Goal: Task Accomplishment & Management: Use online tool/utility

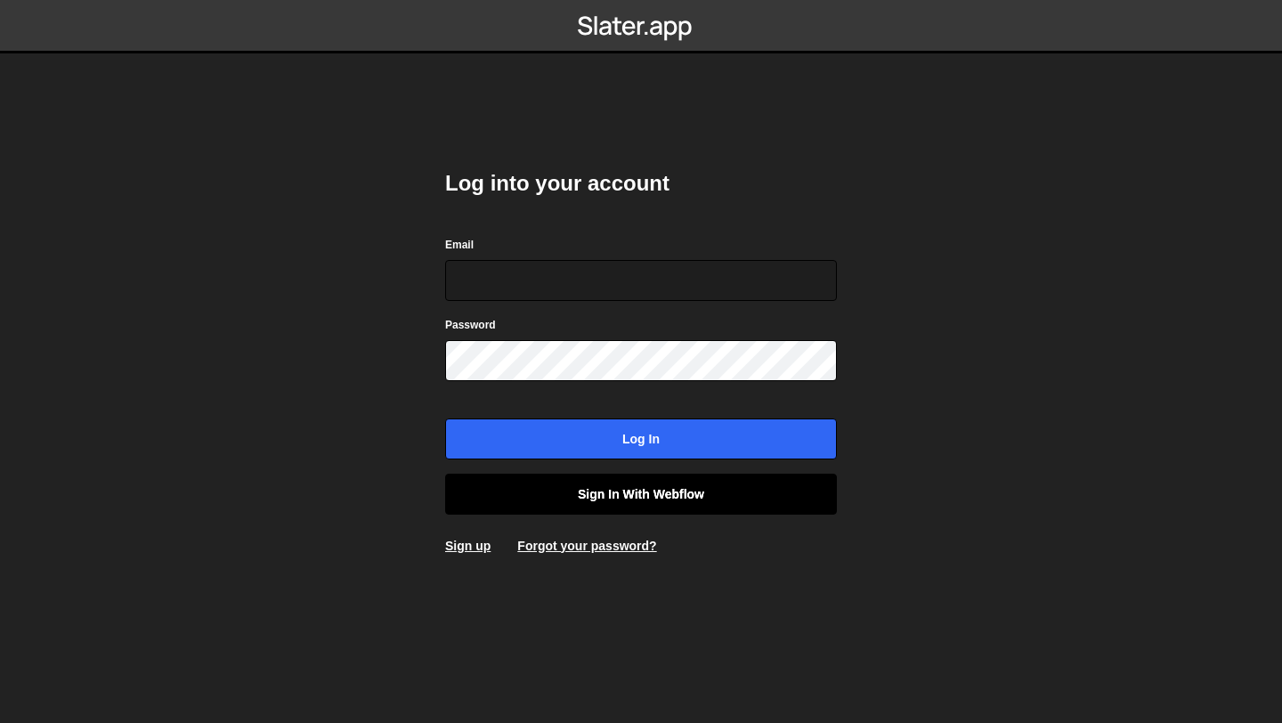
click at [620, 506] on link "Sign in with Webflow" at bounding box center [641, 494] width 392 height 41
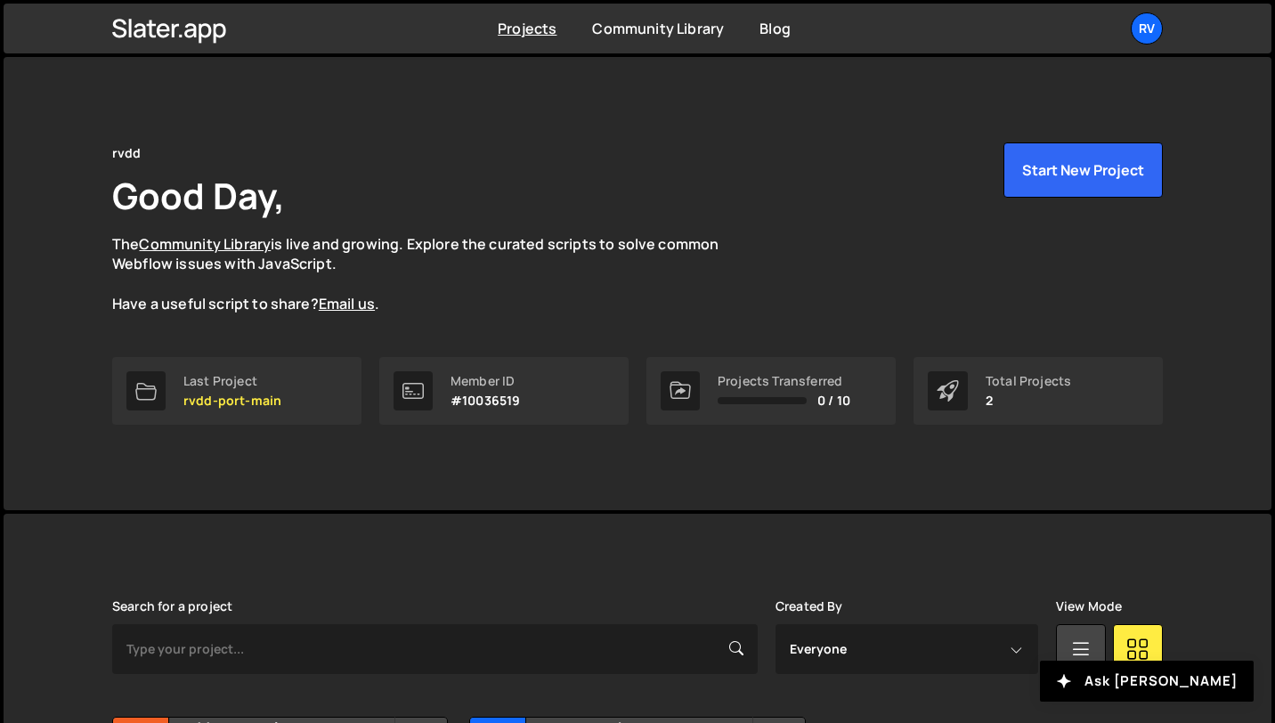
scroll to position [193, 0]
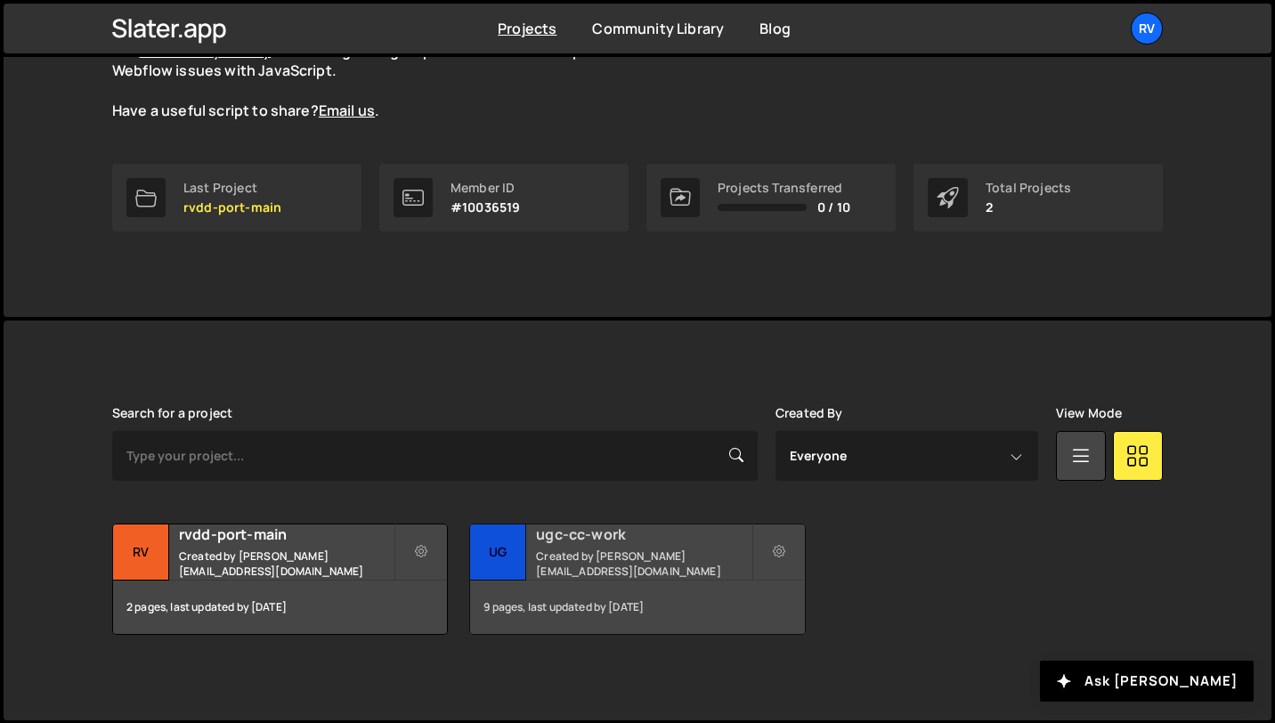
click at [568, 570] on small "Created by [PERSON_NAME][EMAIL_ADDRESS][DOMAIN_NAME]" at bounding box center [643, 563] width 215 height 30
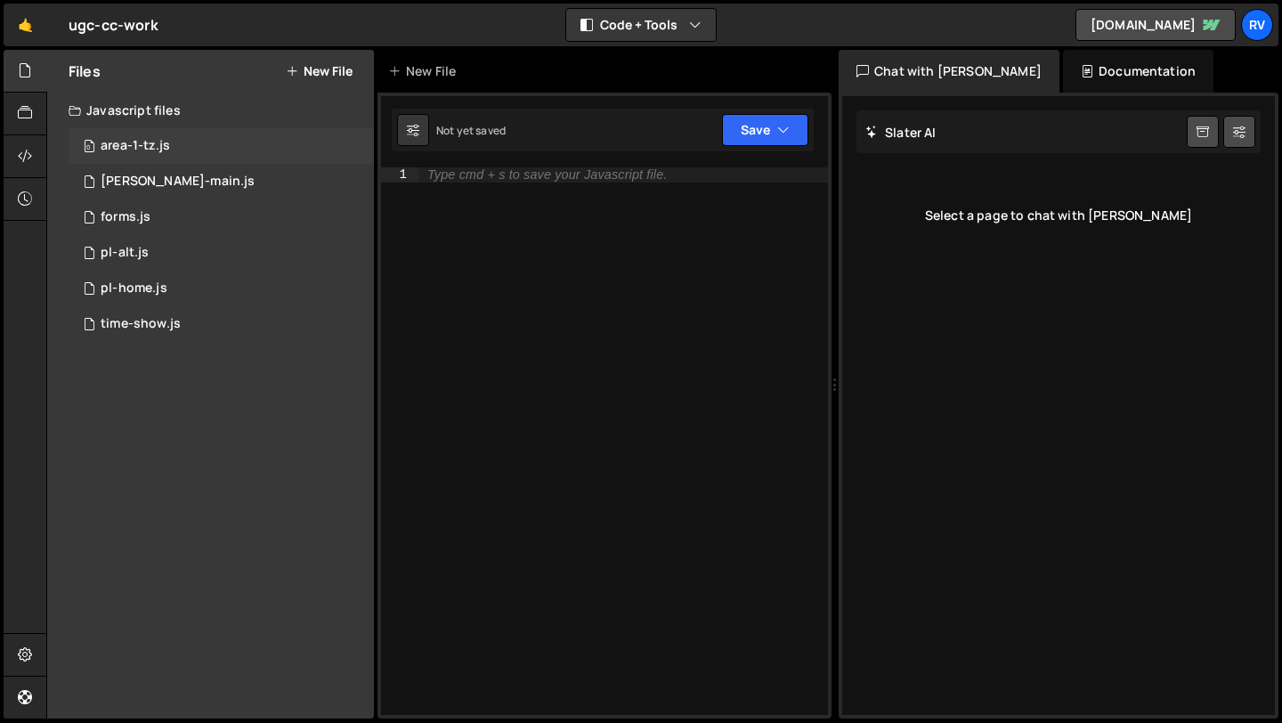
click at [172, 143] on div "0 area-1-tz.js 0" at bounding box center [221, 146] width 305 height 36
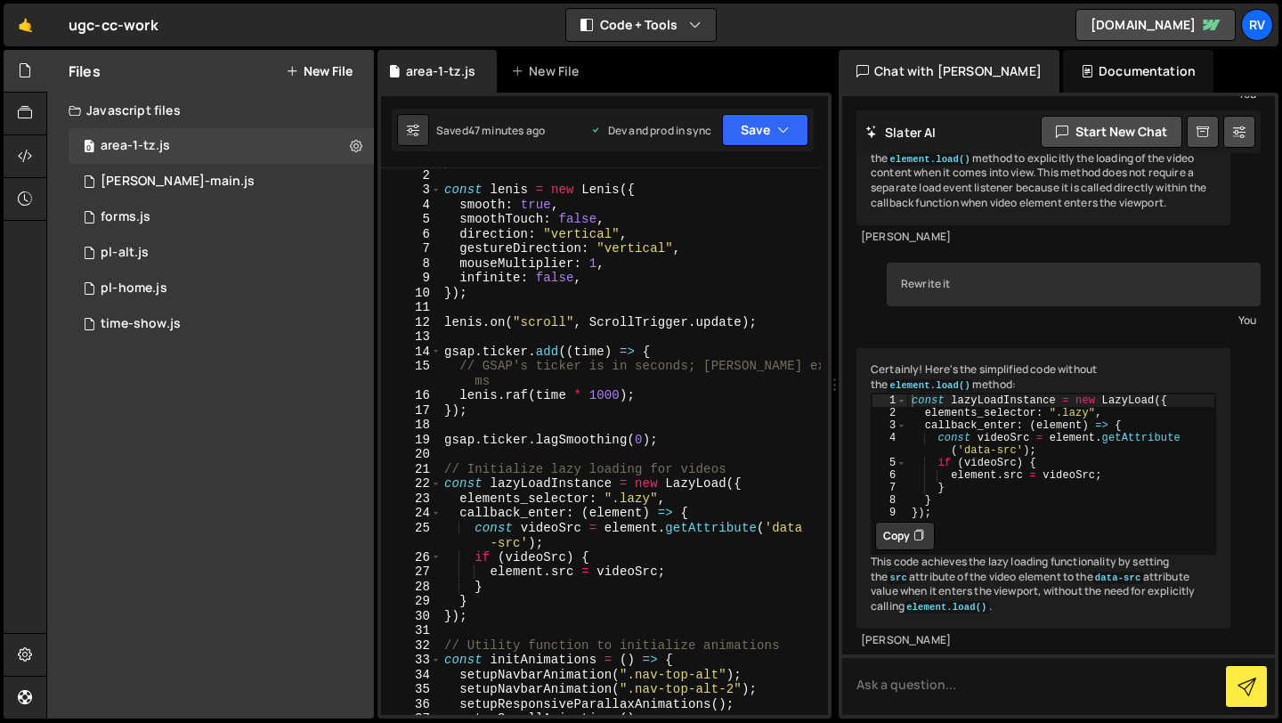
scroll to position [15, 0]
type textarea "elements_selector: ".lazy","
click at [709, 499] on div "const lenis = new Lenis ({ smooth : true , smoothTouch : false , direction : "v…" at bounding box center [631, 455] width 380 height 577
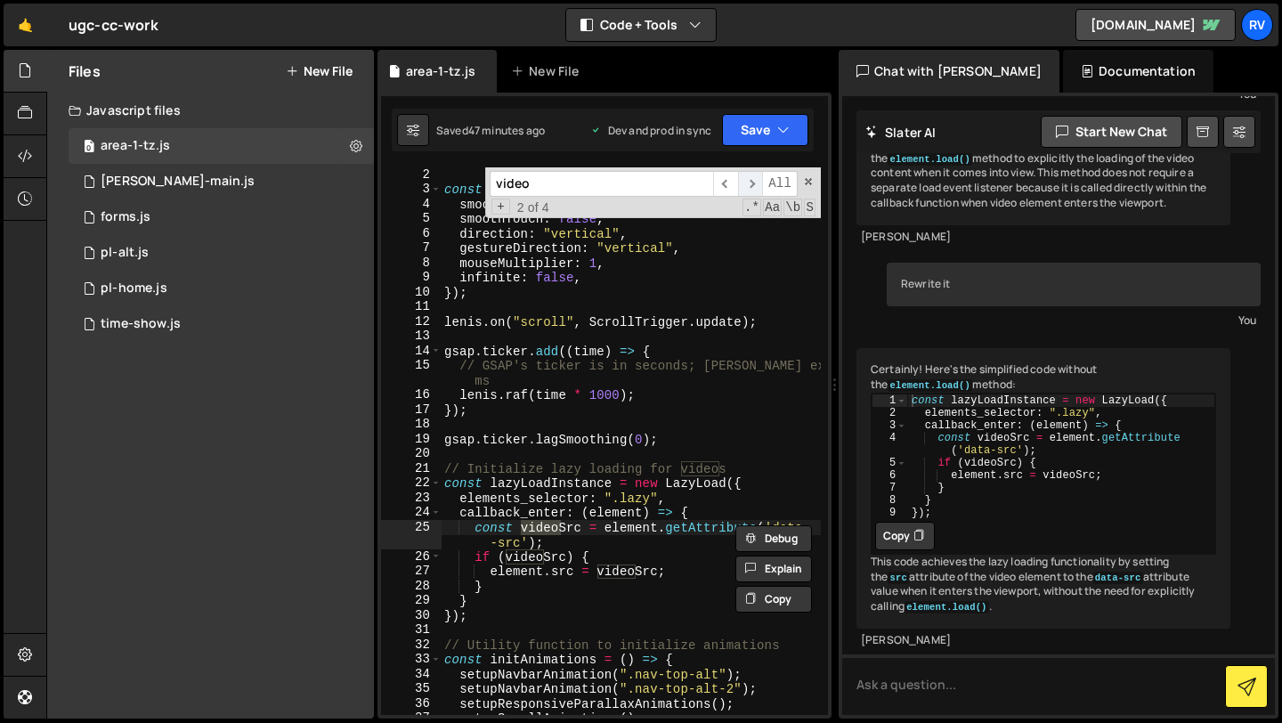
type input "video"
click at [752, 180] on span "​" at bounding box center [750, 184] width 25 height 26
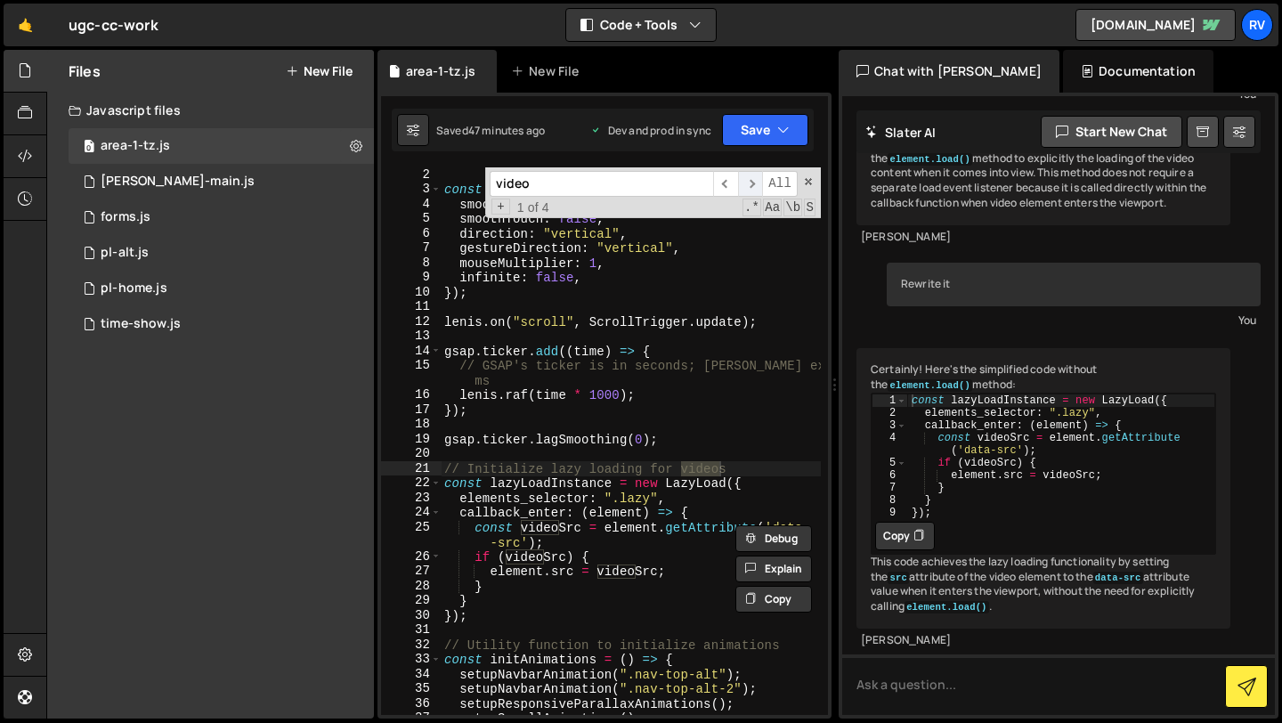
click at [752, 180] on span "​" at bounding box center [750, 184] width 25 height 26
click at [186, 191] on div "0 [PERSON_NAME]-main.js 0" at bounding box center [221, 182] width 305 height 36
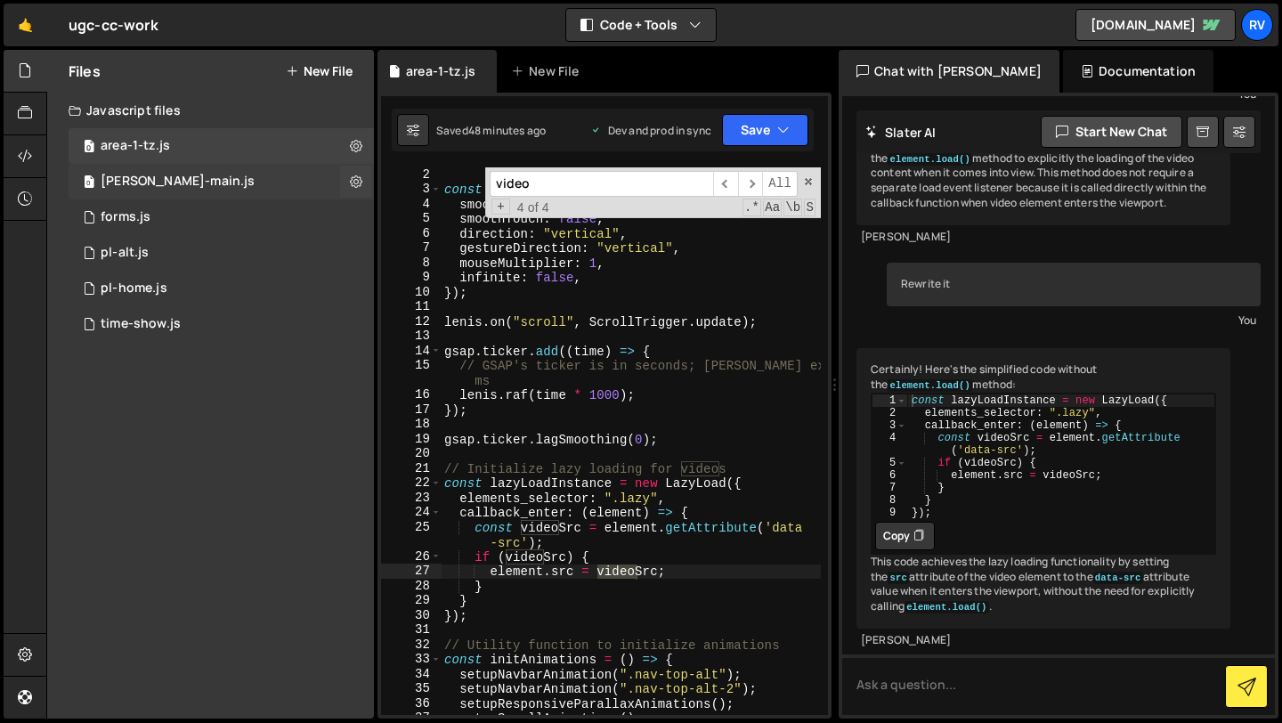
scroll to position [0, 0]
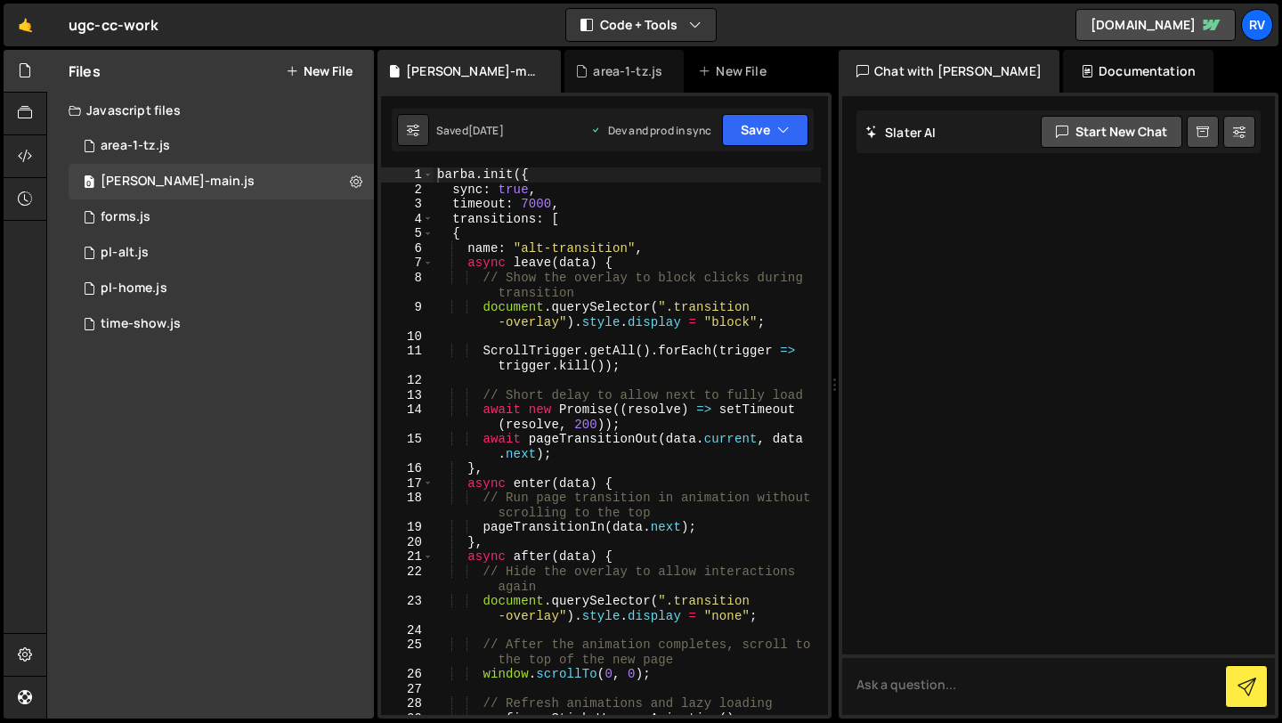
type textarea "transitions: ["
click at [746, 218] on div "barba . init ({ sync : true , timeout : 7000 , transitions : [ { name : "alt-tr…" at bounding box center [627, 455] width 387 height 577
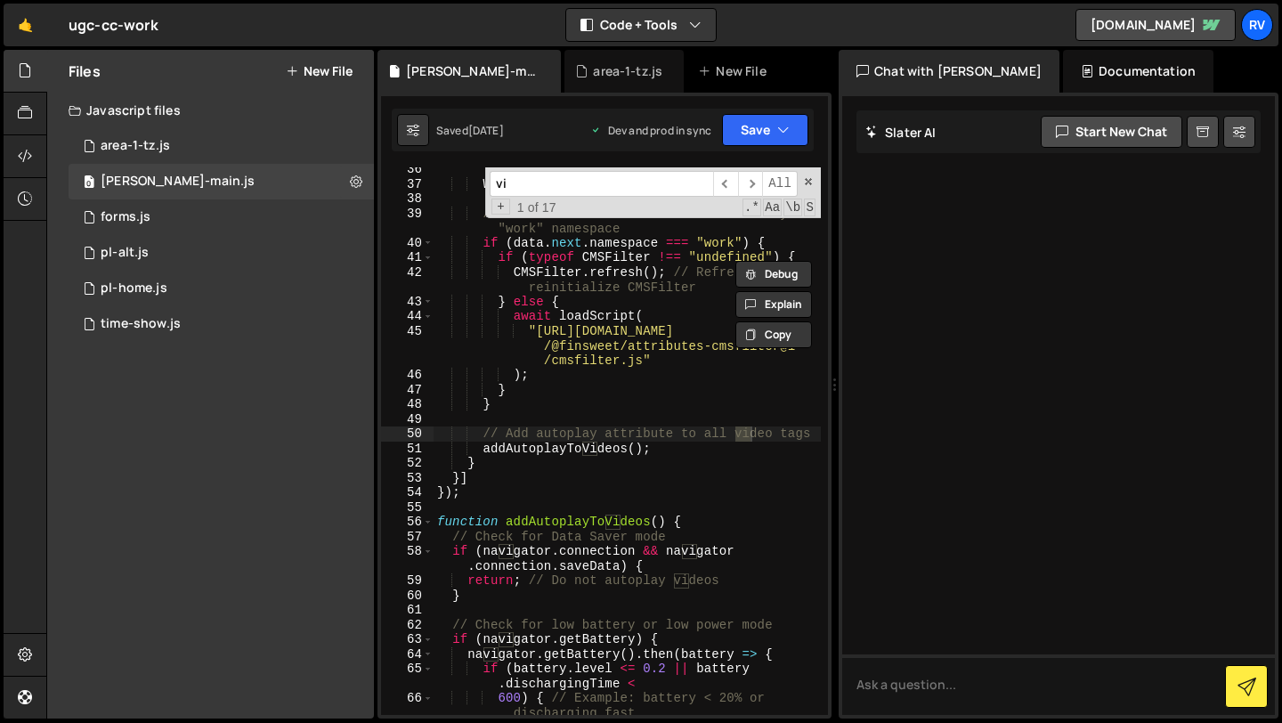
scroll to position [652, 0]
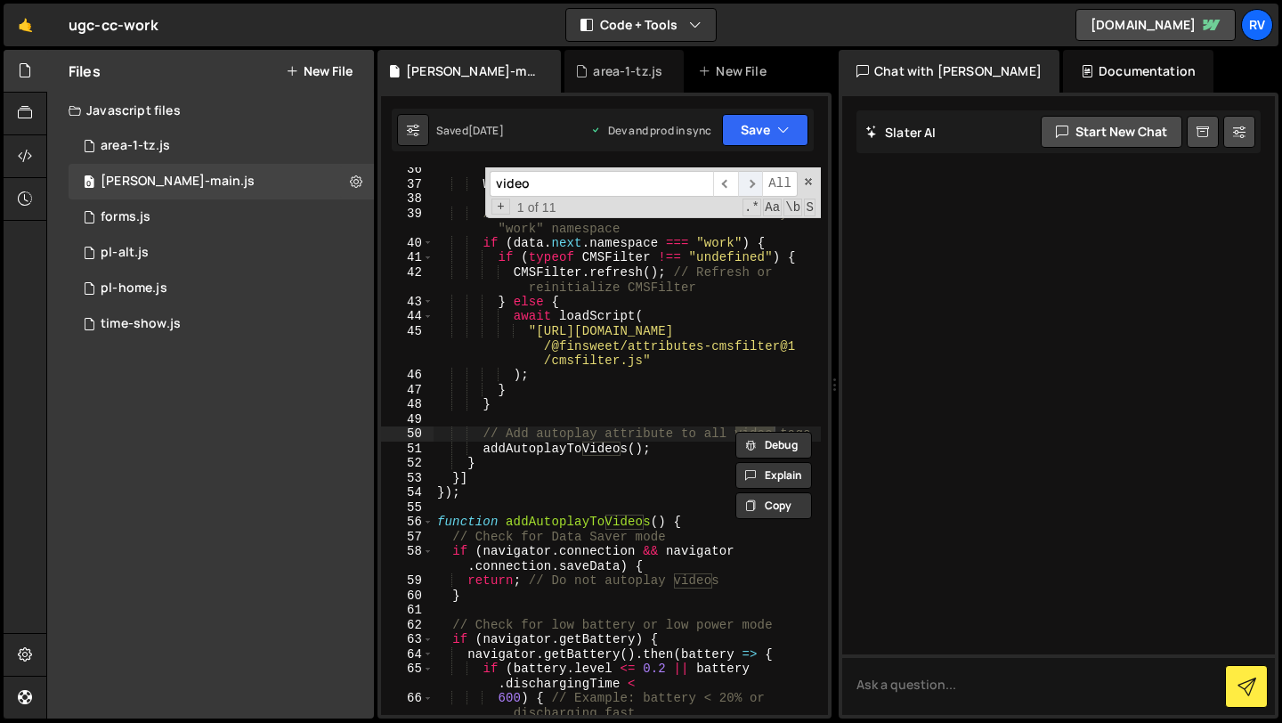
type input "video"
click at [753, 178] on span "​" at bounding box center [750, 184] width 25 height 26
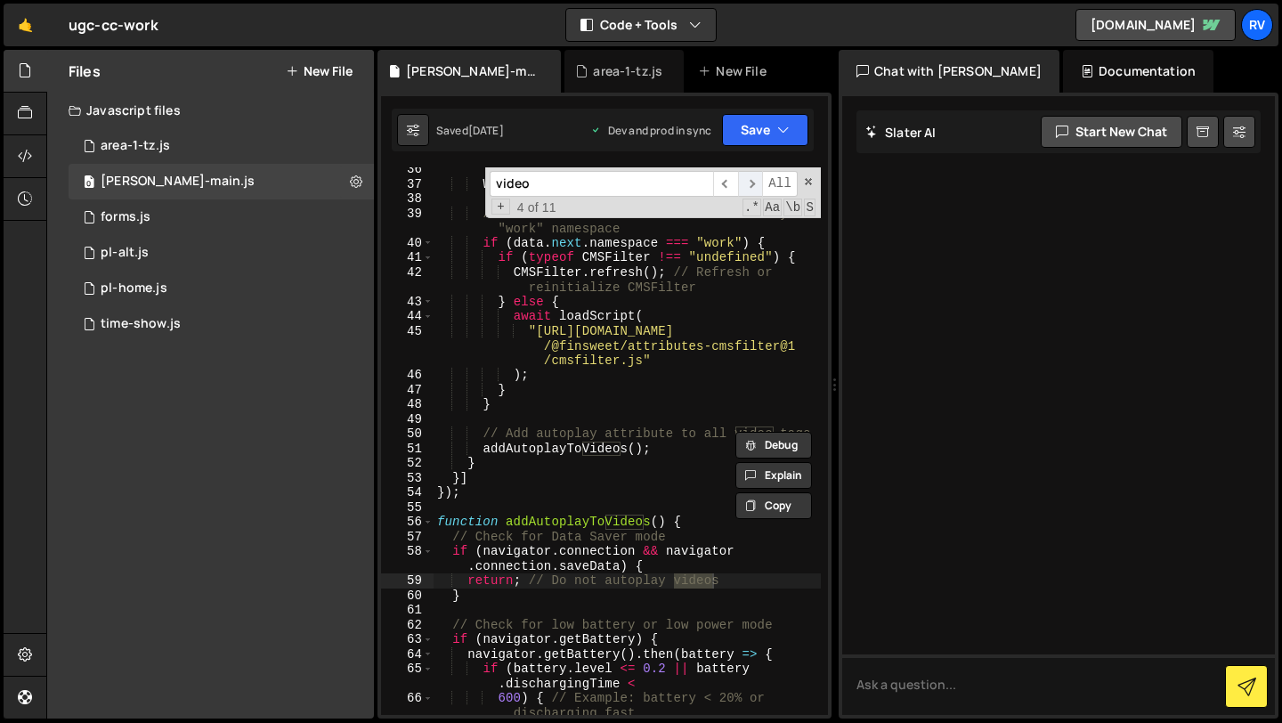
scroll to position [1122, 0]
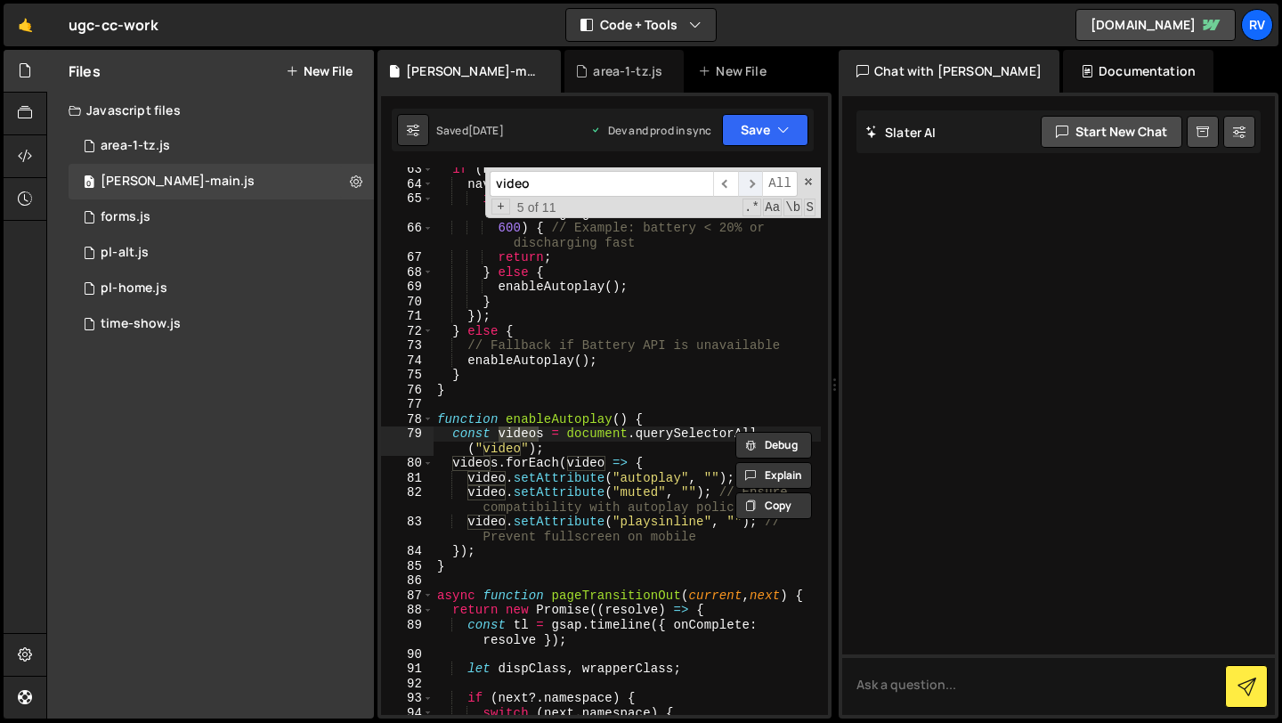
click at [753, 178] on span "​" at bounding box center [750, 184] width 25 height 26
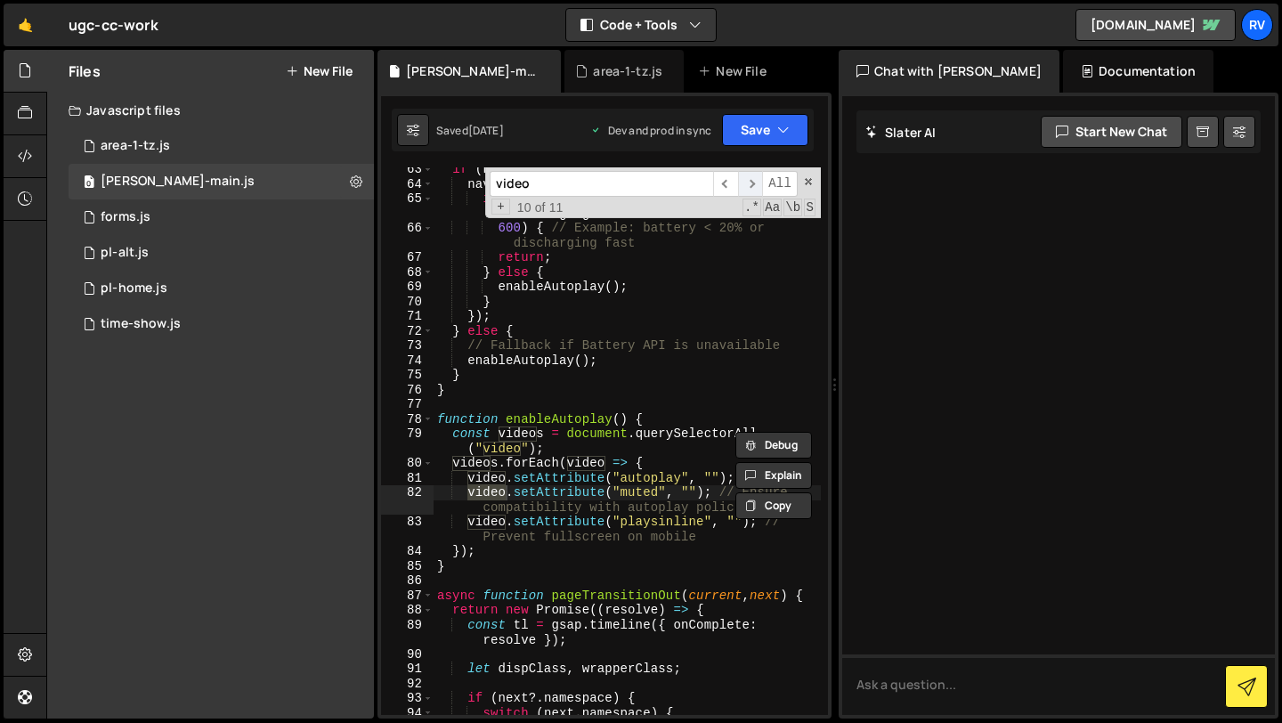
click at [753, 178] on span "​" at bounding box center [750, 184] width 25 height 26
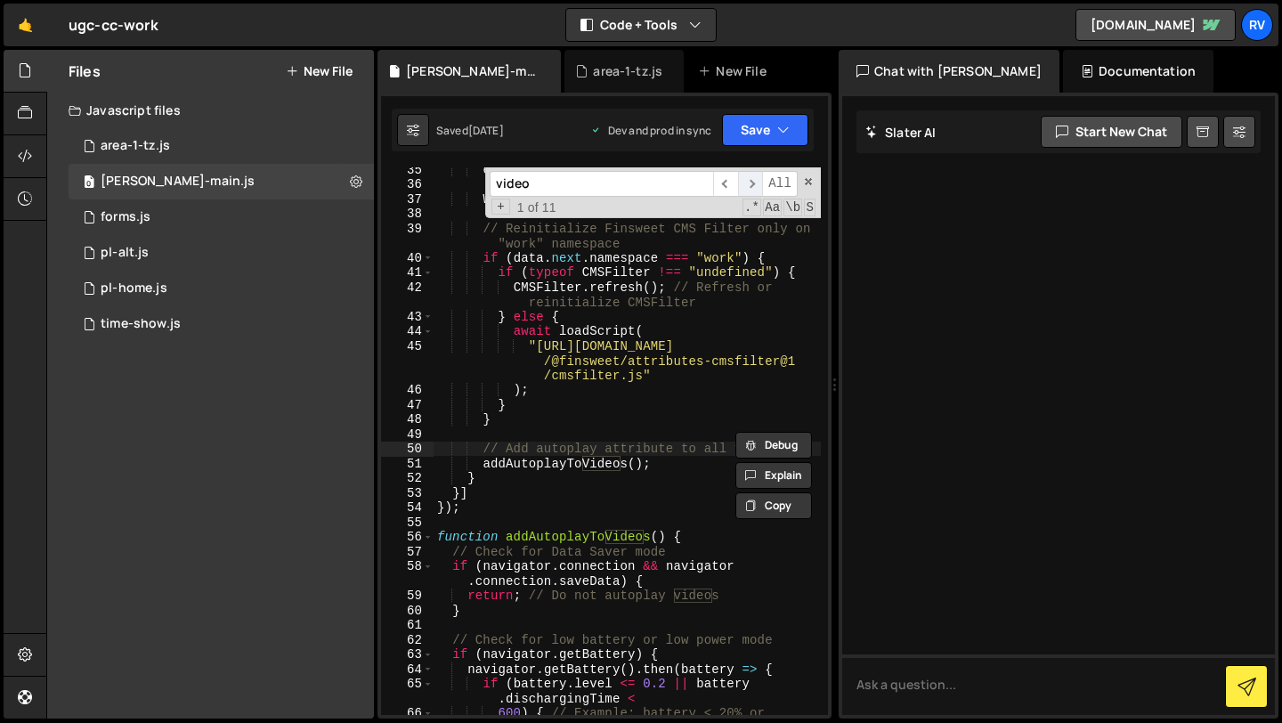
scroll to position [637, 0]
click at [753, 178] on span "​" at bounding box center [750, 184] width 25 height 26
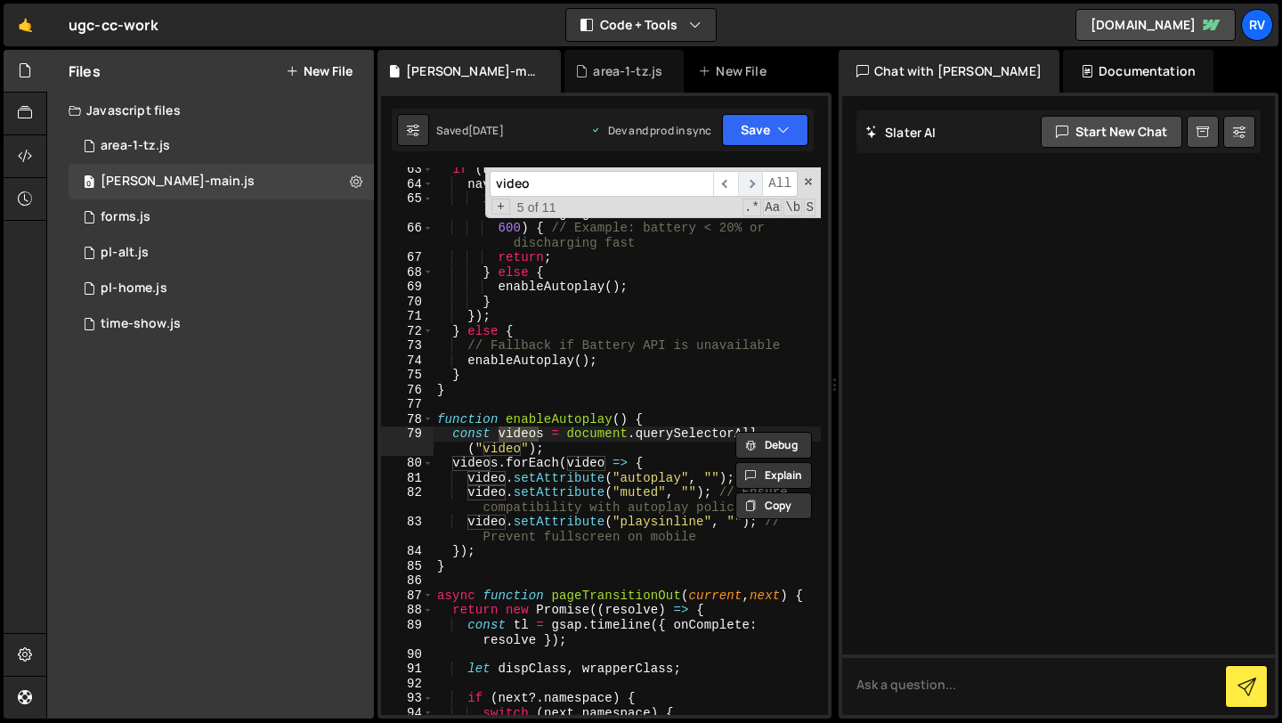
scroll to position [1122, 0]
click at [753, 178] on span "​" at bounding box center [750, 184] width 25 height 26
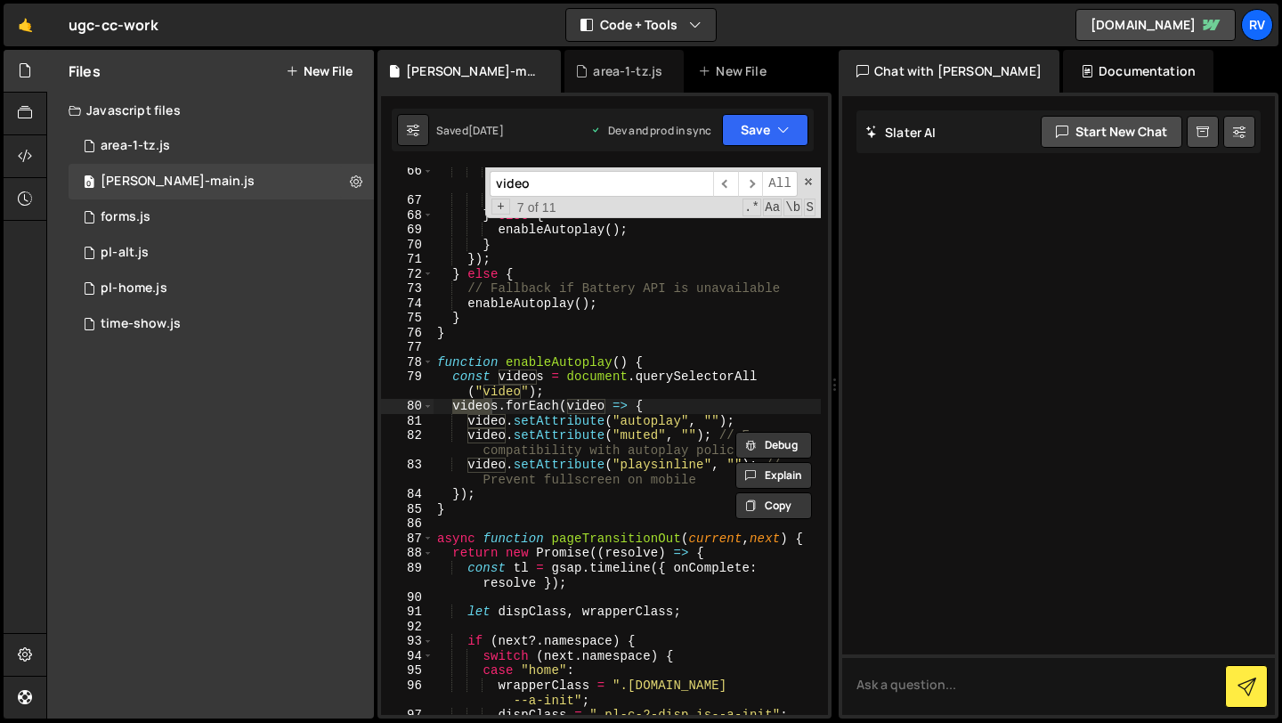
scroll to position [1178, 0]
click at [751, 183] on span "​" at bounding box center [750, 184] width 25 height 26
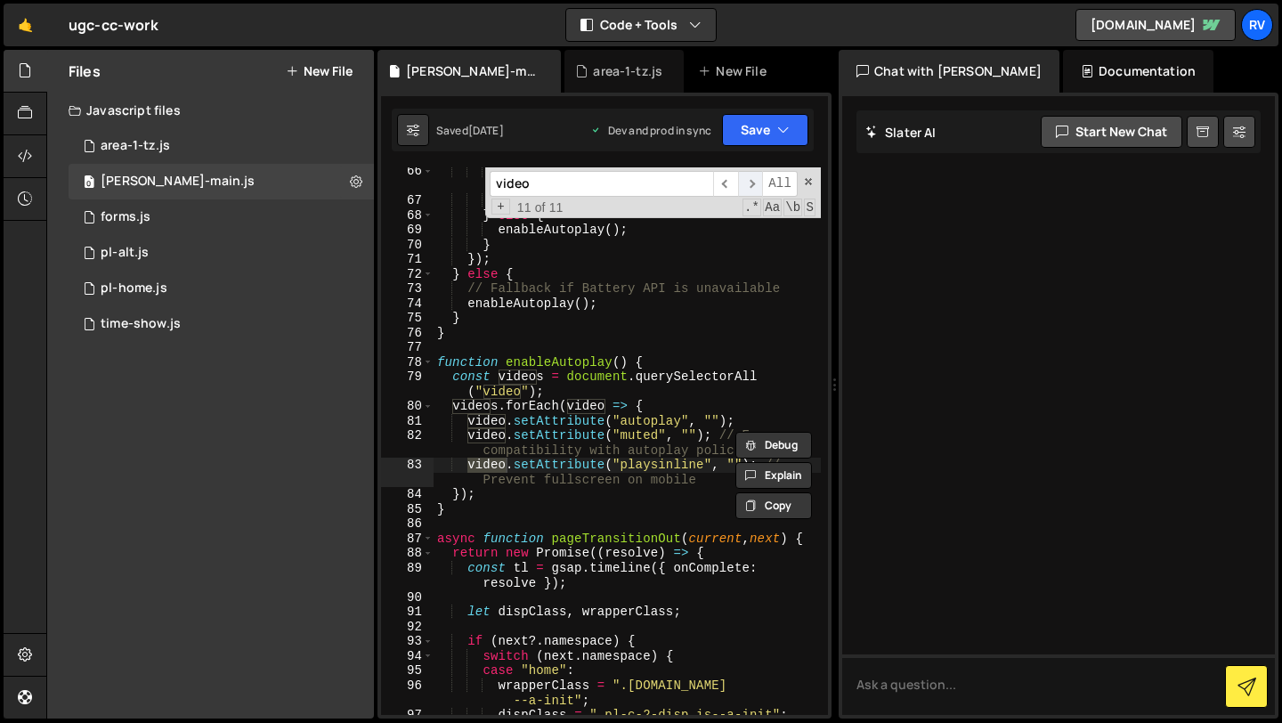
click at [751, 183] on span "​" at bounding box center [750, 184] width 25 height 26
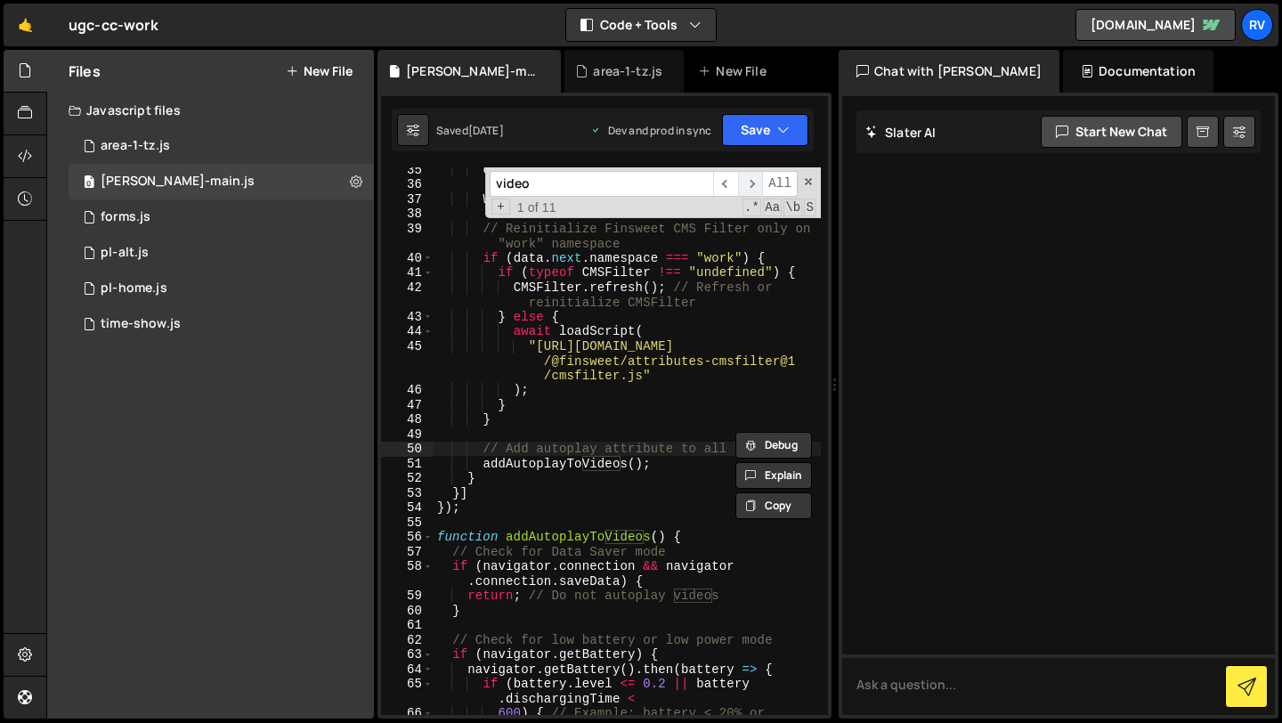
scroll to position [637, 0]
click at [785, 119] on button "Save" at bounding box center [765, 130] width 86 height 32
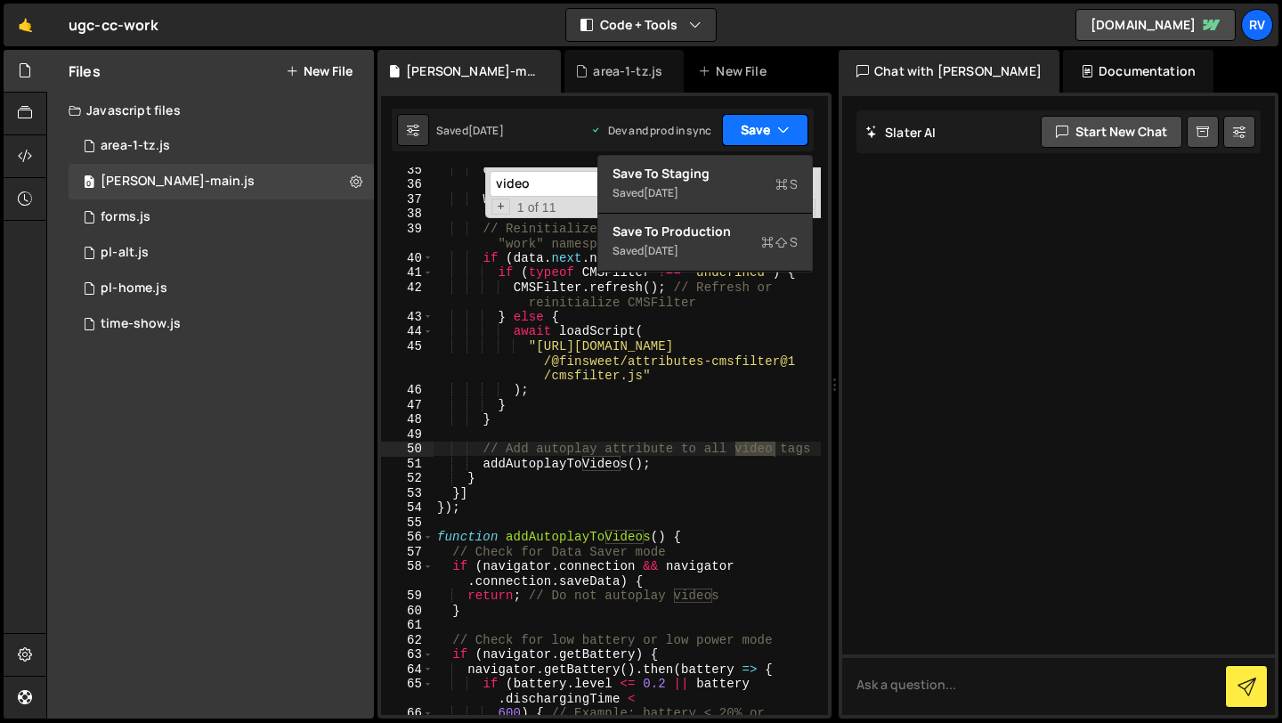
click at [785, 119] on button "Save" at bounding box center [765, 130] width 86 height 32
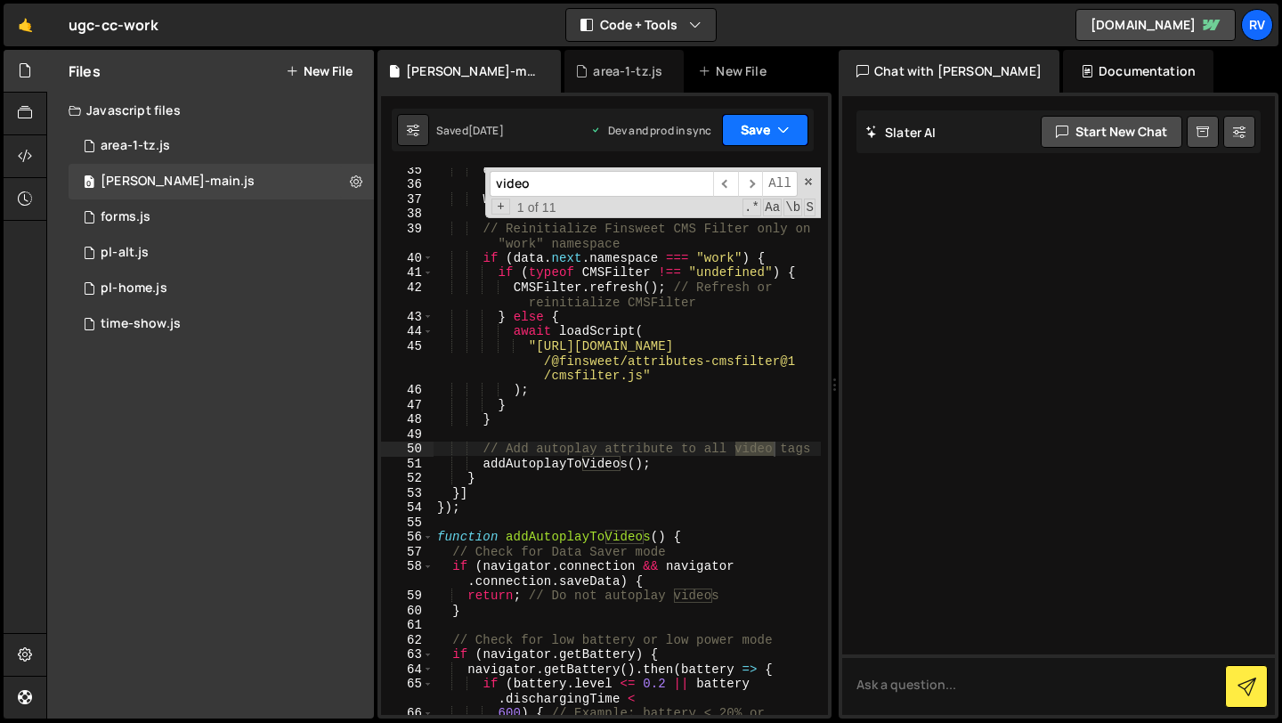
click at [785, 119] on button "Save" at bounding box center [765, 130] width 86 height 32
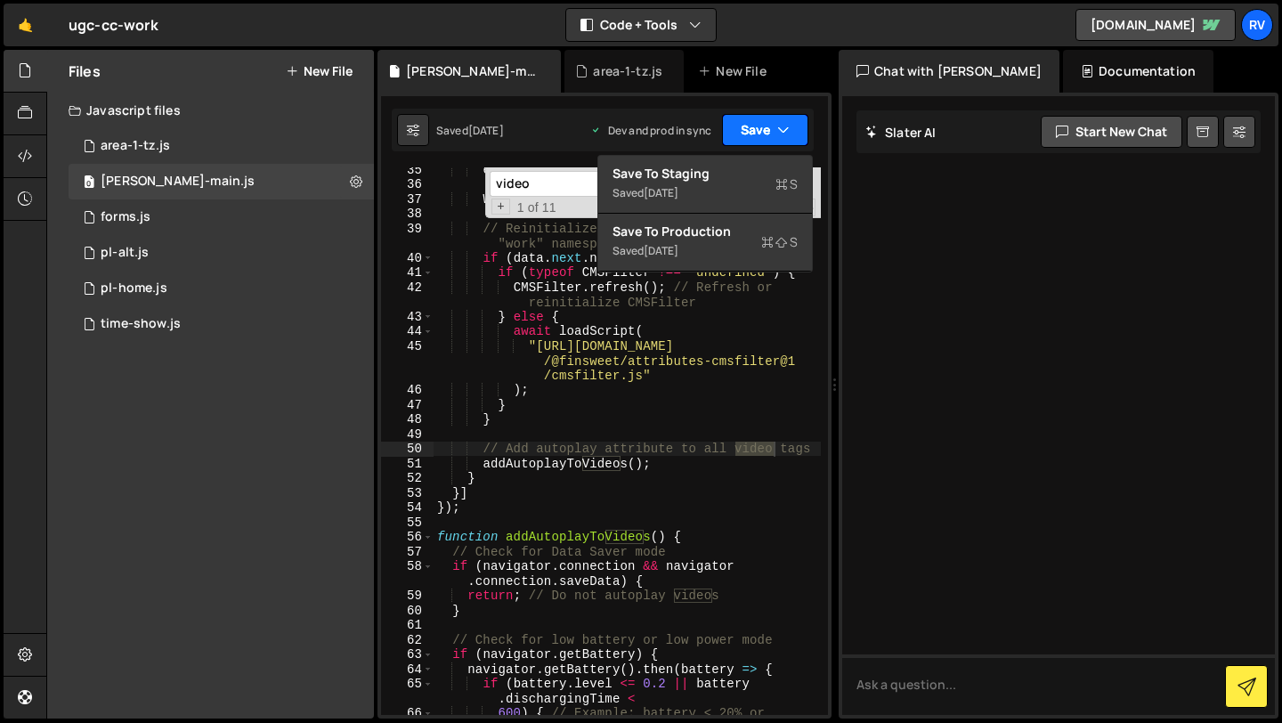
click at [785, 119] on button "Save" at bounding box center [765, 130] width 86 height 32
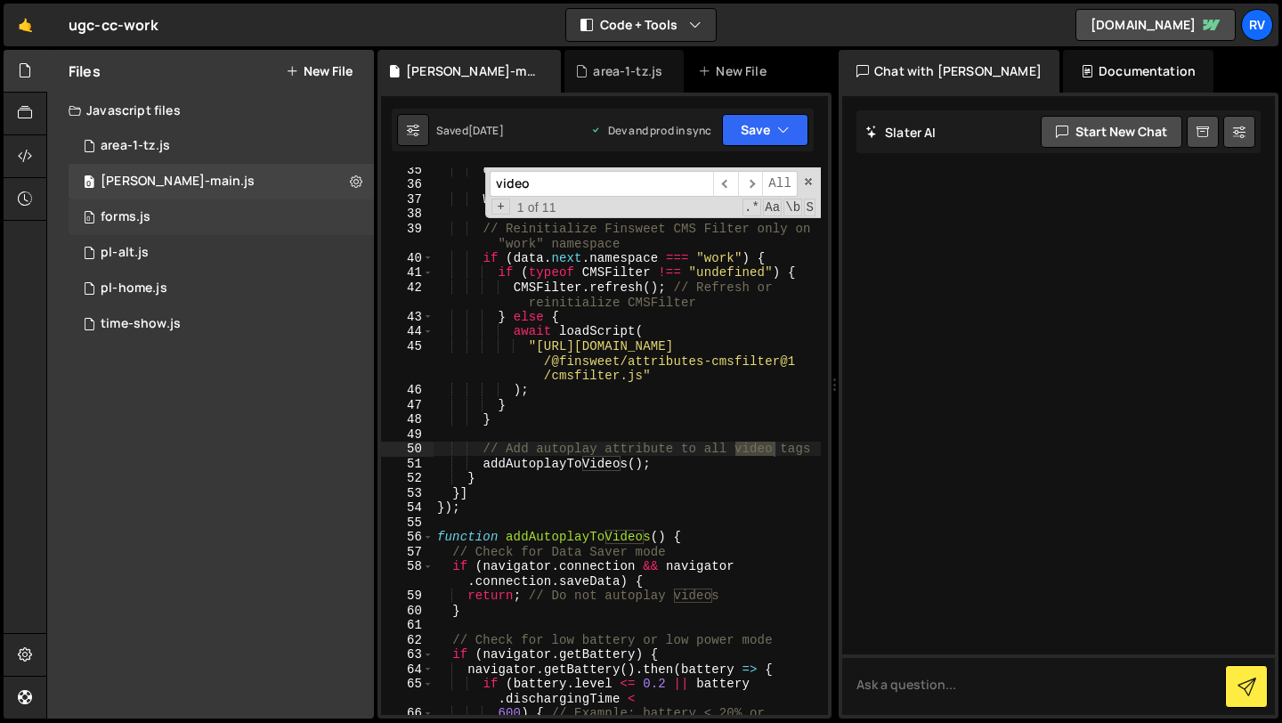
click at [223, 227] on div "0 forms.js 0" at bounding box center [221, 217] width 305 height 36
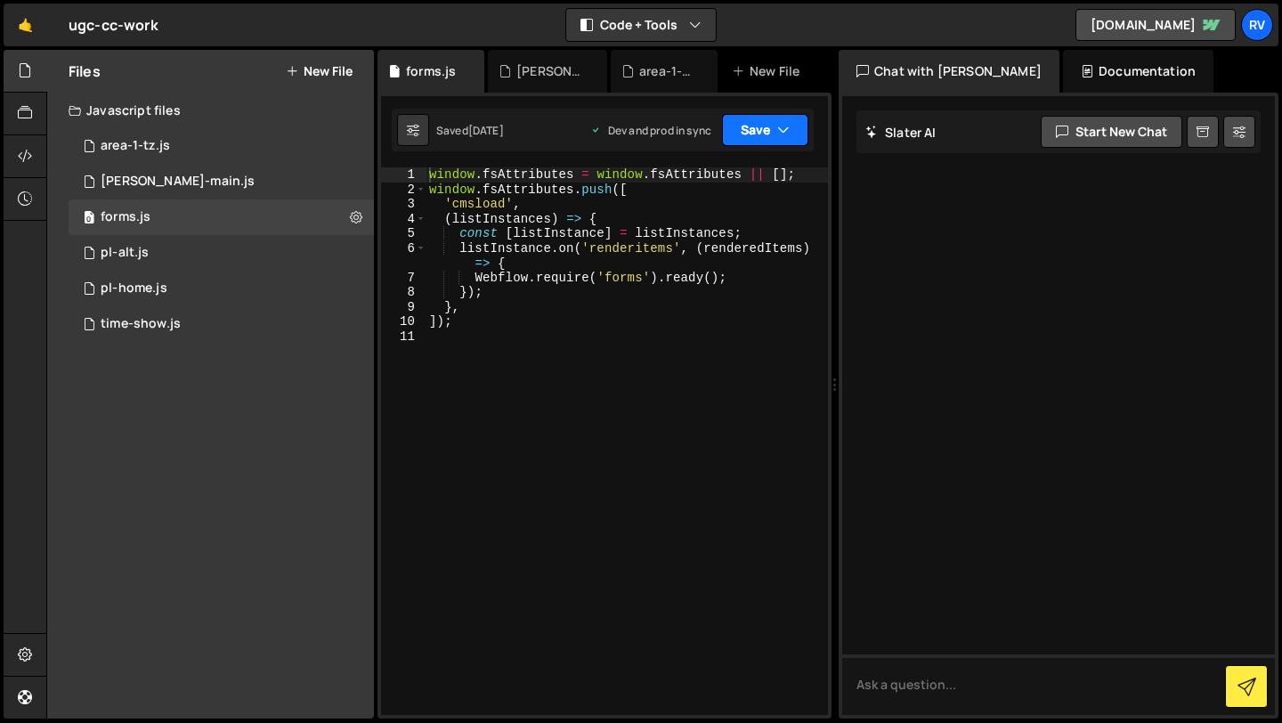
click at [784, 130] on icon "button" at bounding box center [783, 130] width 12 height 18
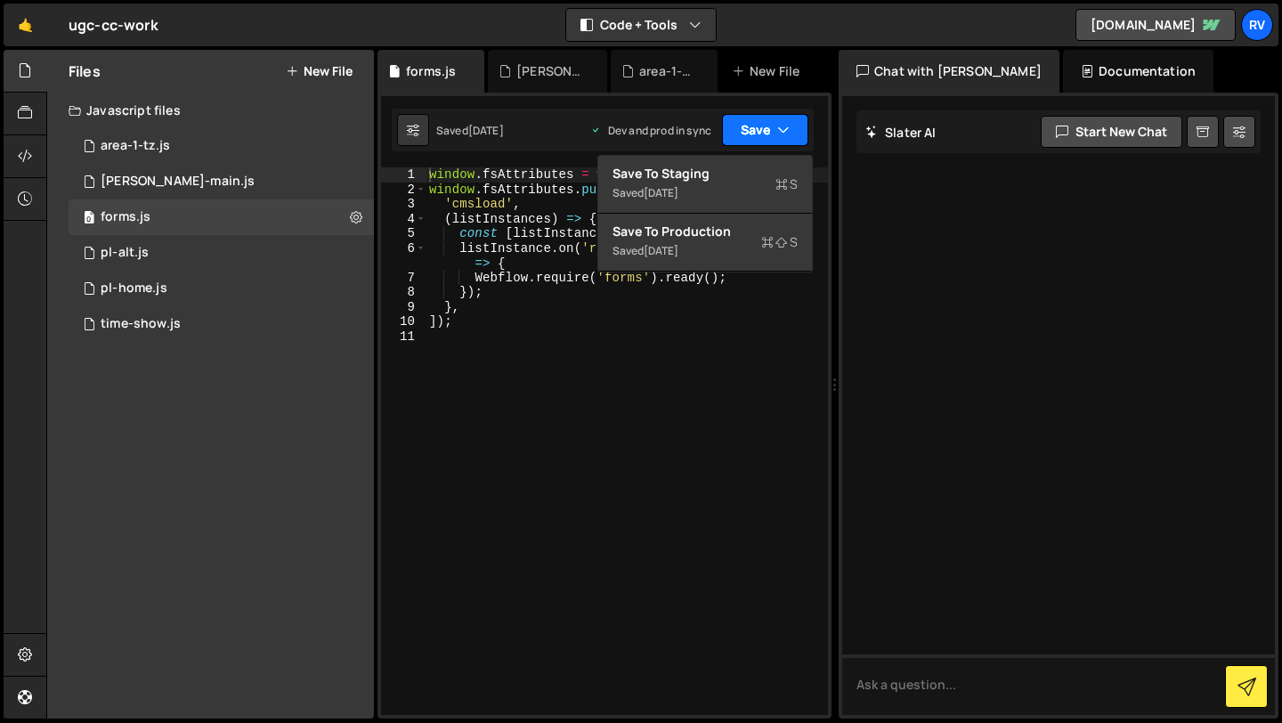
click at [784, 130] on icon "button" at bounding box center [783, 130] width 12 height 18
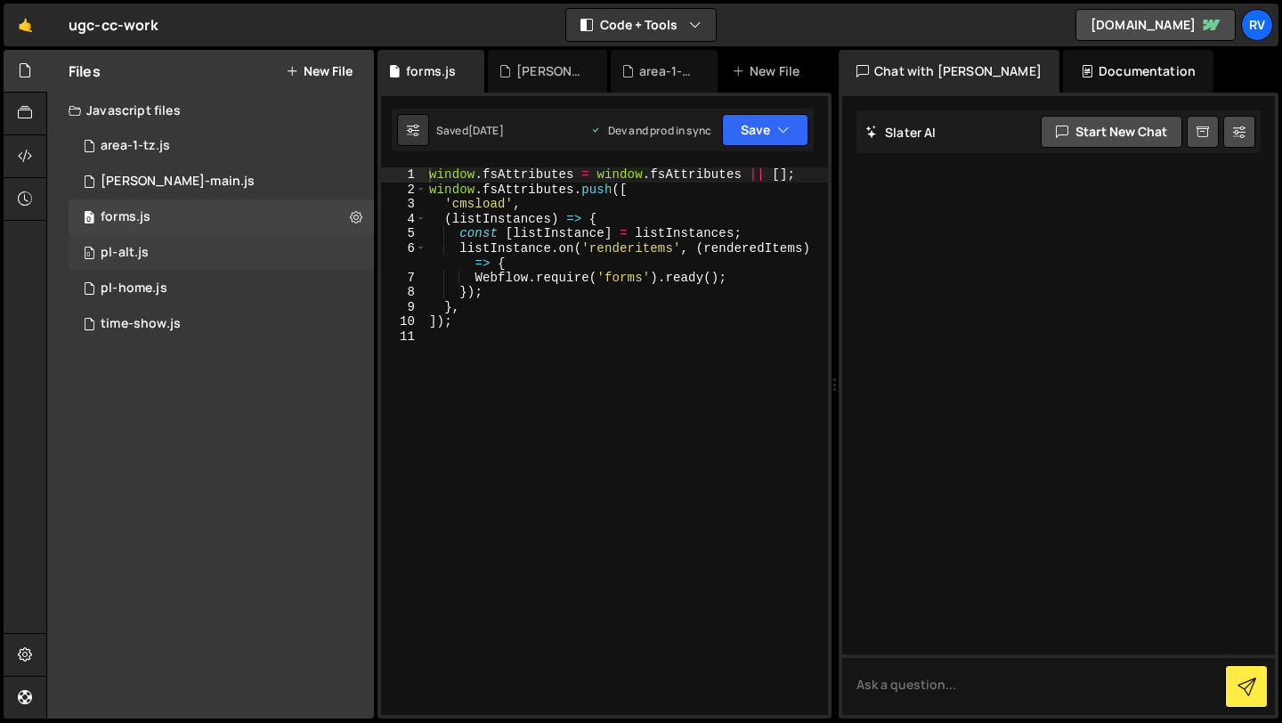
click at [226, 248] on div "0 pl-alt.js 0" at bounding box center [221, 253] width 305 height 36
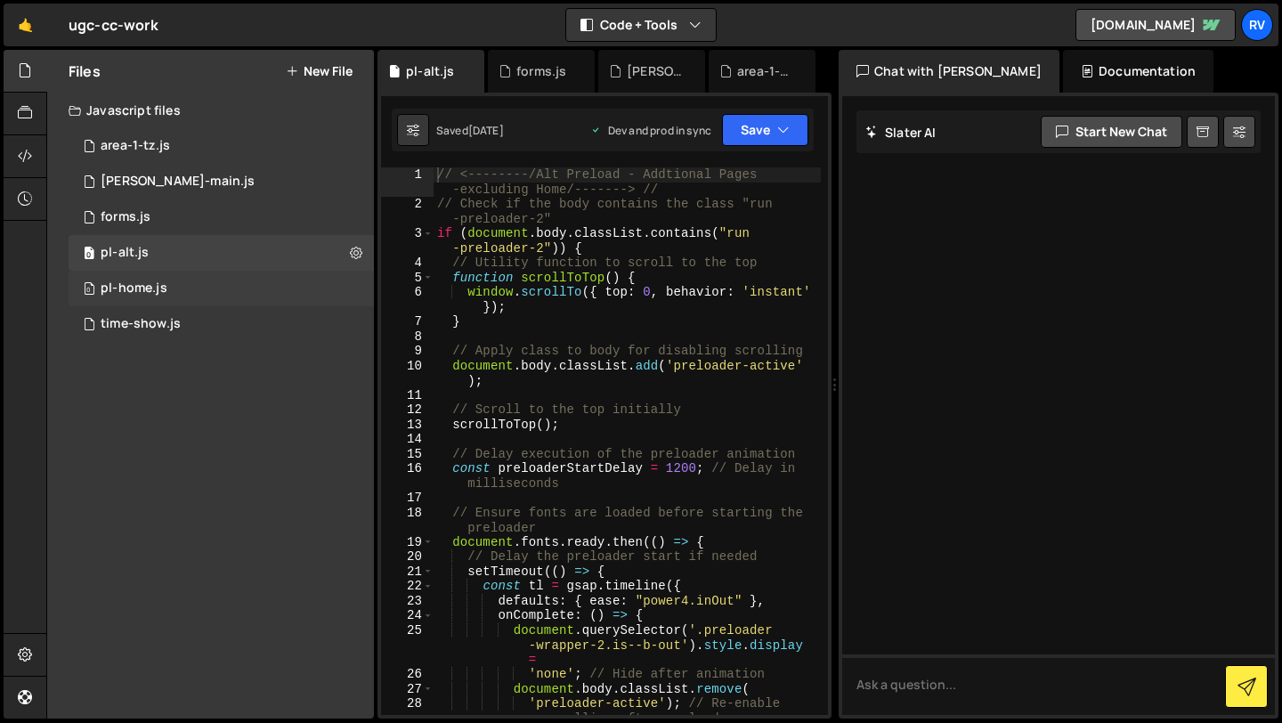
click at [228, 283] on div "0 pl-home.js 0" at bounding box center [221, 289] width 305 height 36
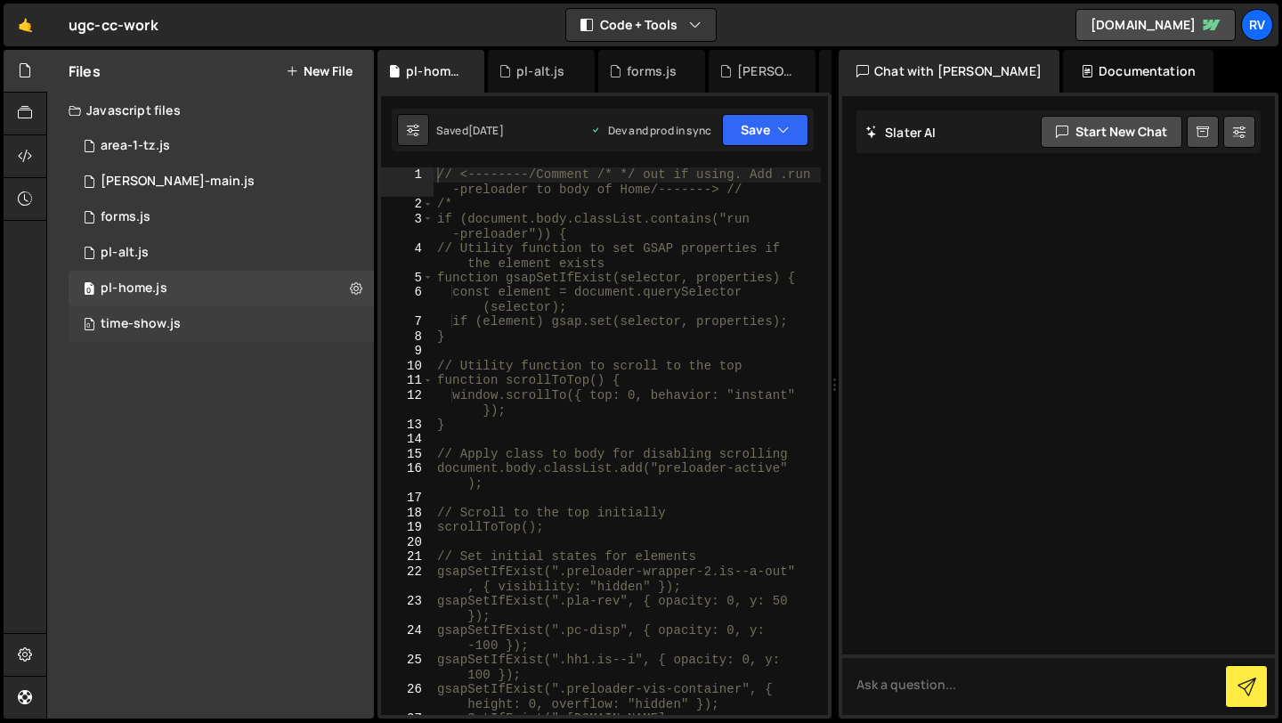
click at [236, 316] on div "0 time-show.js 0" at bounding box center [221, 324] width 305 height 36
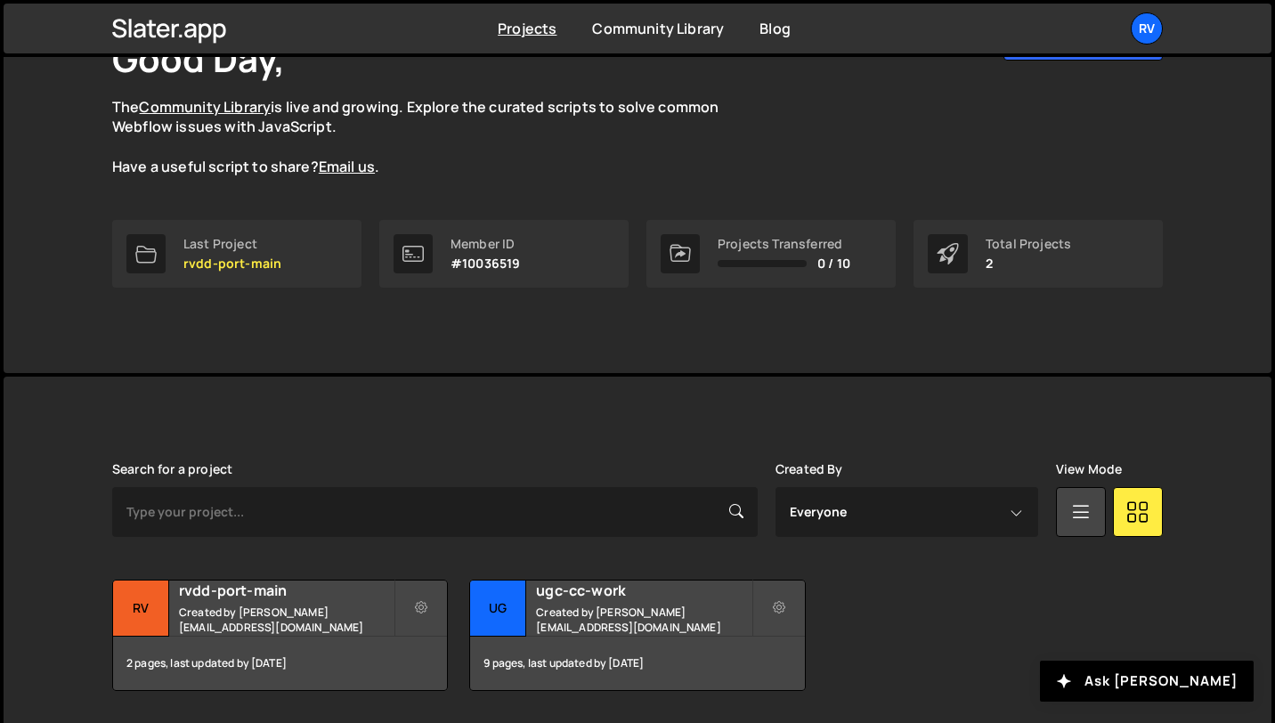
scroll to position [193, 0]
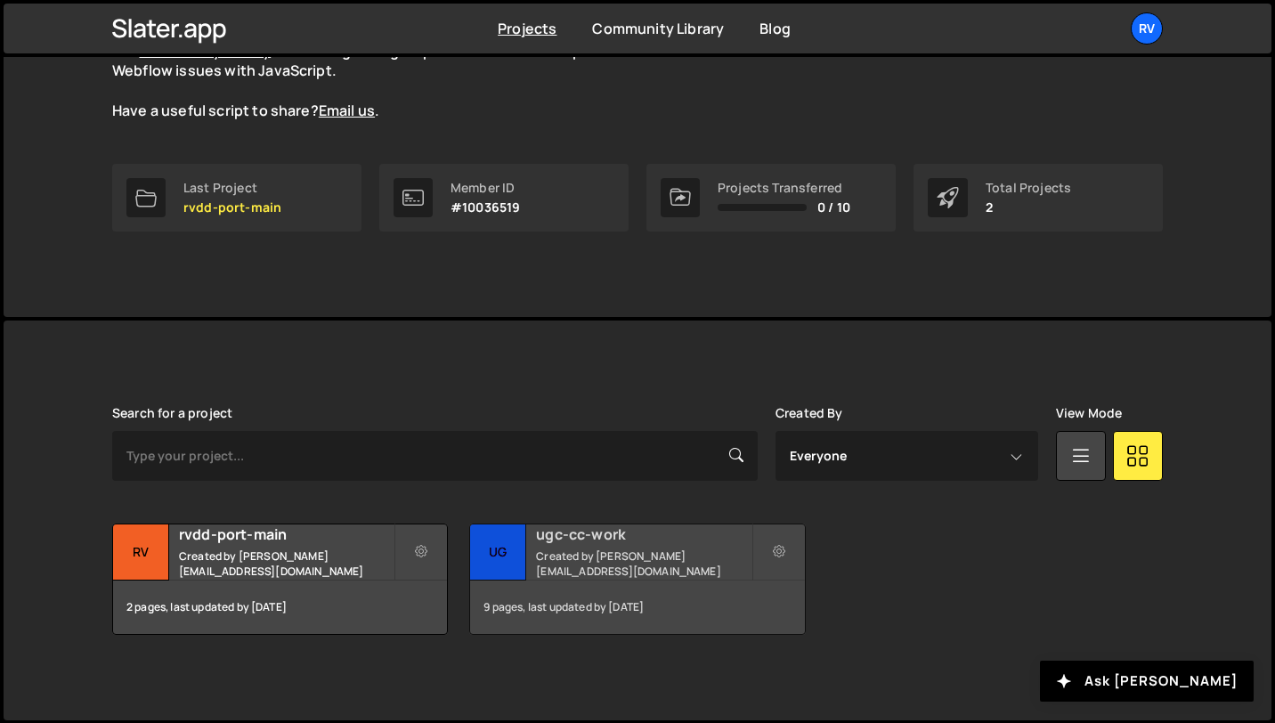
click at [633, 555] on div "ugc-cc-work Created by [PERSON_NAME][EMAIL_ADDRESS][DOMAIN_NAME]" at bounding box center [637, 551] width 334 height 55
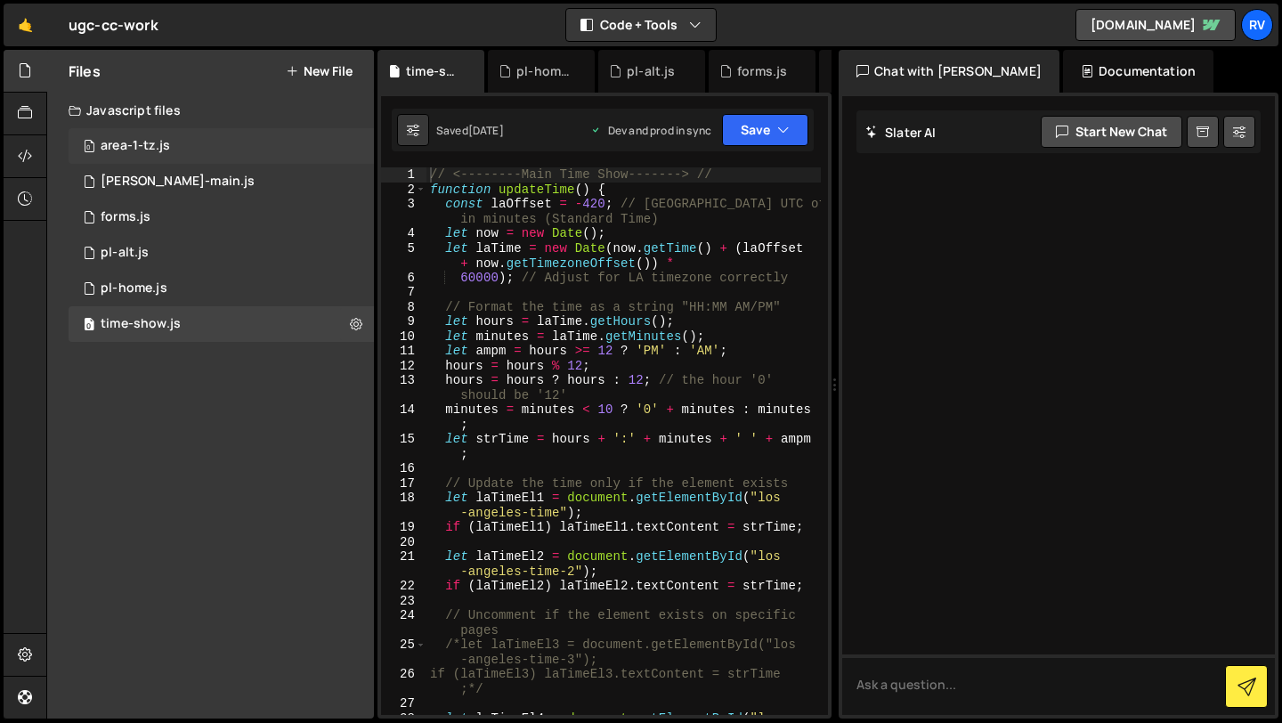
click at [184, 155] on div "0 area-1-tz.js 0" at bounding box center [221, 146] width 305 height 36
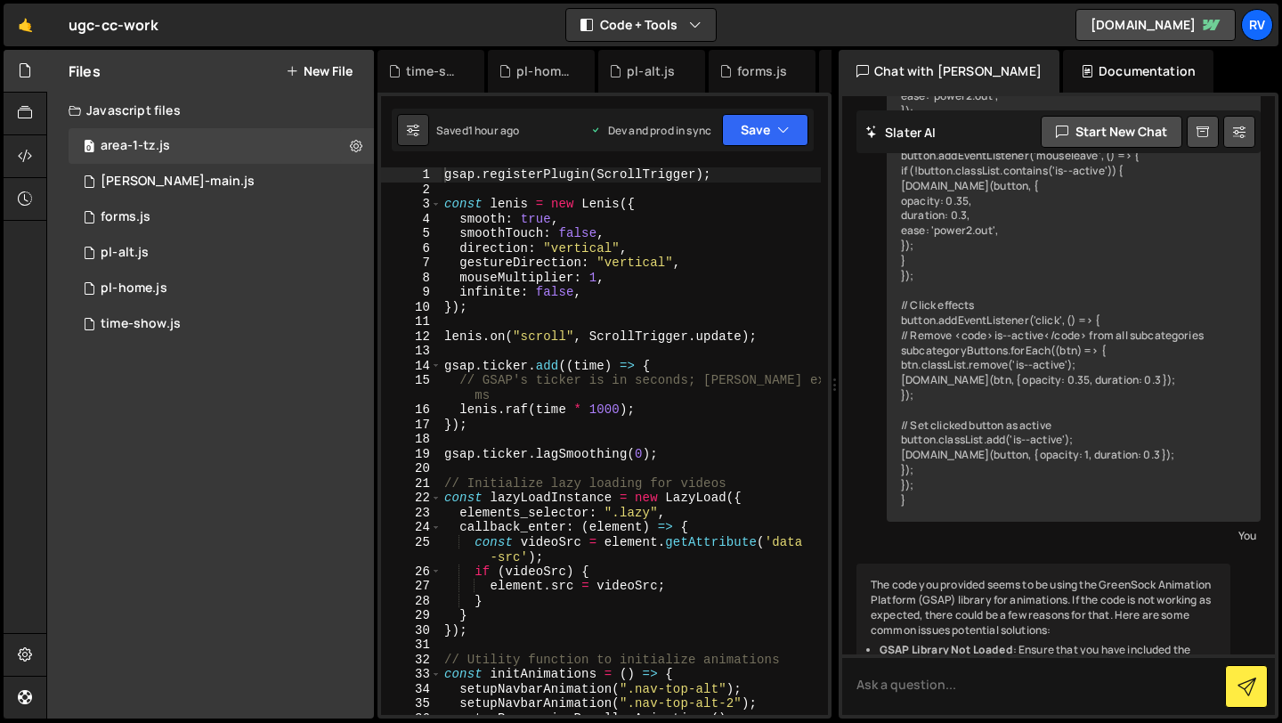
scroll to position [4233, 0]
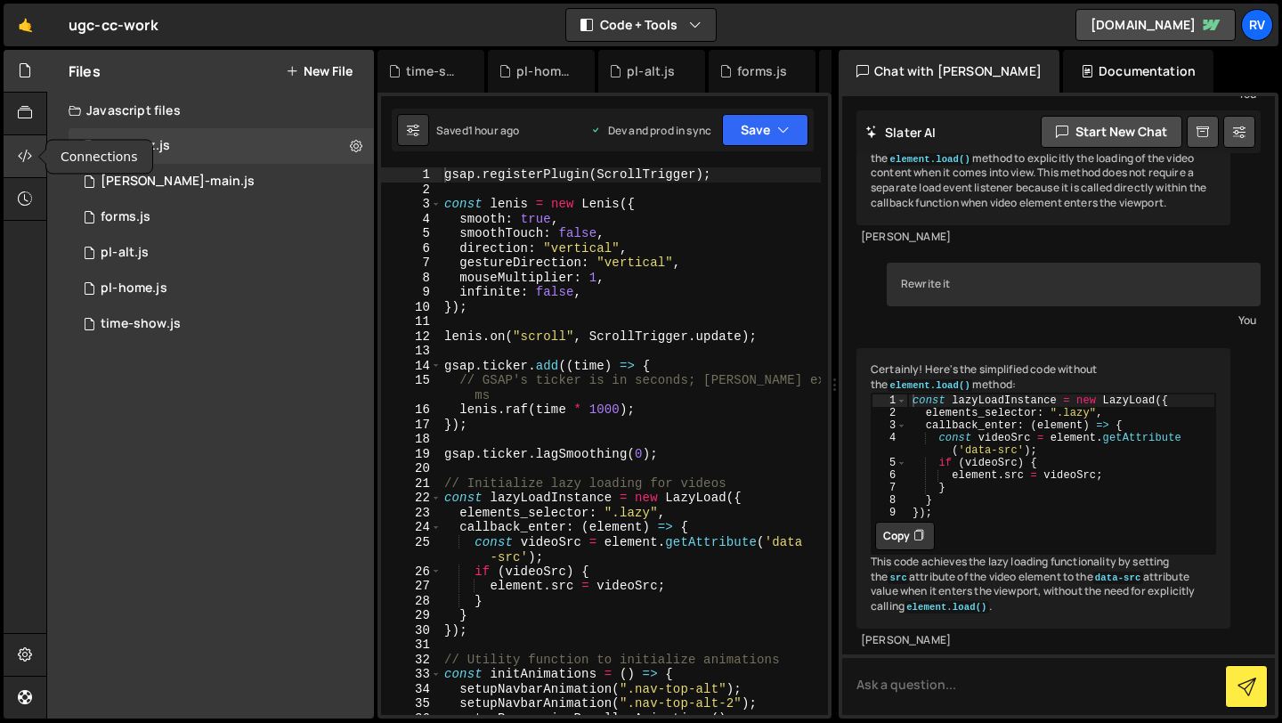
click at [31, 157] on icon at bounding box center [25, 156] width 14 height 20
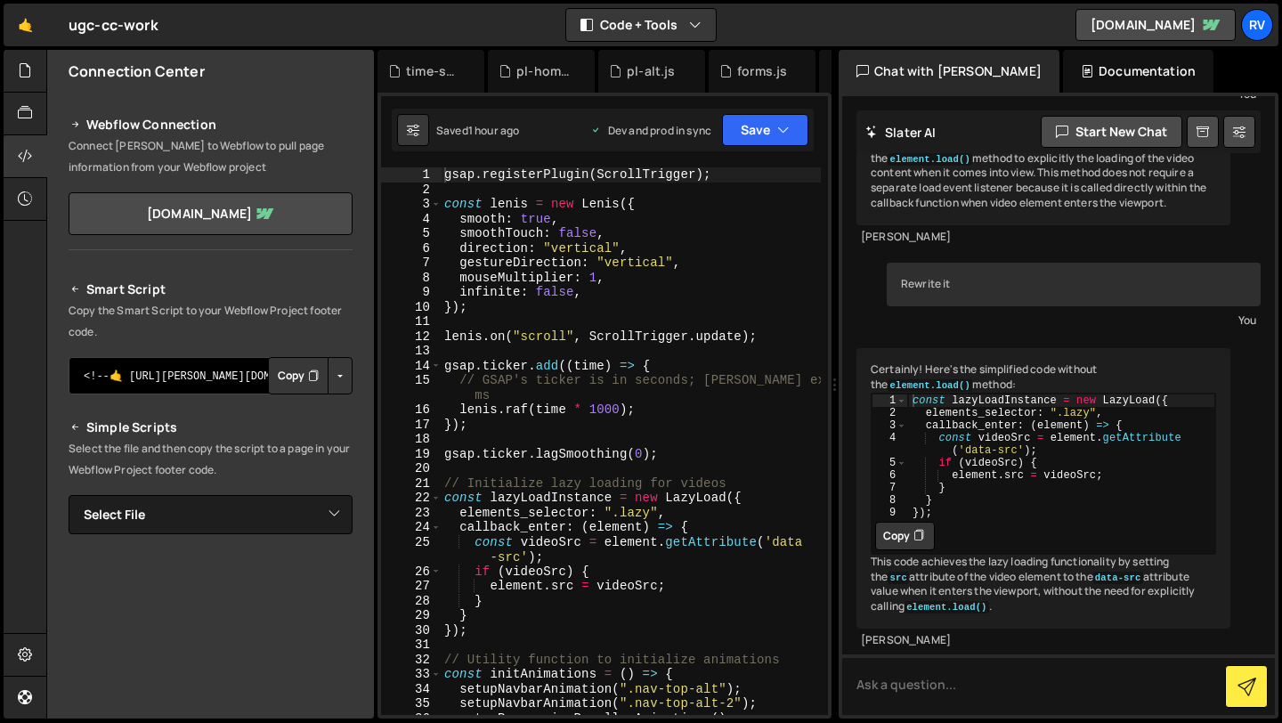
click at [207, 377] on textarea "<!--🤙 [URL][PERSON_NAME][DOMAIN_NAME]> <script>document.addEventListener("DOMCo…" at bounding box center [211, 375] width 284 height 37
click at [190, 381] on textarea "<!--🤙 [URL][PERSON_NAME][DOMAIN_NAME]> <script>document.addEventListener("DOMCo…" at bounding box center [211, 375] width 284 height 37
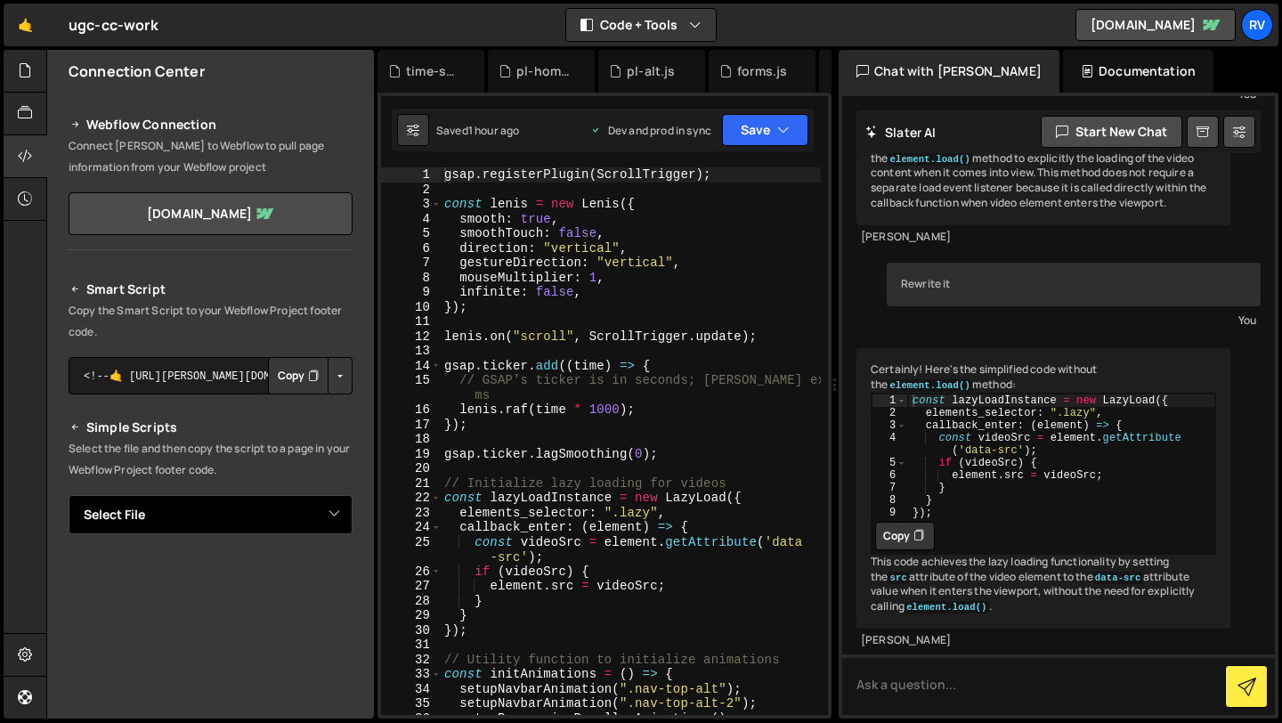
click at [308, 509] on select "Select File area-1-tz.[PERSON_NAME]-main.js forms.js pl-alt.js pl-home.js time-…" at bounding box center [211, 514] width 284 height 39
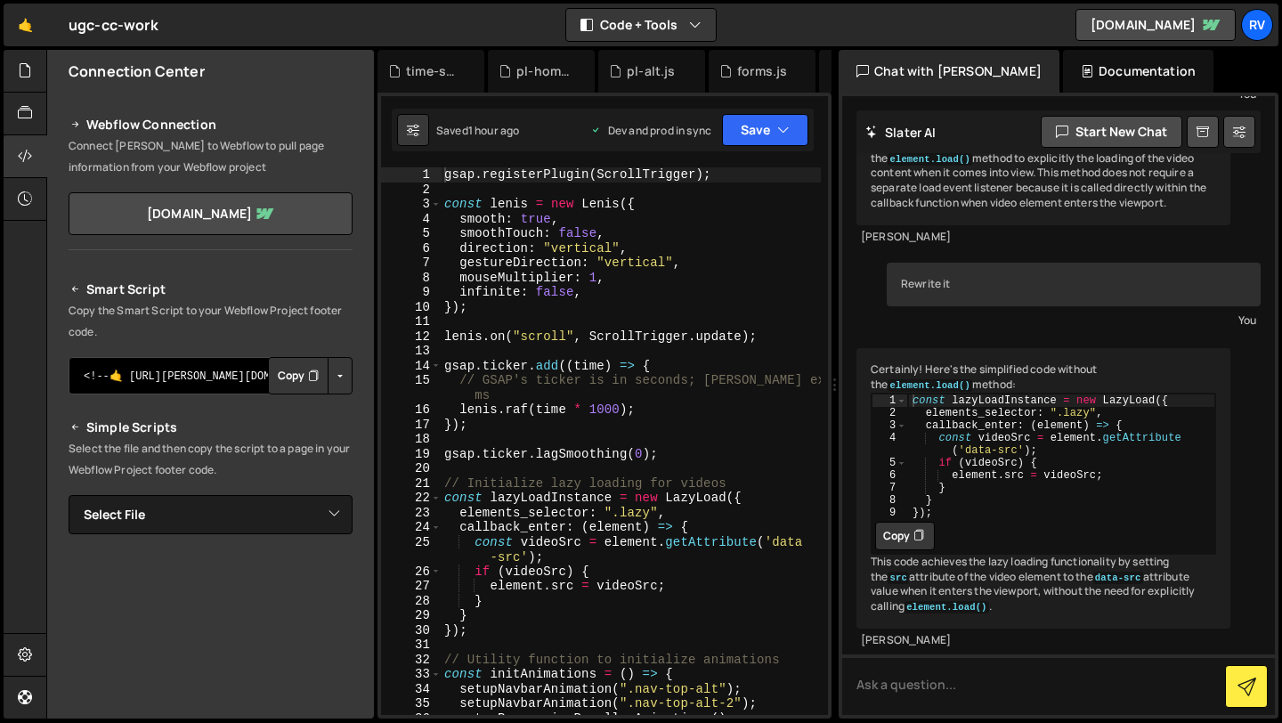
click at [209, 381] on textarea "<!--🤙 [URL][PERSON_NAME][DOMAIN_NAME]> <script>document.addEventListener("DOMCo…" at bounding box center [211, 375] width 284 height 37
click at [332, 469] on p "Select the file and then copy the script to a page in your Webflow Project foot…" at bounding box center [211, 459] width 284 height 43
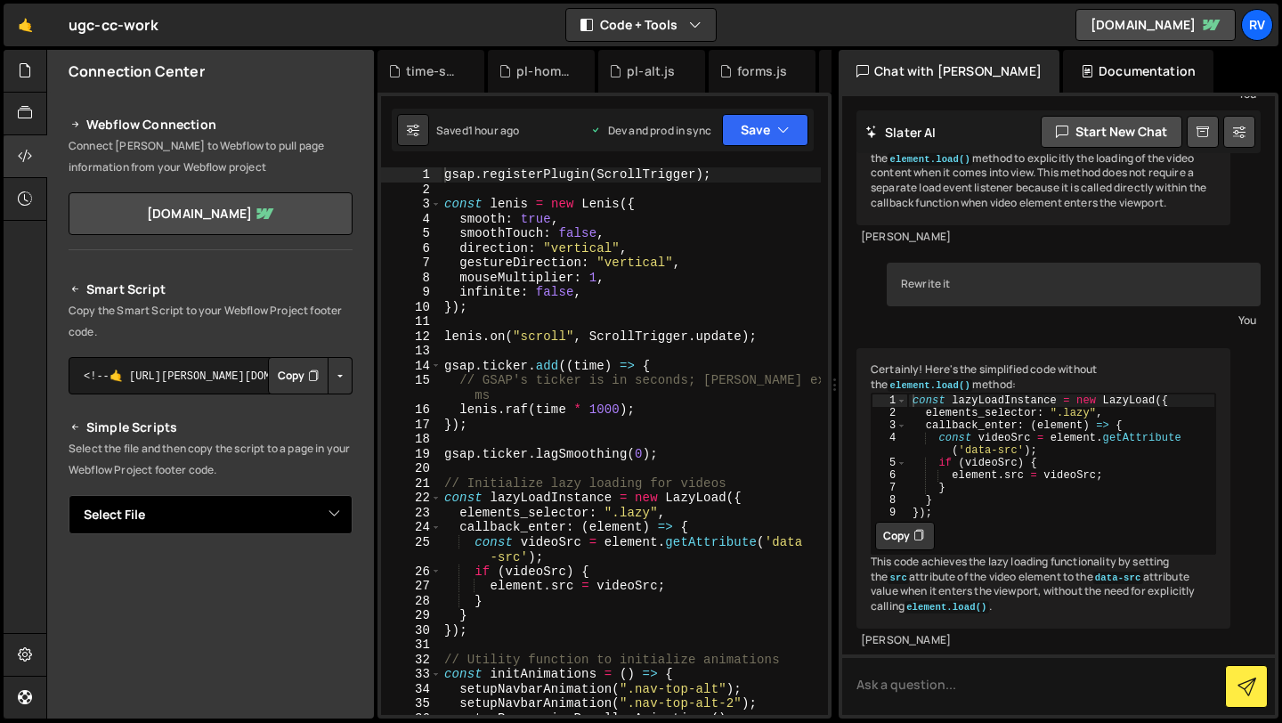
click at [324, 520] on select "Select File area-1-tz.[PERSON_NAME]-main.js forms.js pl-alt.js pl-home.js time-…" at bounding box center [211, 514] width 284 height 39
select select "25186"
click at [69, 495] on select "Select File area-1-tz.[PERSON_NAME]-main.js forms.js pl-alt.js pl-home.js time-…" at bounding box center [211, 514] width 284 height 39
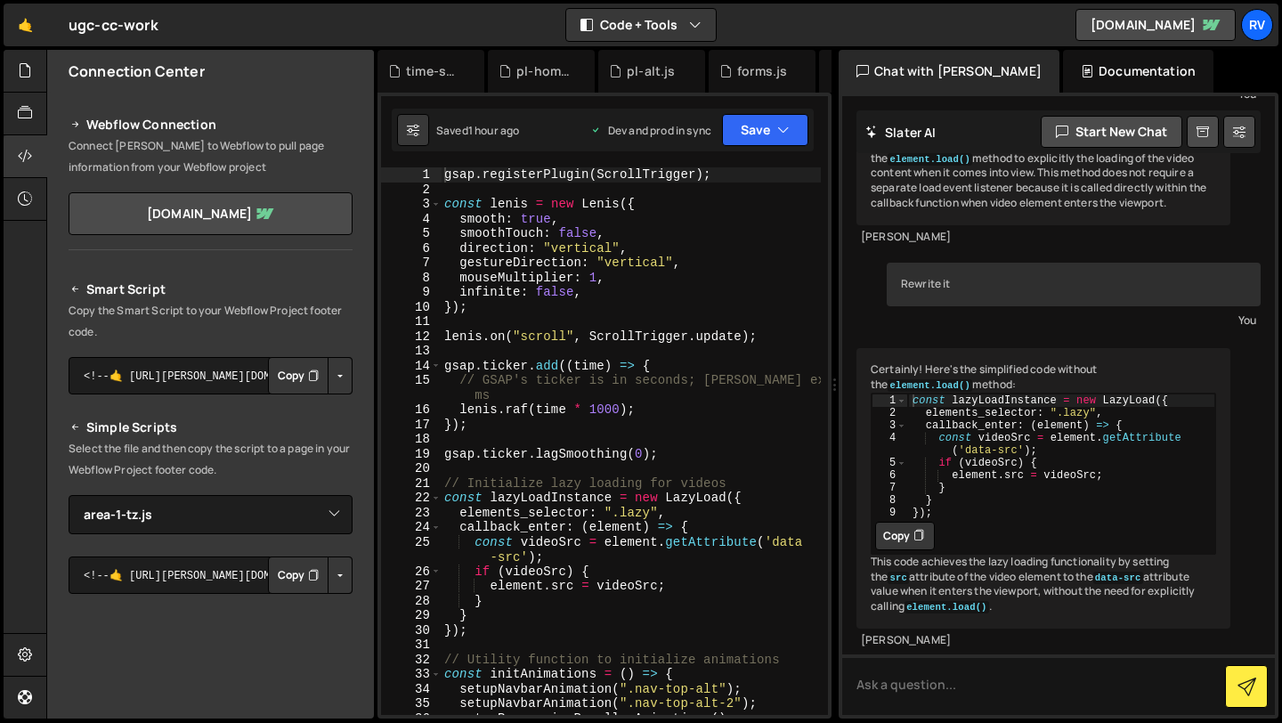
click at [330, 567] on button "Button group with nested dropdown" at bounding box center [340, 574] width 25 height 37
click at [317, 605] on link "Copy Staging Script" at bounding box center [264, 609] width 175 height 25
click at [329, 584] on button "Button group with nested dropdown" at bounding box center [340, 574] width 25 height 37
click at [323, 613] on link "Copy Staging Script" at bounding box center [264, 609] width 175 height 25
type textarea "});"
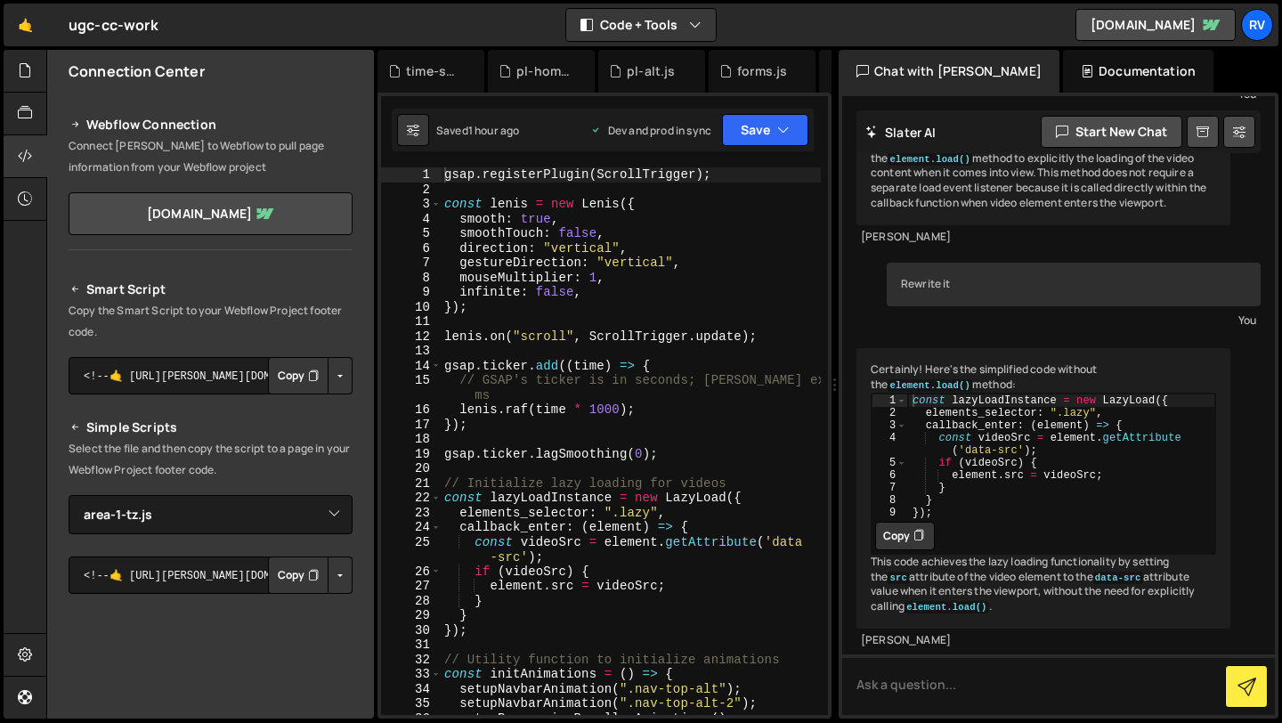
click at [703, 302] on div "gsap . registerPlugin ( ScrollTrigger ) ; const [PERSON_NAME] = new [PERSON_NAM…" at bounding box center [631, 455] width 380 height 577
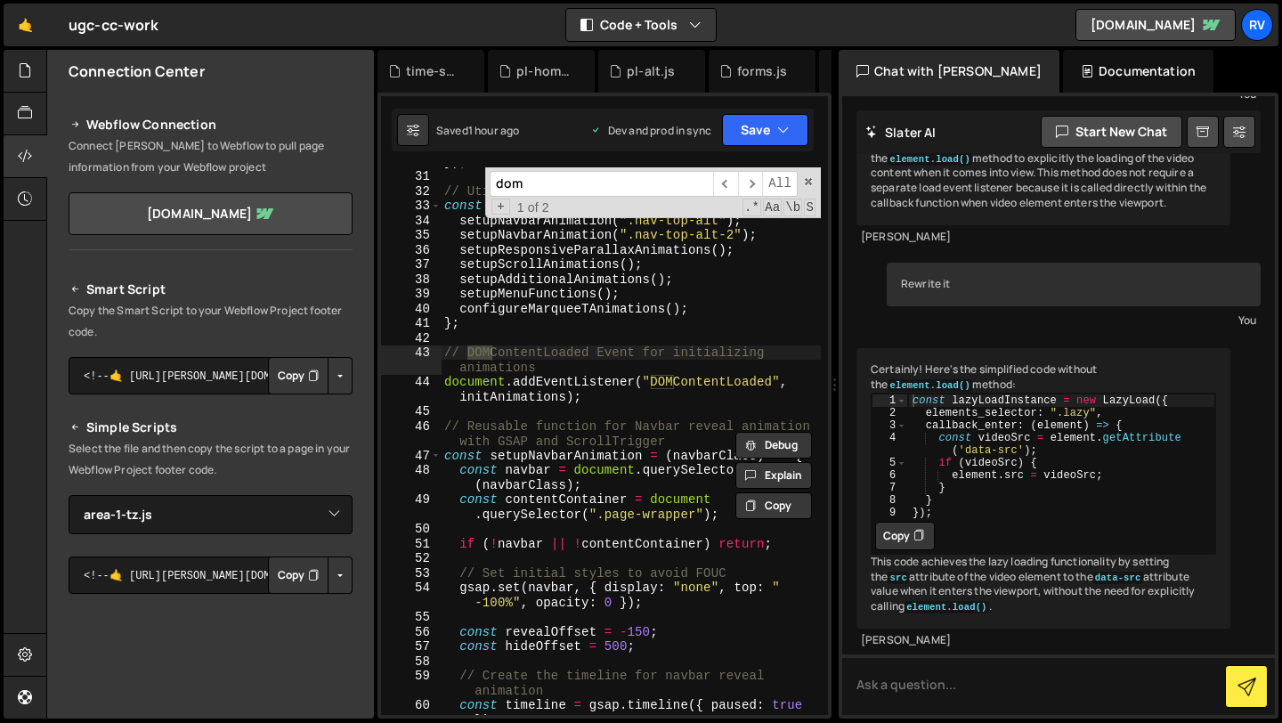
scroll to position [469, 0]
type input "dom"
click at [779, 126] on icon "button" at bounding box center [783, 130] width 12 height 18
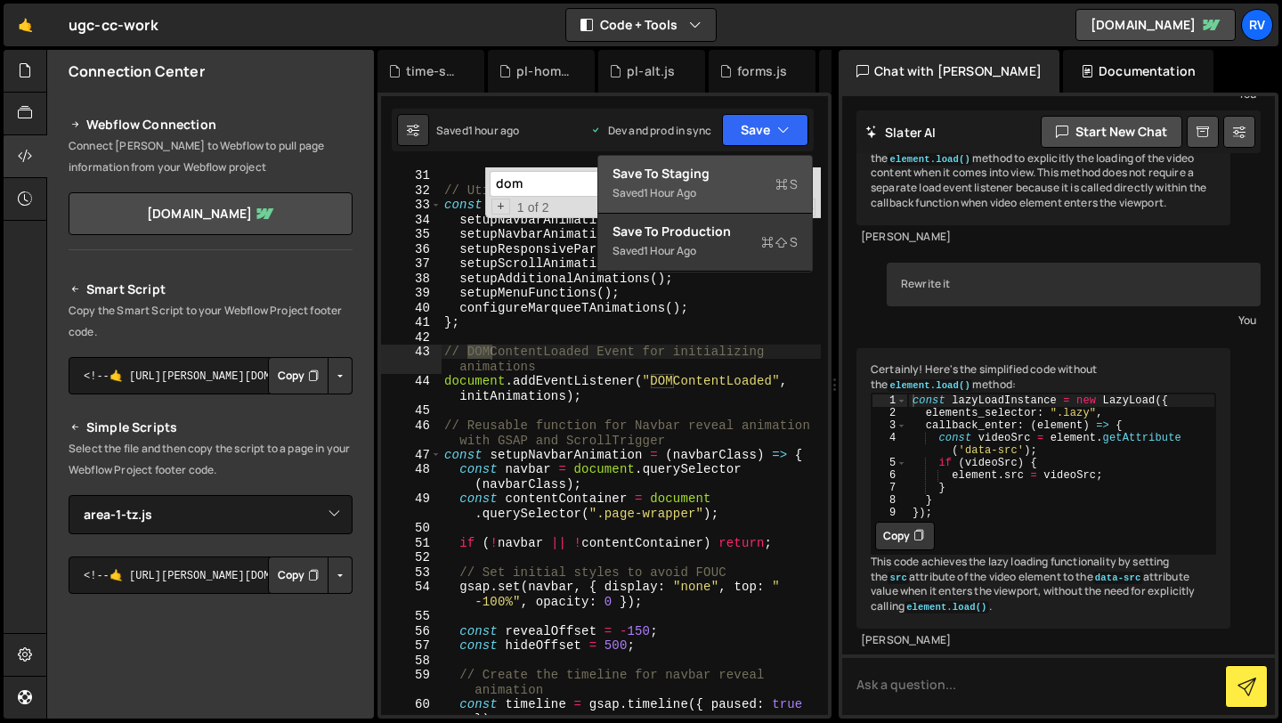
click at [751, 177] on div "Save to Staging S" at bounding box center [705, 174] width 185 height 18
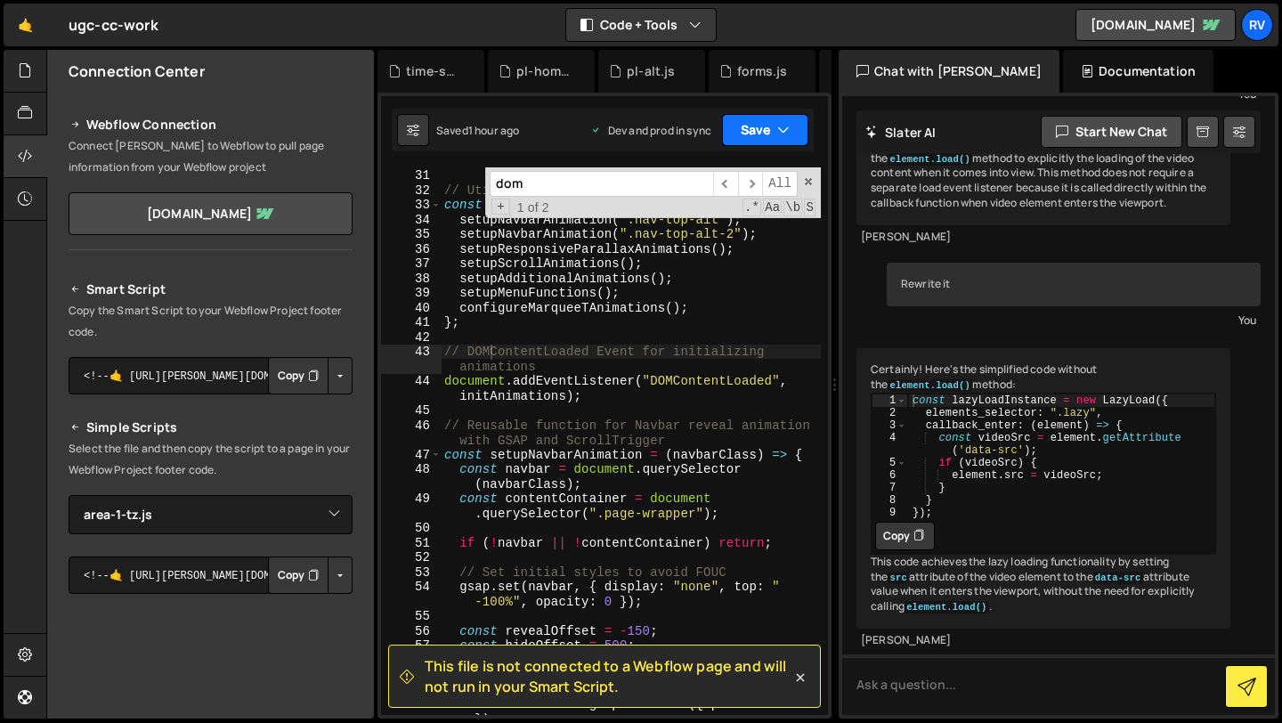
click at [778, 133] on icon "button" at bounding box center [783, 130] width 12 height 18
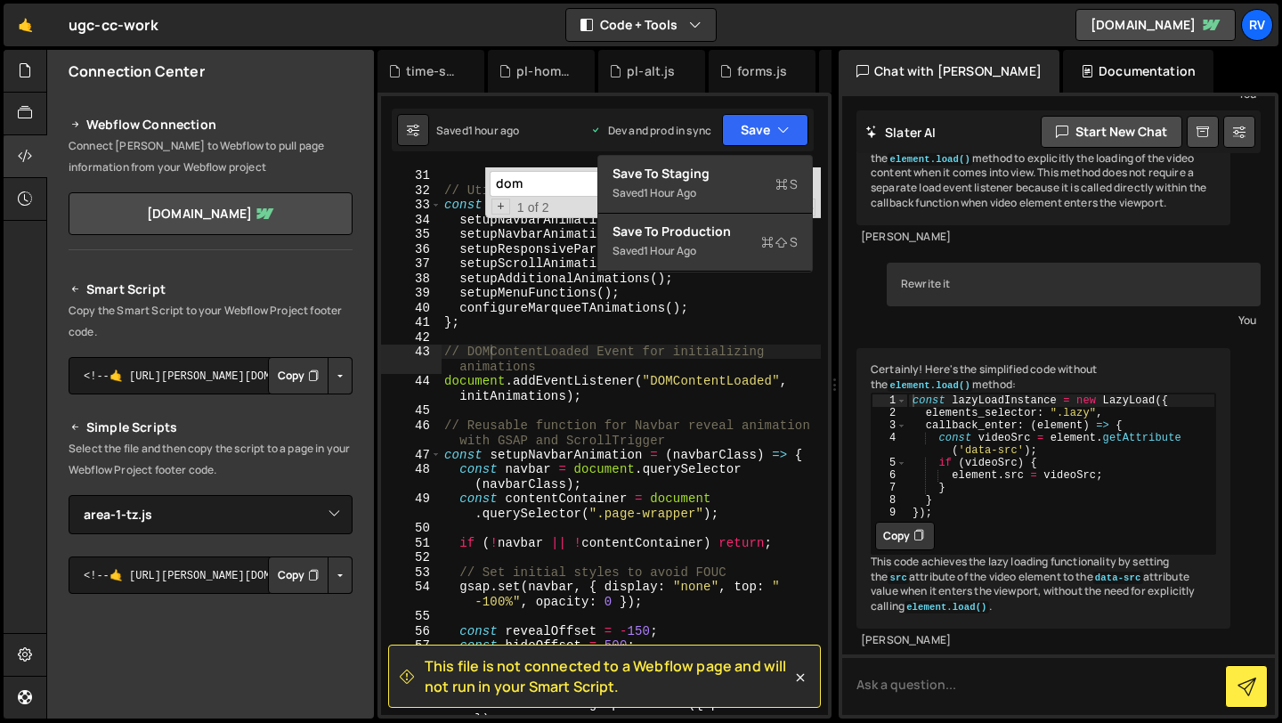
type textarea "// Reusable function for Navbar reveal animation with GSAP and ScrollTrigger"
click at [701, 420] on div "}) ; // Utility function to initialize animations const initAnimations = ( ) =>…" at bounding box center [631, 449] width 380 height 592
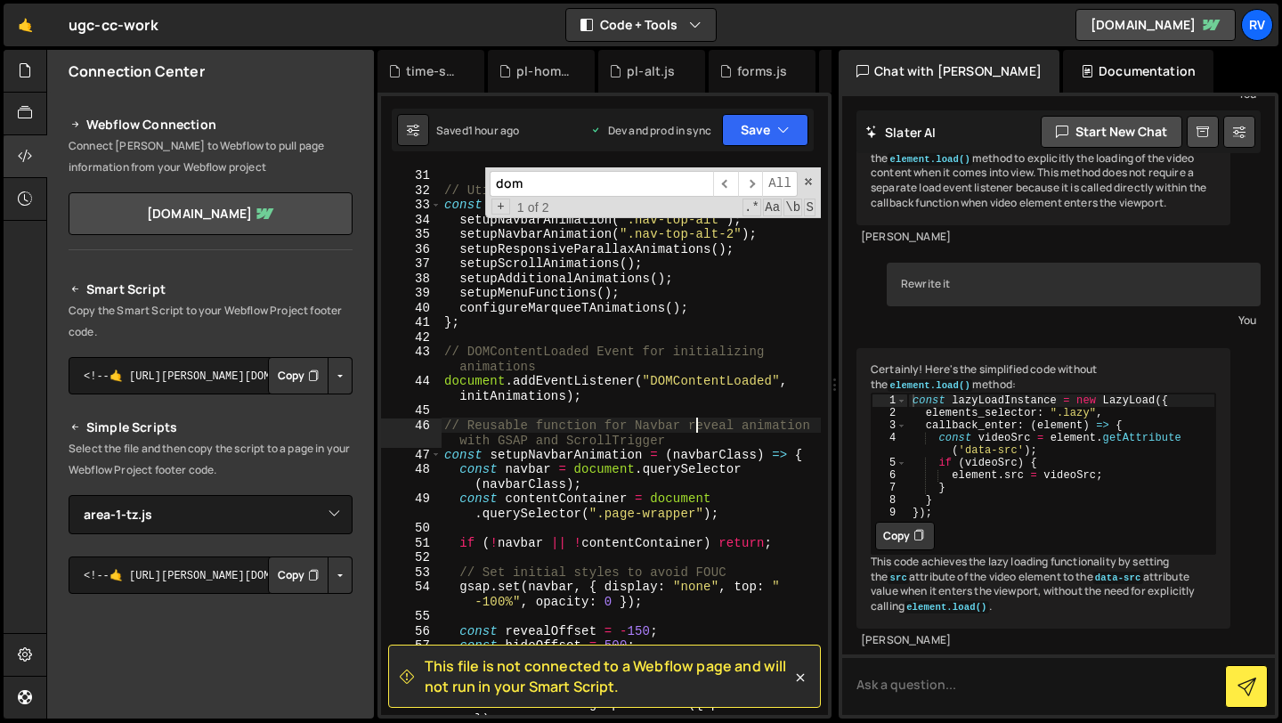
click at [701, 418] on div "}) ; // Utility function to initialize animations const initAnimations = ( ) =>…" at bounding box center [631, 449] width 380 height 592
click at [19, 127] on div at bounding box center [26, 114] width 44 height 43
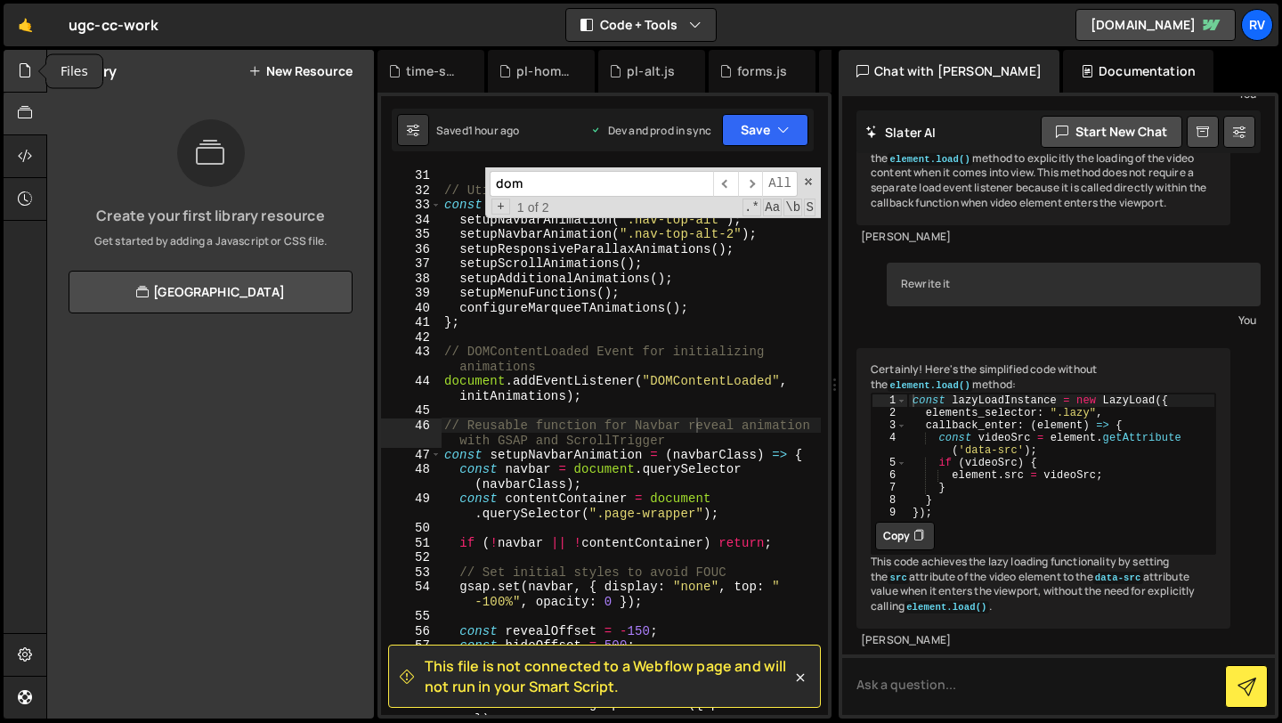
click at [22, 91] on div at bounding box center [26, 71] width 44 height 43
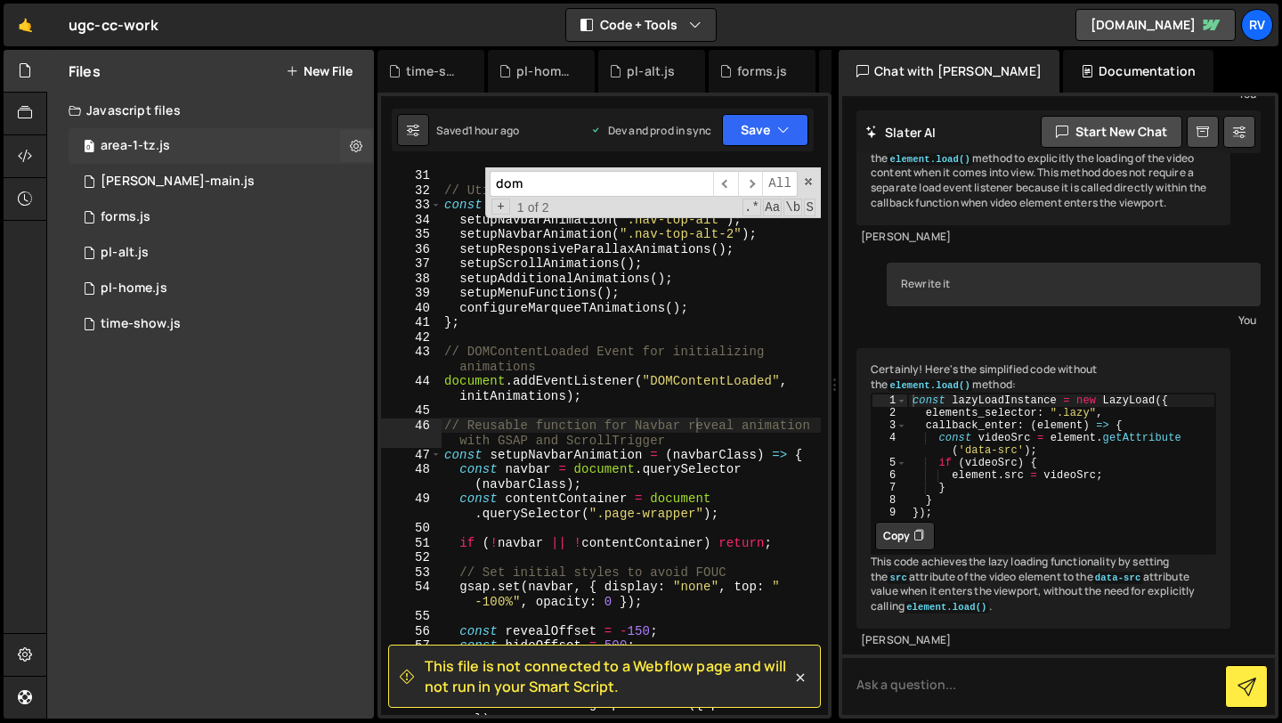
click at [191, 136] on div "0 area-1-tz.js 0" at bounding box center [221, 146] width 305 height 36
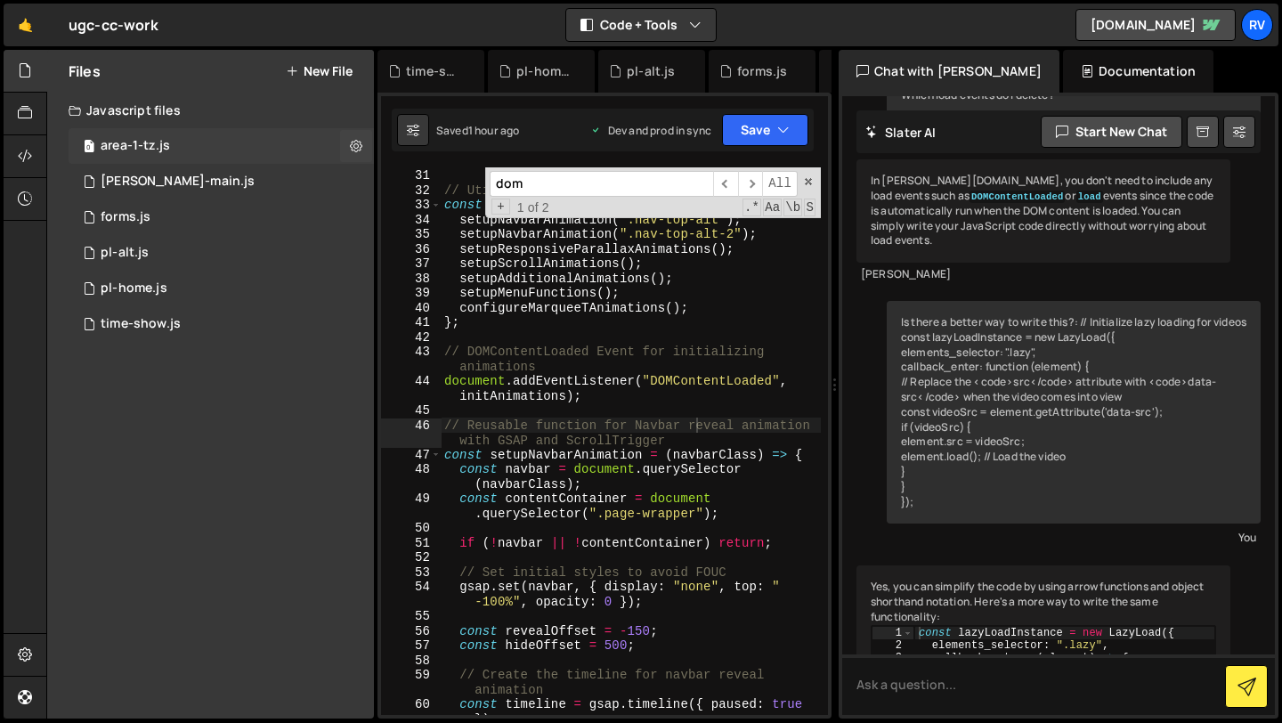
scroll to position [4233, 0]
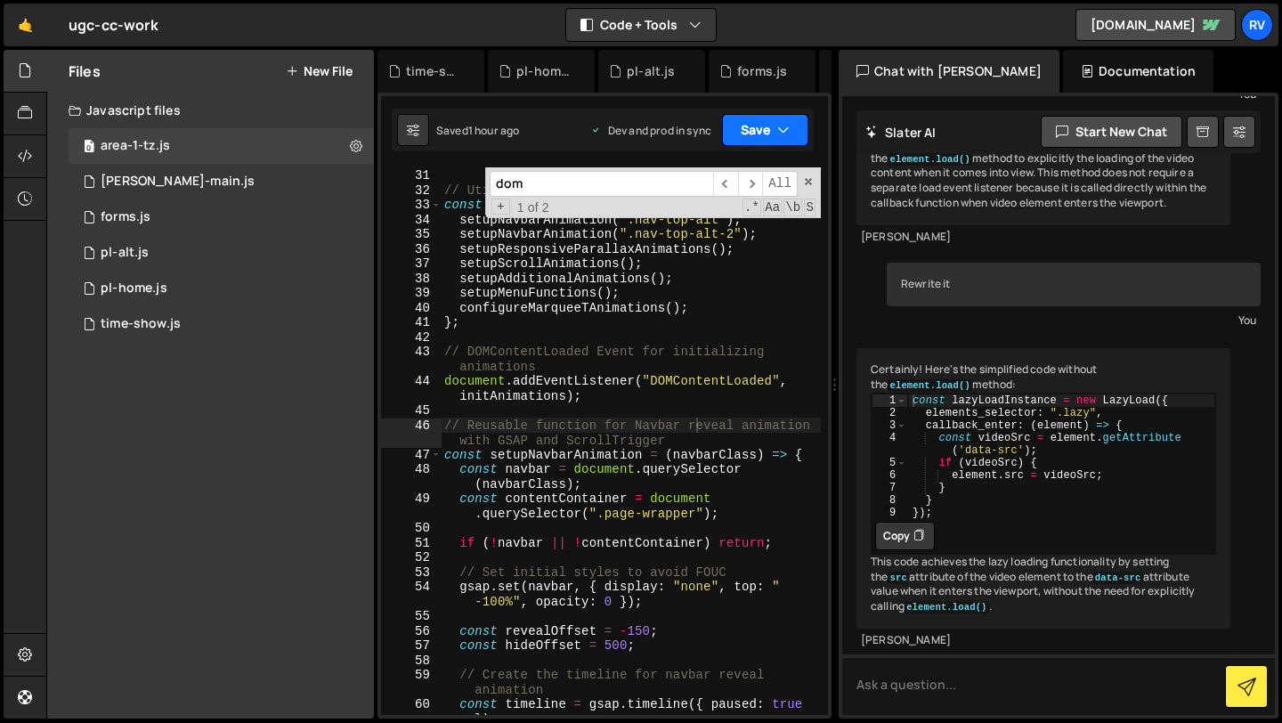
click at [777, 136] on icon "button" at bounding box center [783, 130] width 12 height 18
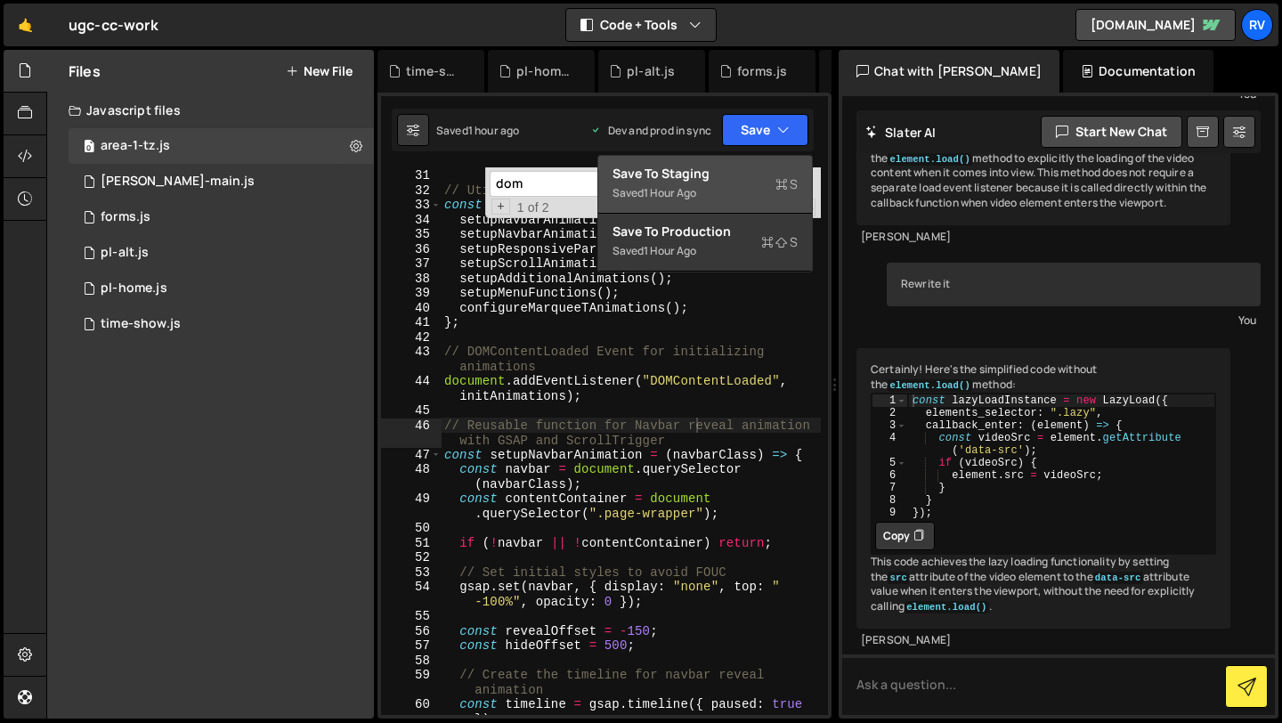
click at [735, 183] on div "Saved 1 hour ago" at bounding box center [705, 193] width 185 height 21
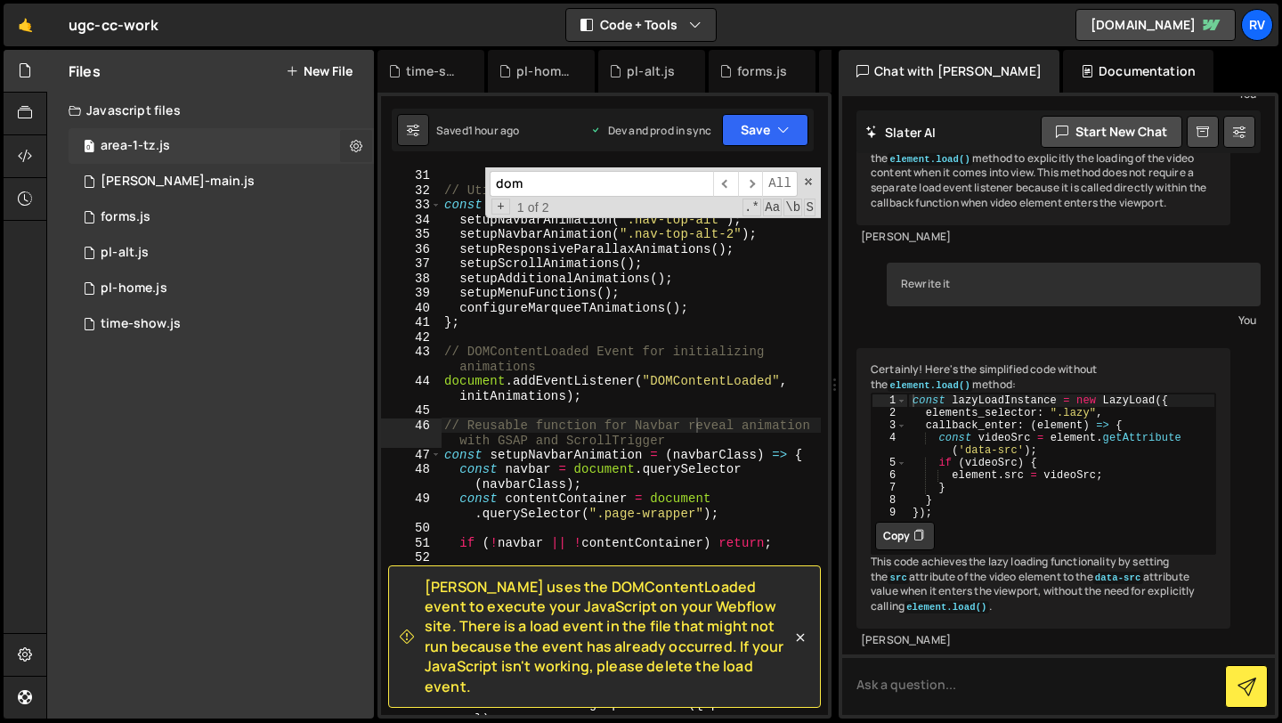
click at [361, 141] on icon at bounding box center [356, 145] width 12 height 17
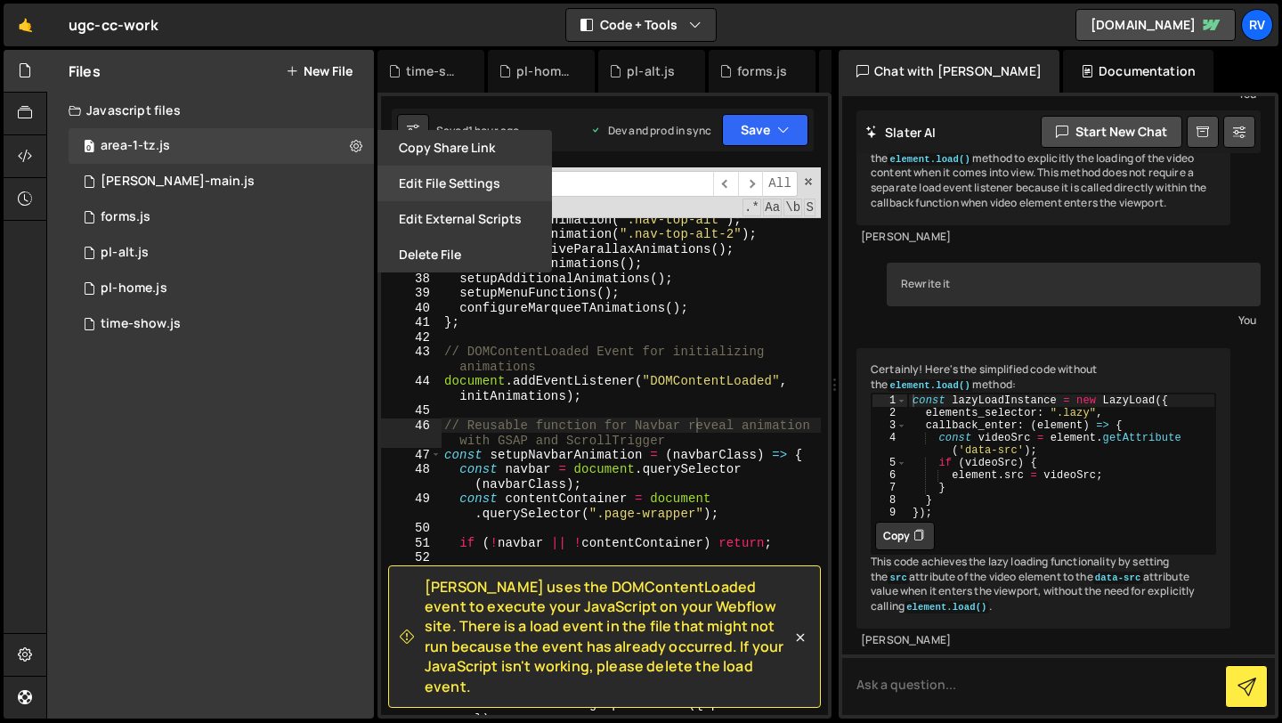
click at [483, 190] on button "Edit File Settings" at bounding box center [465, 184] width 175 height 36
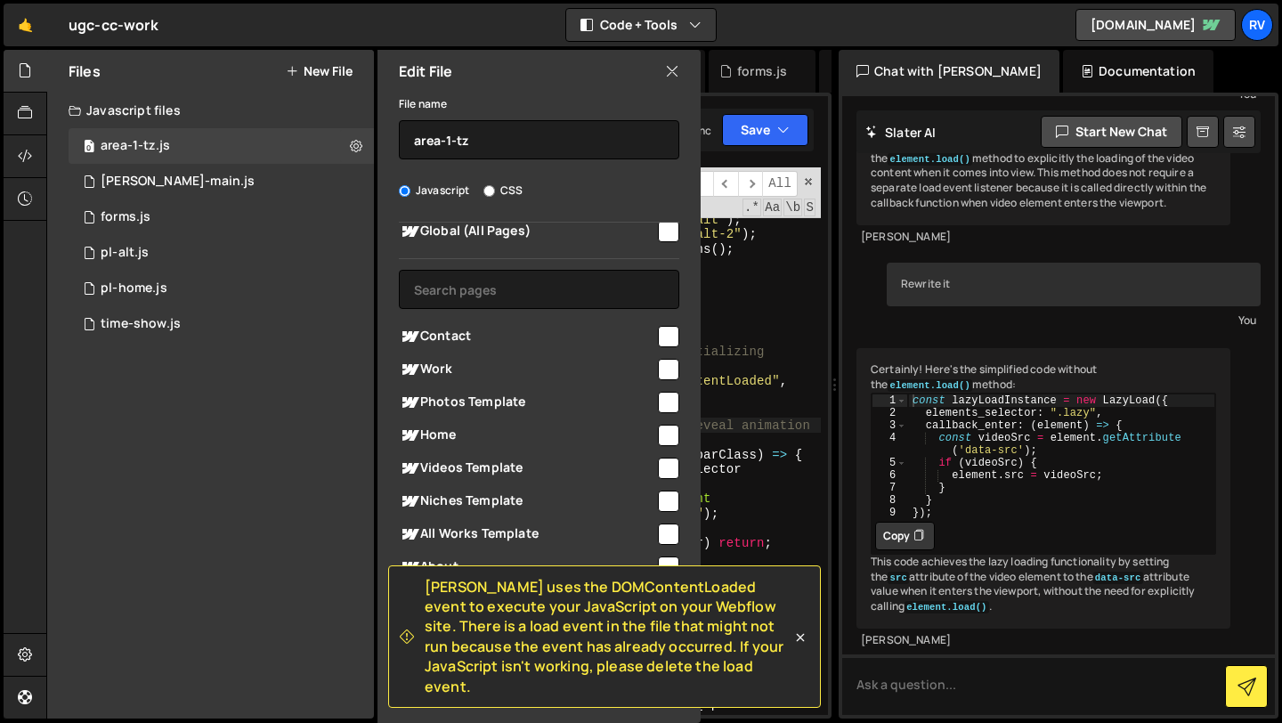
scroll to position [0, 0]
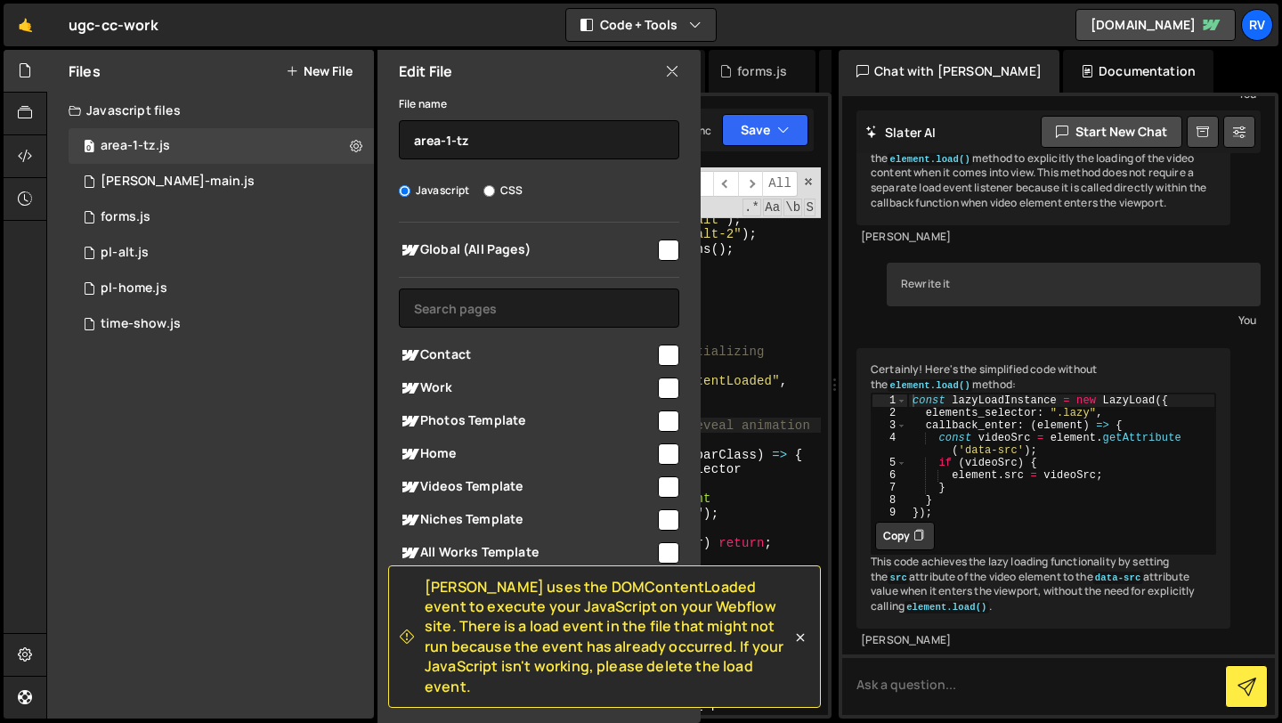
click at [660, 252] on input "checkbox" at bounding box center [668, 250] width 21 height 21
checkbox input "true"
click at [301, 189] on div "0 [PERSON_NAME]-main.js 0" at bounding box center [221, 182] width 305 height 36
checkbox input "false"
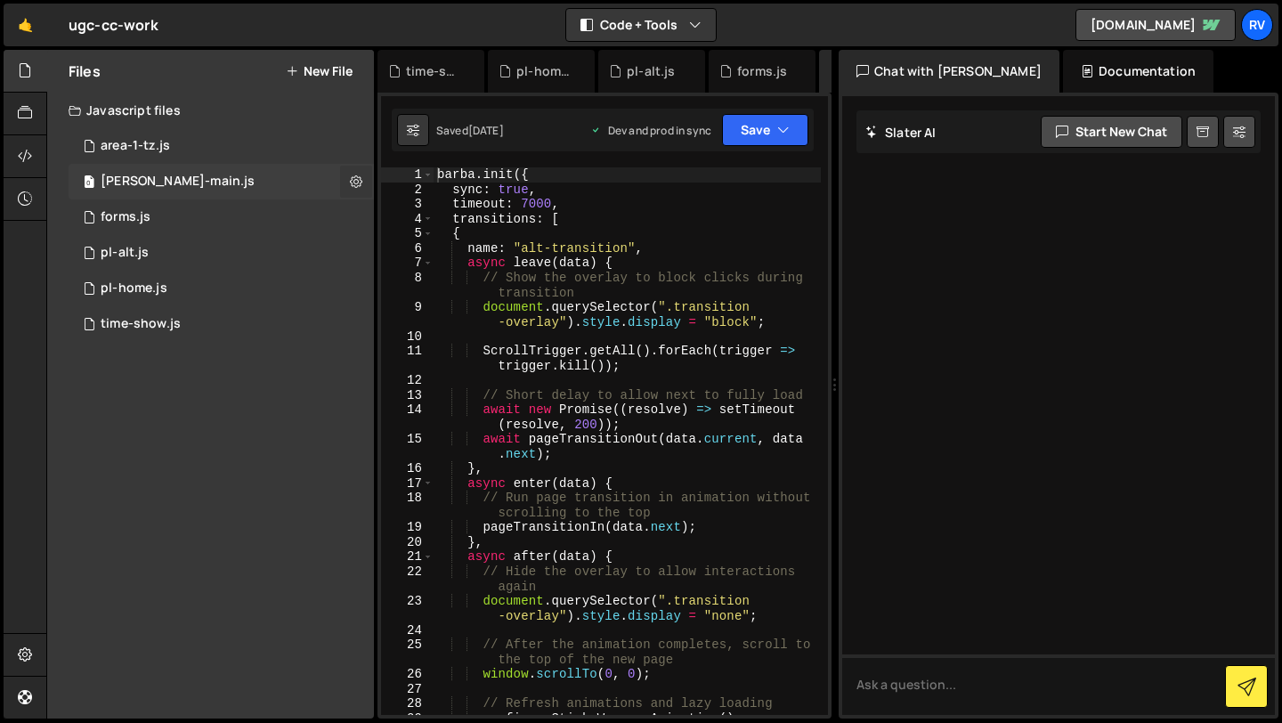
click at [366, 183] on button at bounding box center [356, 182] width 32 height 32
type input "[PERSON_NAME]-main"
radio input "true"
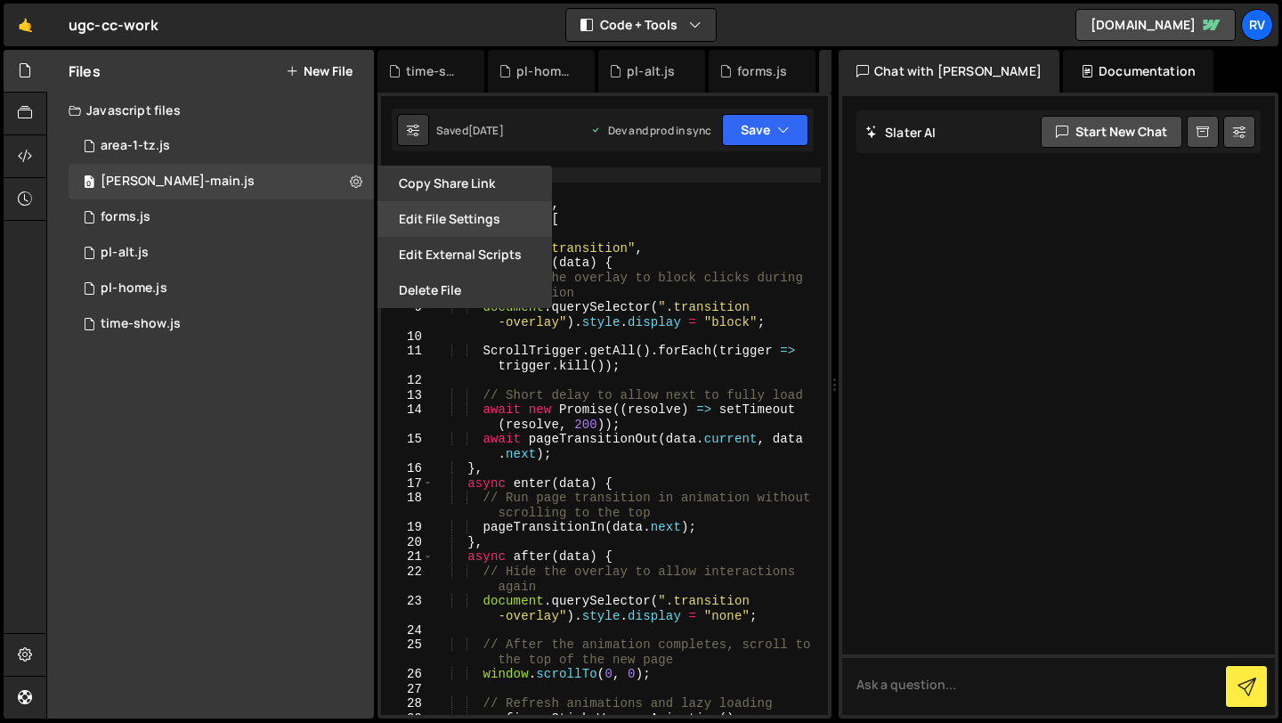
click at [478, 215] on button "Edit File Settings" at bounding box center [465, 219] width 175 height 36
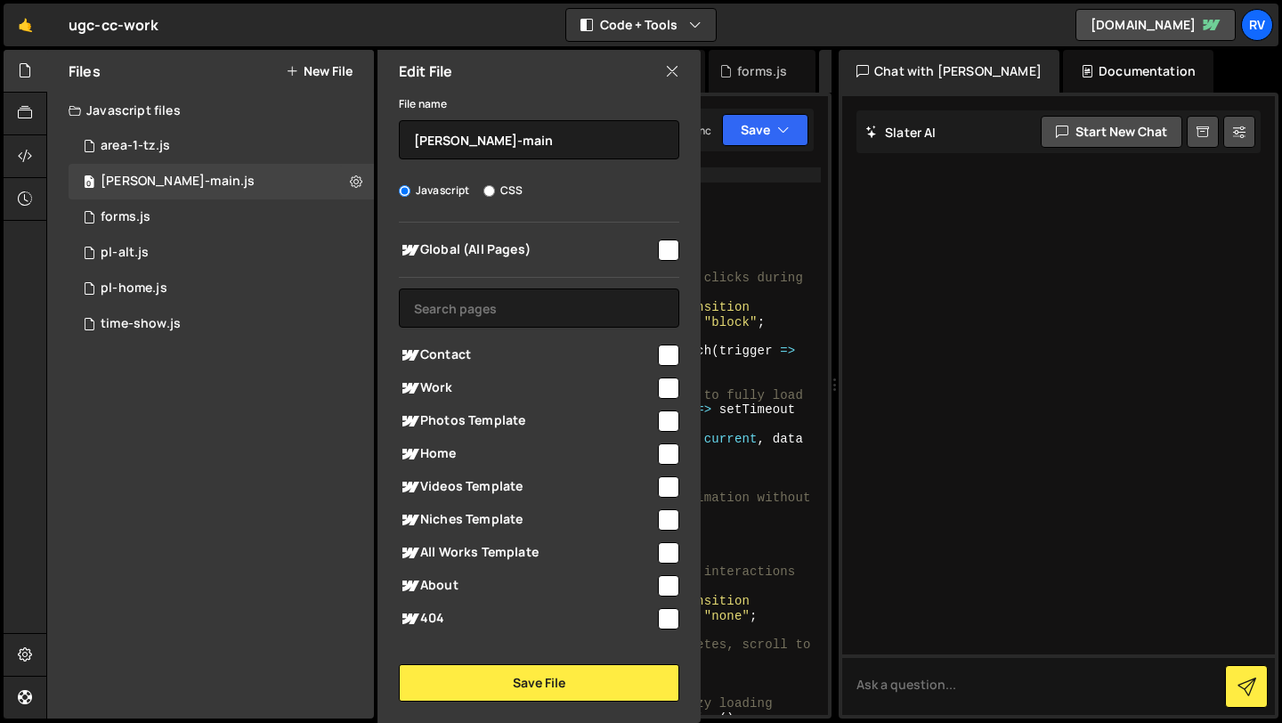
click at [670, 261] on div "Global (All Pages)" at bounding box center [539, 249] width 280 height 33
click at [300, 147] on div "0 area-1-tz.js 0" at bounding box center [221, 146] width 305 height 36
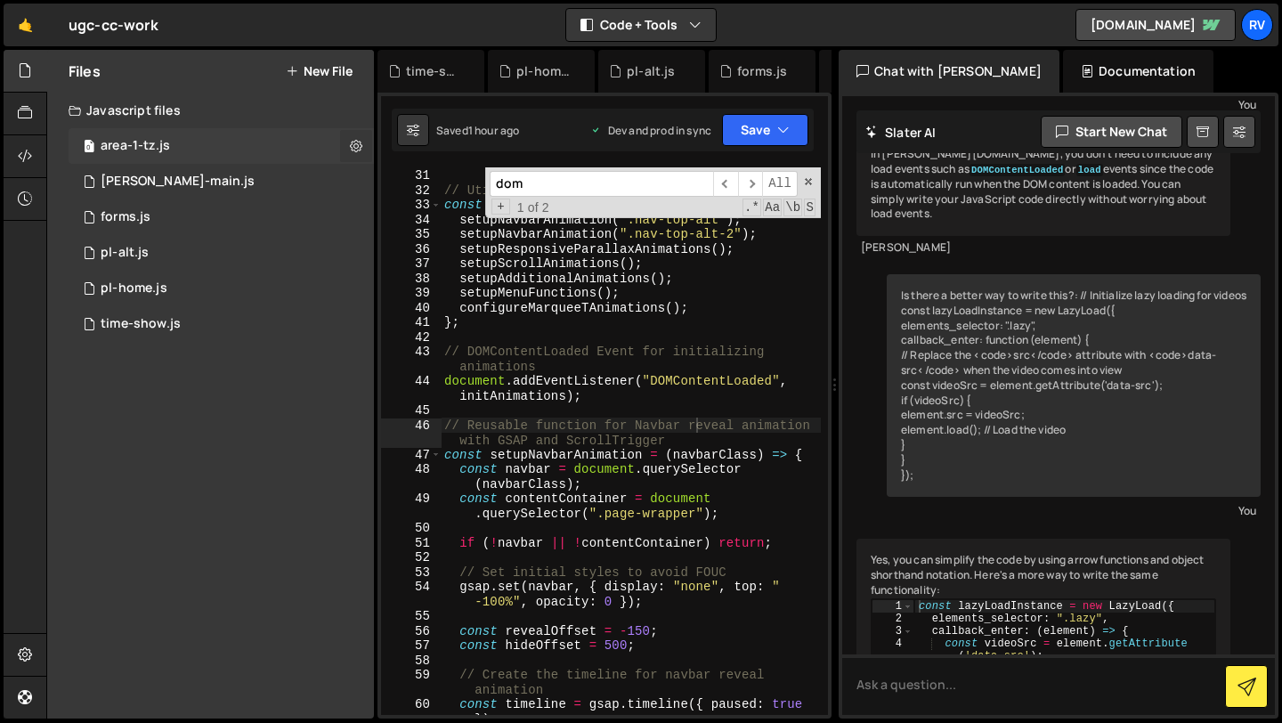
click at [350, 144] on icon at bounding box center [356, 145] width 12 height 17
type input "area-1-tz"
radio input "true"
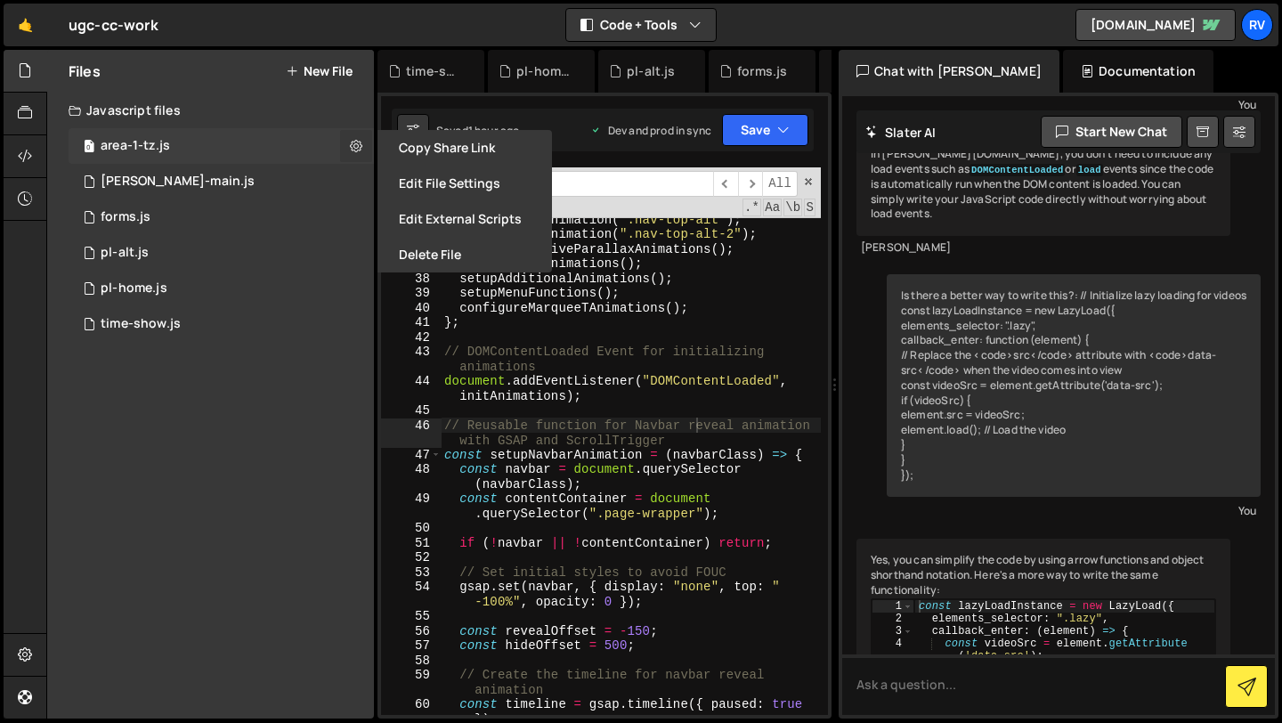
scroll to position [4233, 0]
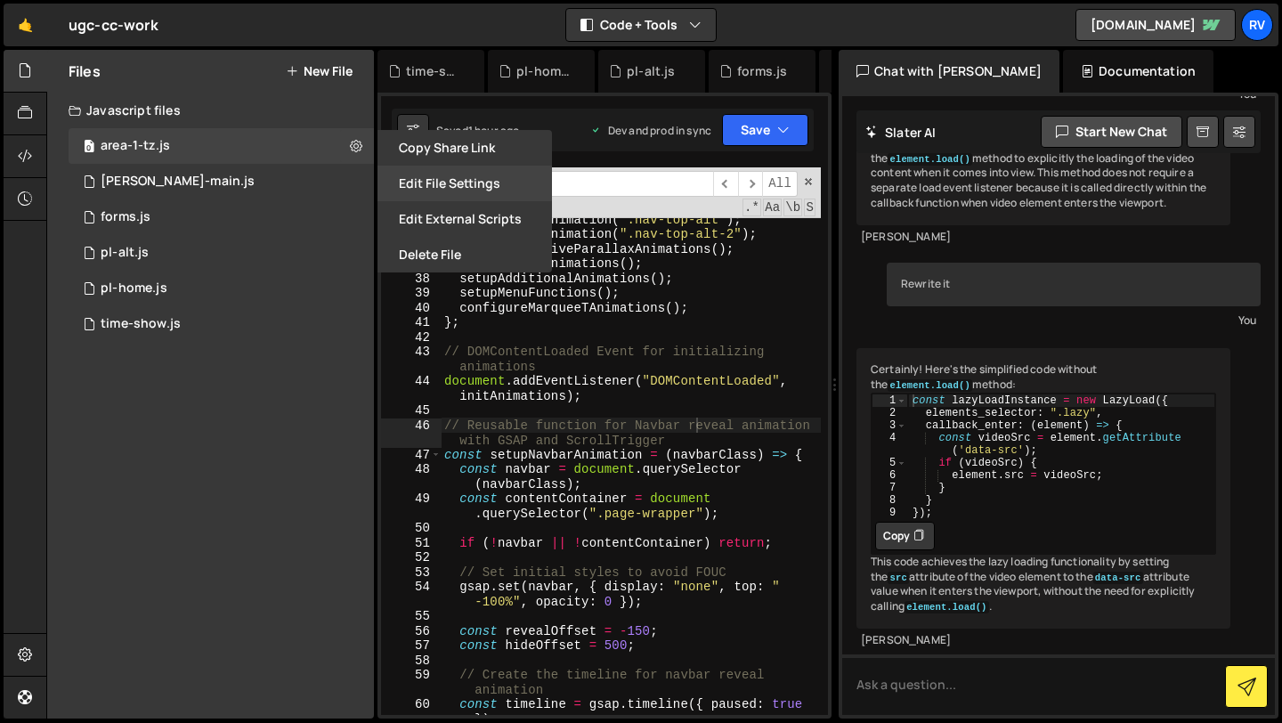
click at [503, 181] on button "Edit File Settings" at bounding box center [465, 184] width 175 height 36
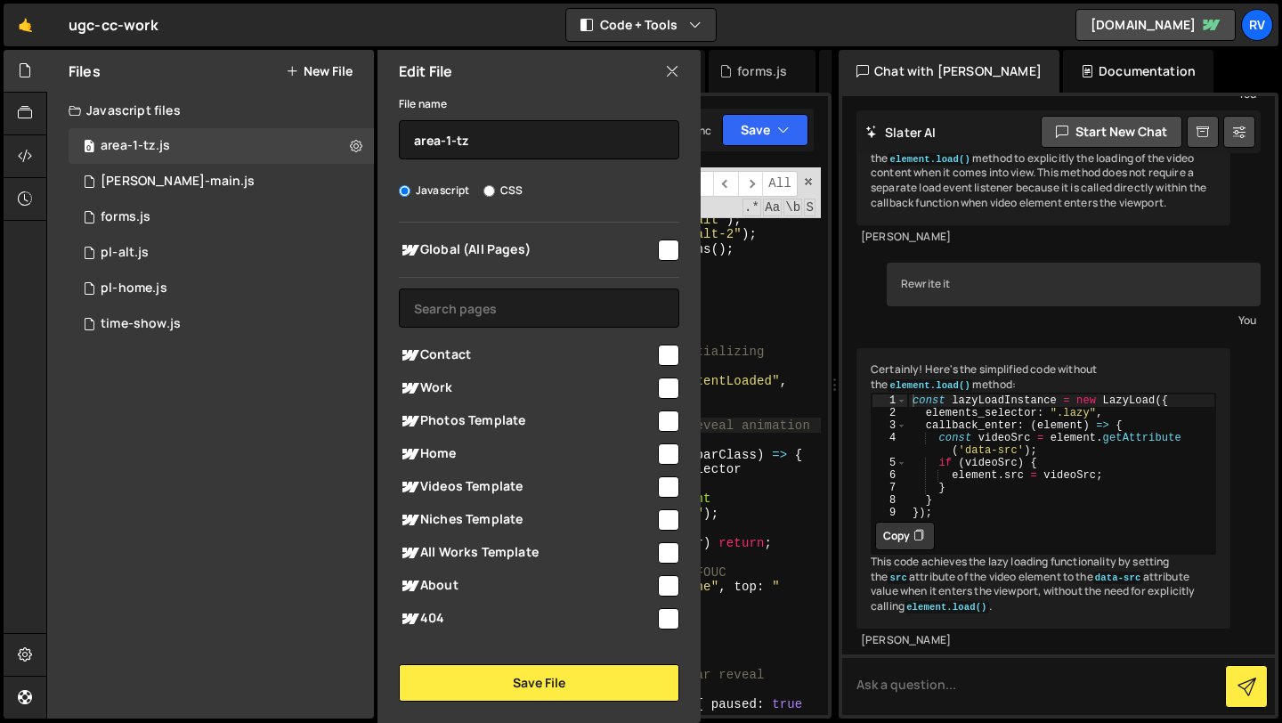
click at [662, 256] on input "checkbox" at bounding box center [668, 250] width 21 height 21
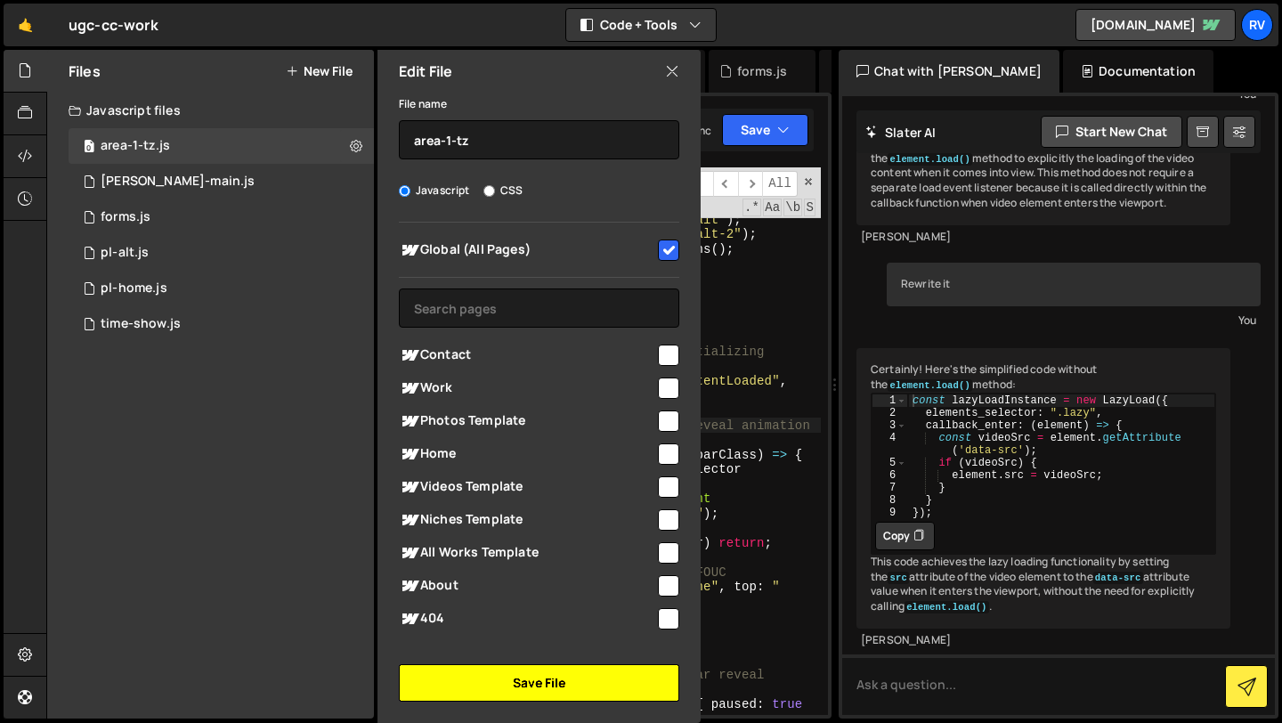
click at [570, 691] on button "Save File" at bounding box center [539, 682] width 280 height 37
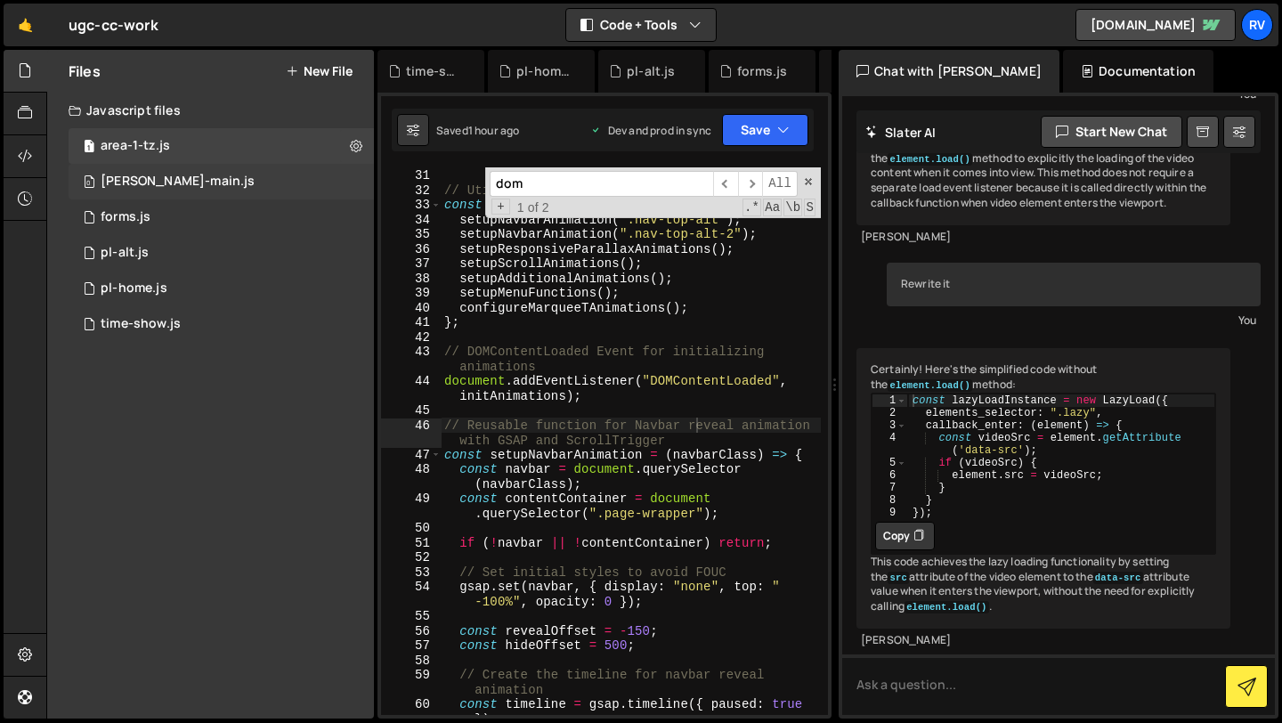
click at [313, 180] on div "0 [PERSON_NAME]-main.js 0" at bounding box center [221, 182] width 305 height 36
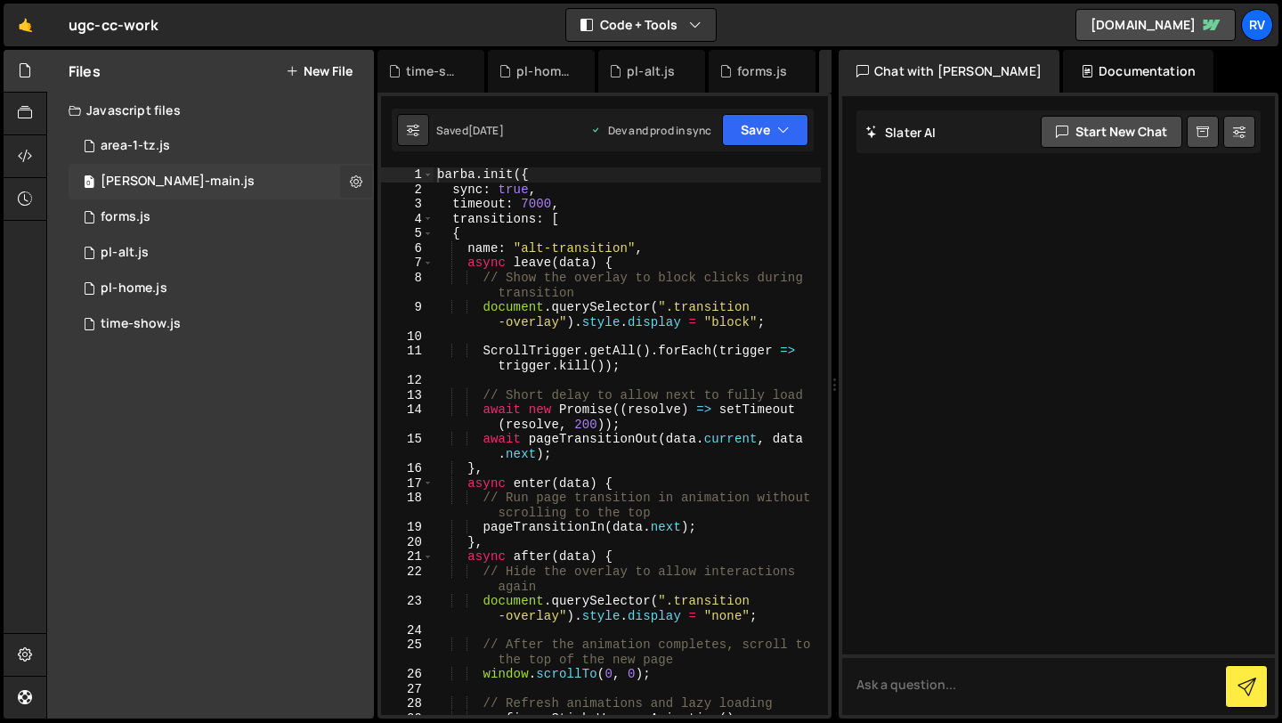
scroll to position [0, 0]
click at [361, 174] on icon at bounding box center [356, 181] width 12 height 17
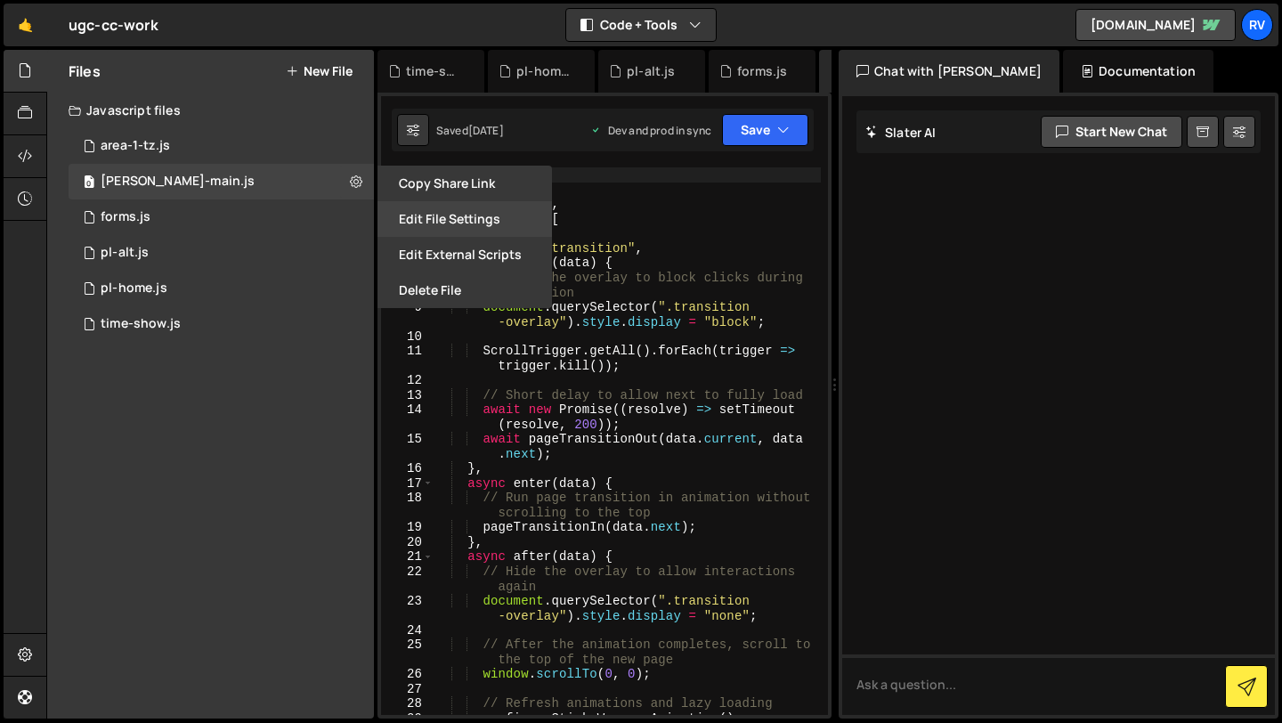
click at [460, 212] on button "Edit File Settings" at bounding box center [465, 219] width 175 height 36
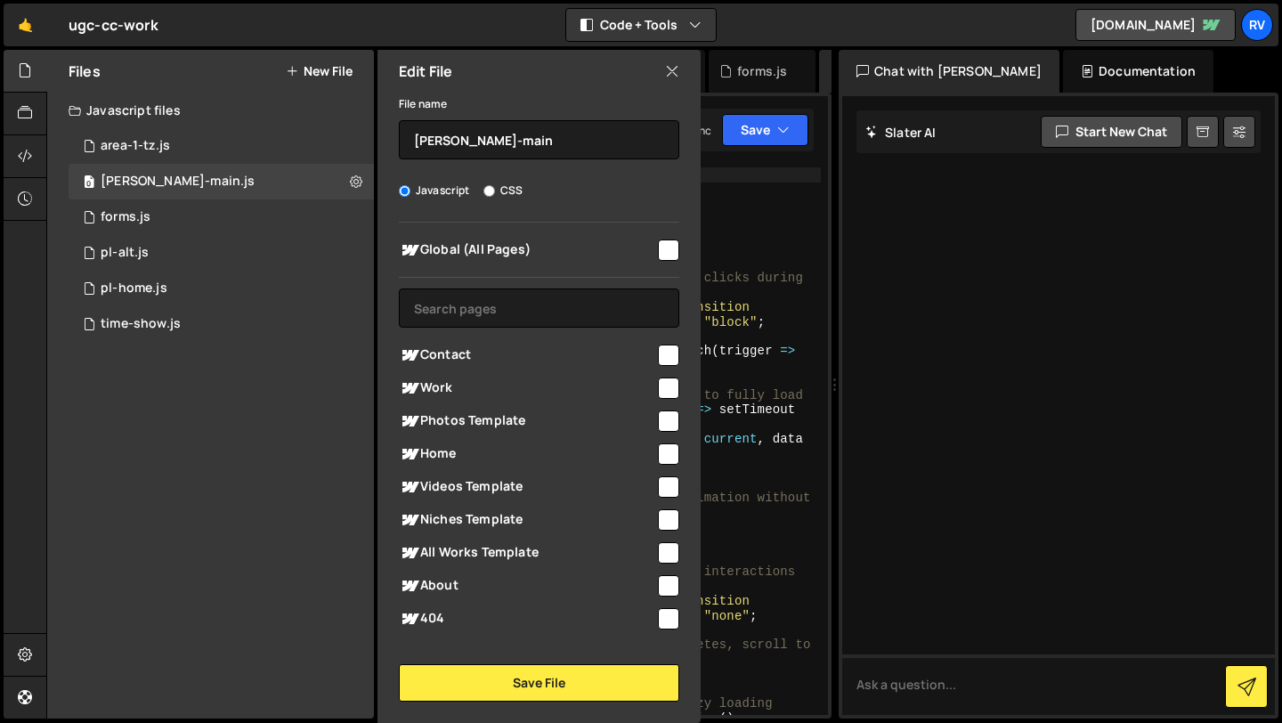
click at [658, 250] on input "checkbox" at bounding box center [668, 250] width 21 height 21
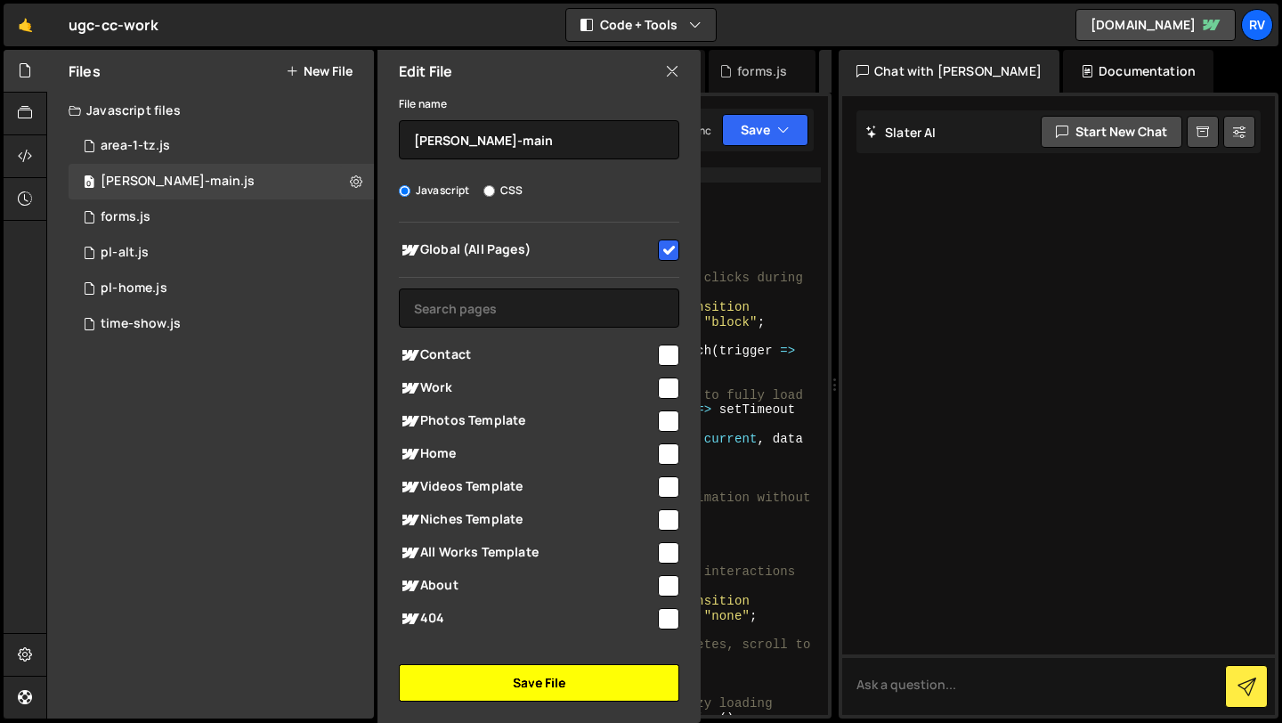
click at [523, 689] on button "Save File" at bounding box center [539, 682] width 280 height 37
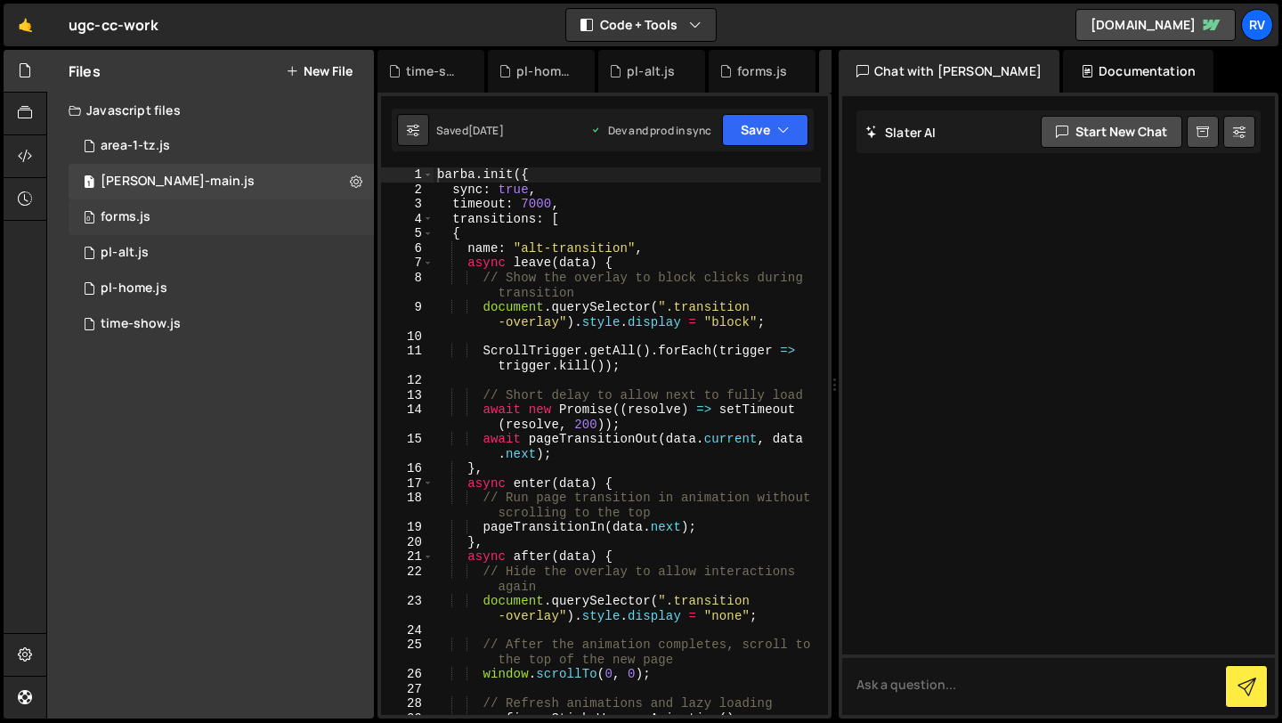
click at [284, 223] on div "0 forms.js 0" at bounding box center [221, 217] width 305 height 36
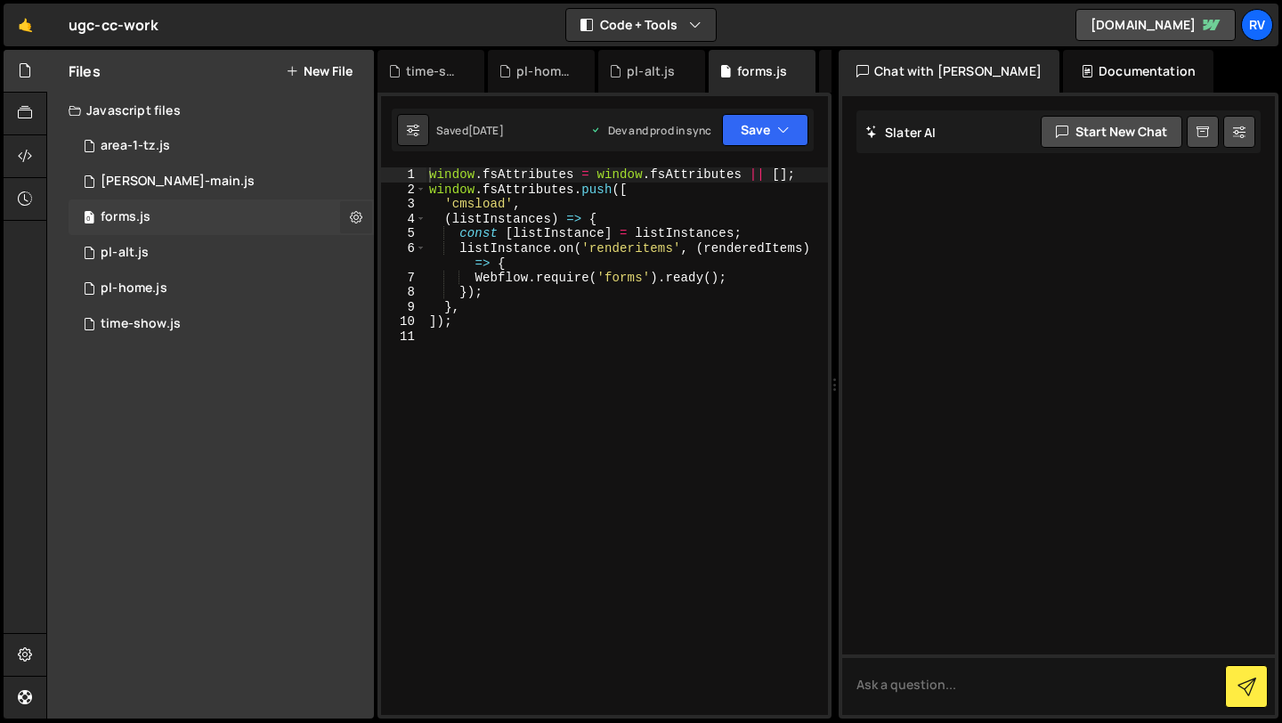
click at [353, 215] on icon at bounding box center [356, 216] width 12 height 17
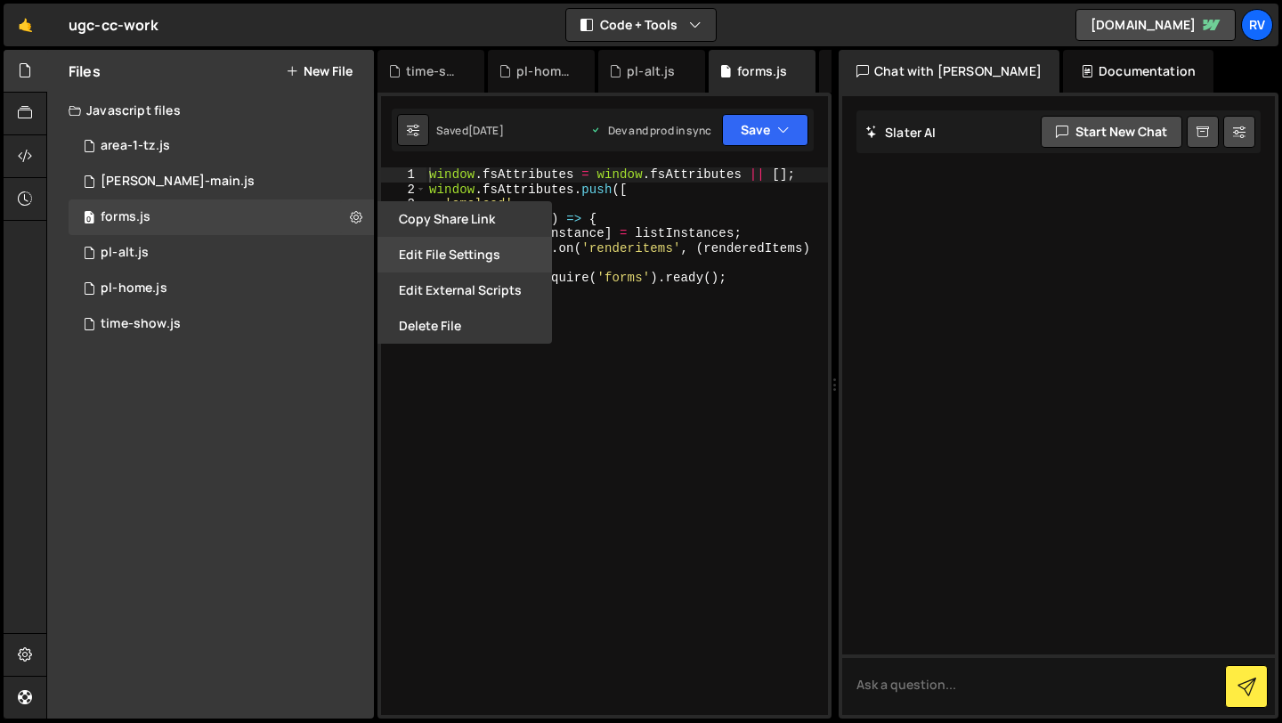
click at [506, 254] on button "Edit File Settings" at bounding box center [465, 255] width 175 height 36
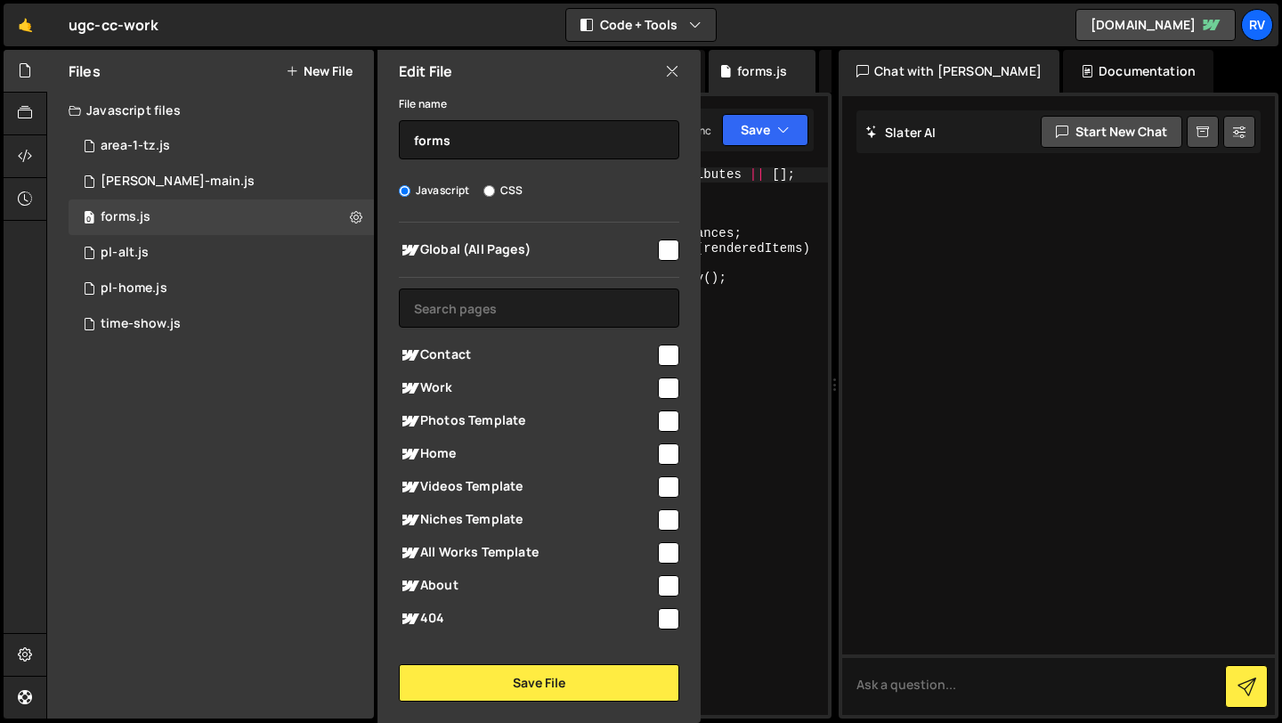
click at [674, 249] on div "Global (All Pages) Contact" at bounding box center [539, 432] width 323 height 419
click at [660, 250] on input "checkbox" at bounding box center [668, 250] width 21 height 21
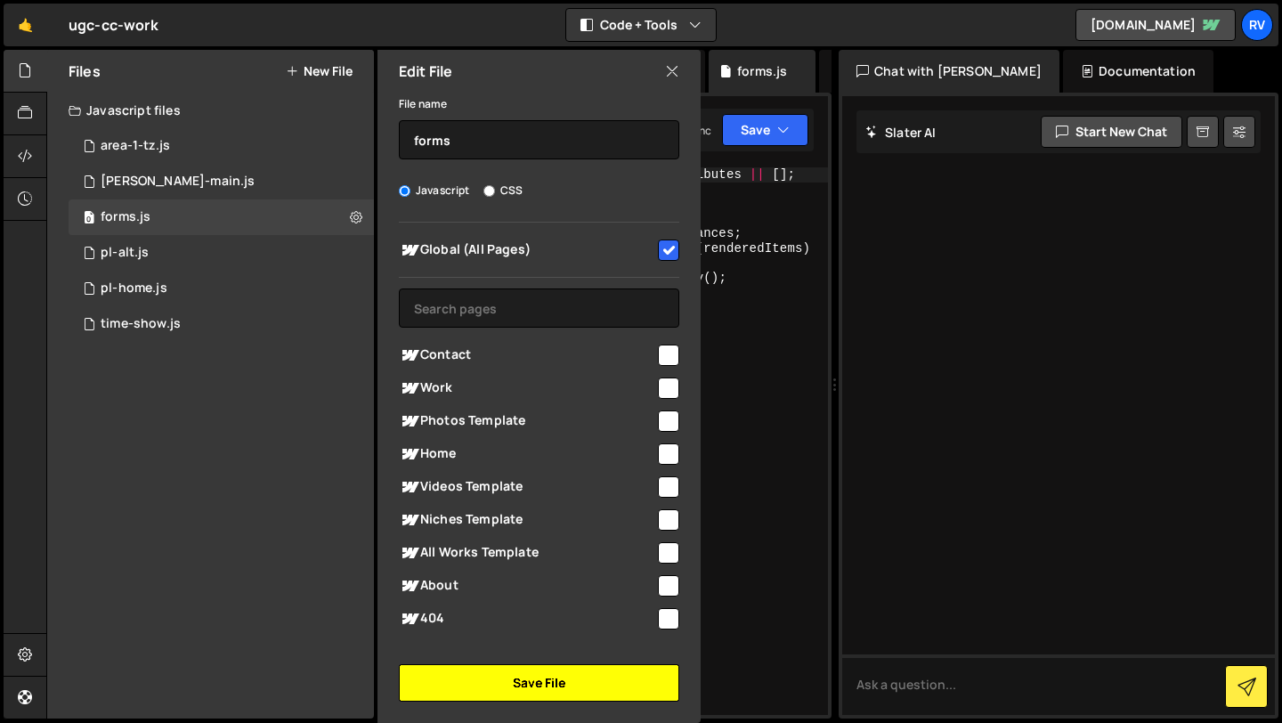
click at [525, 678] on button "Save File" at bounding box center [539, 682] width 280 height 37
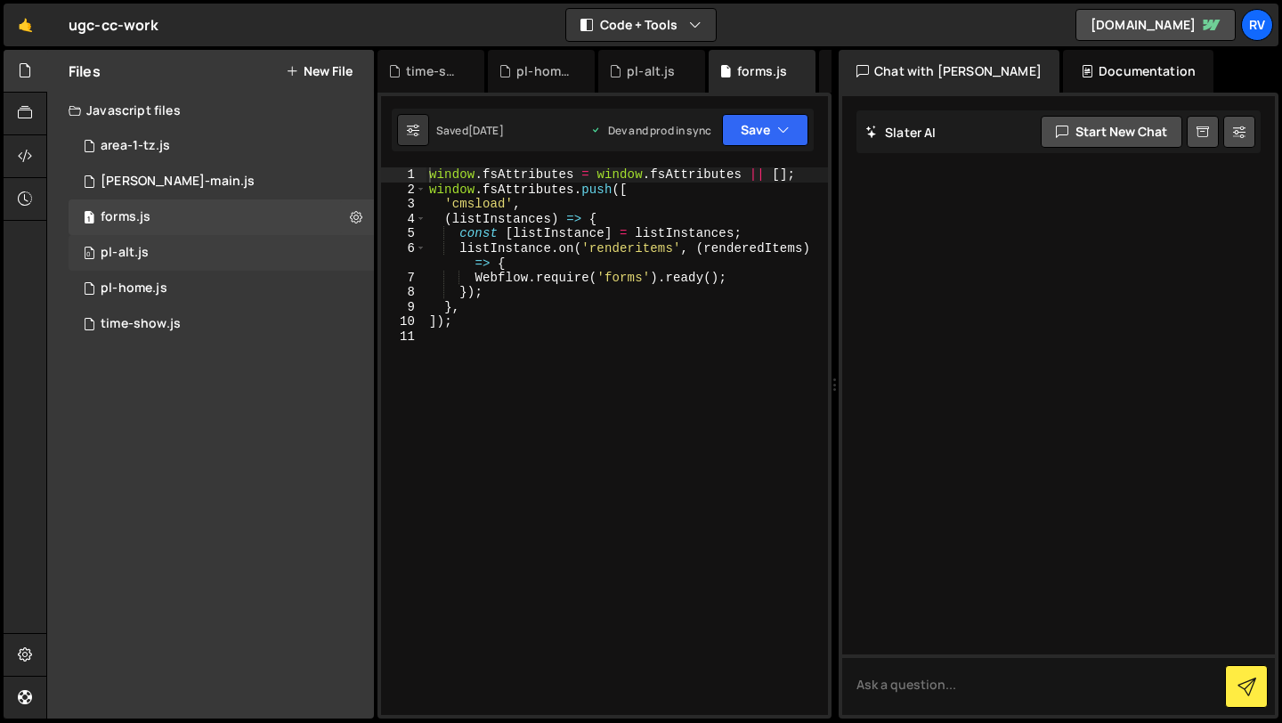
click at [255, 266] on div "0 pl-alt.js 0" at bounding box center [221, 253] width 305 height 36
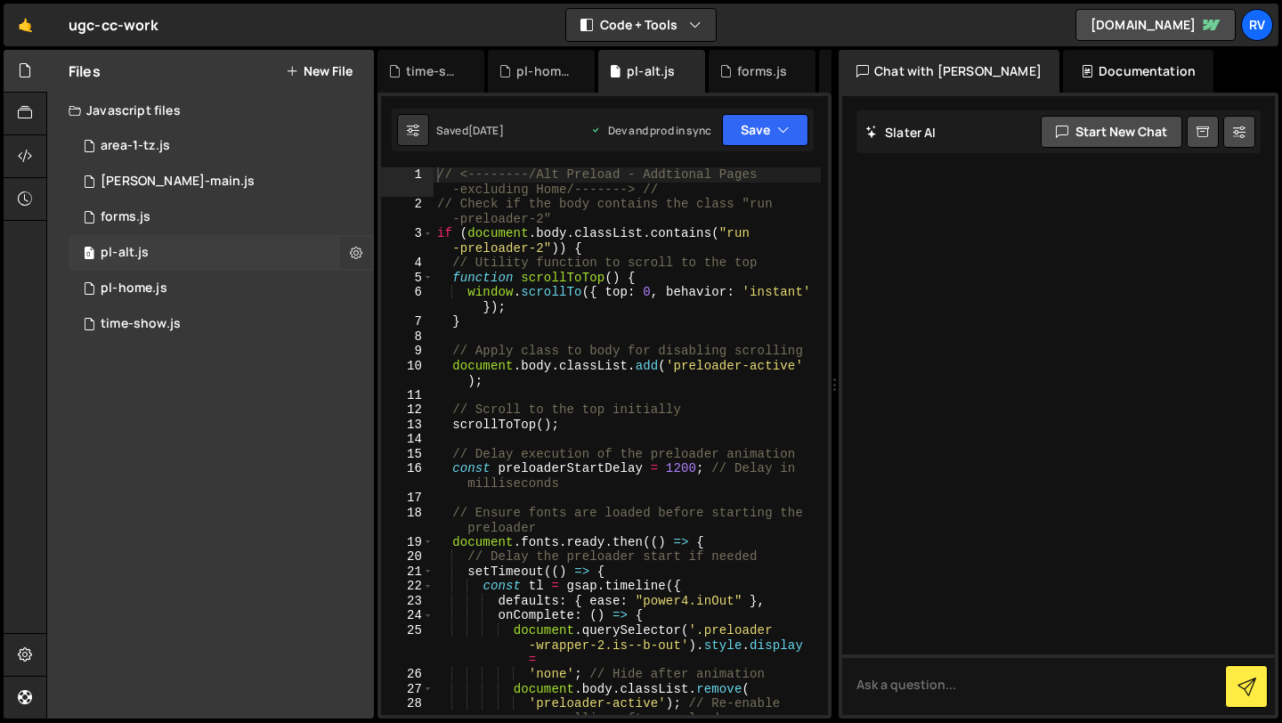
click at [352, 251] on icon at bounding box center [356, 252] width 12 height 17
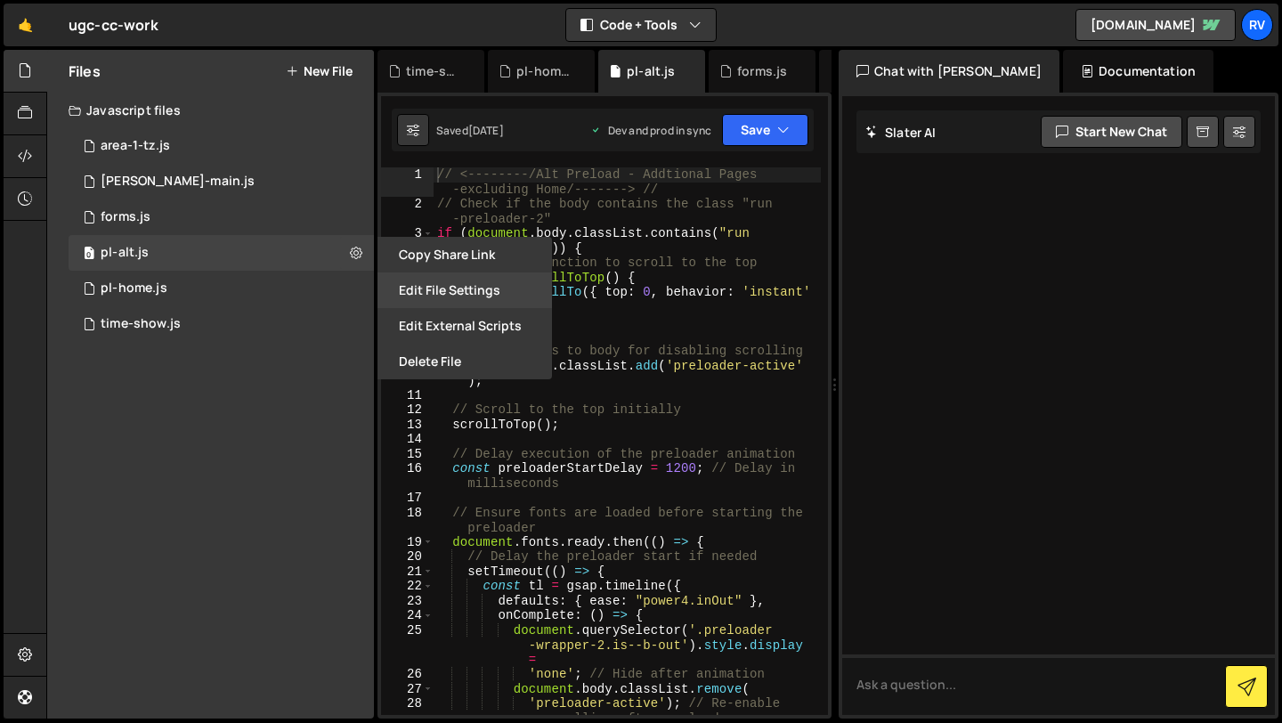
click at [478, 290] on button "Edit File Settings" at bounding box center [465, 290] width 175 height 36
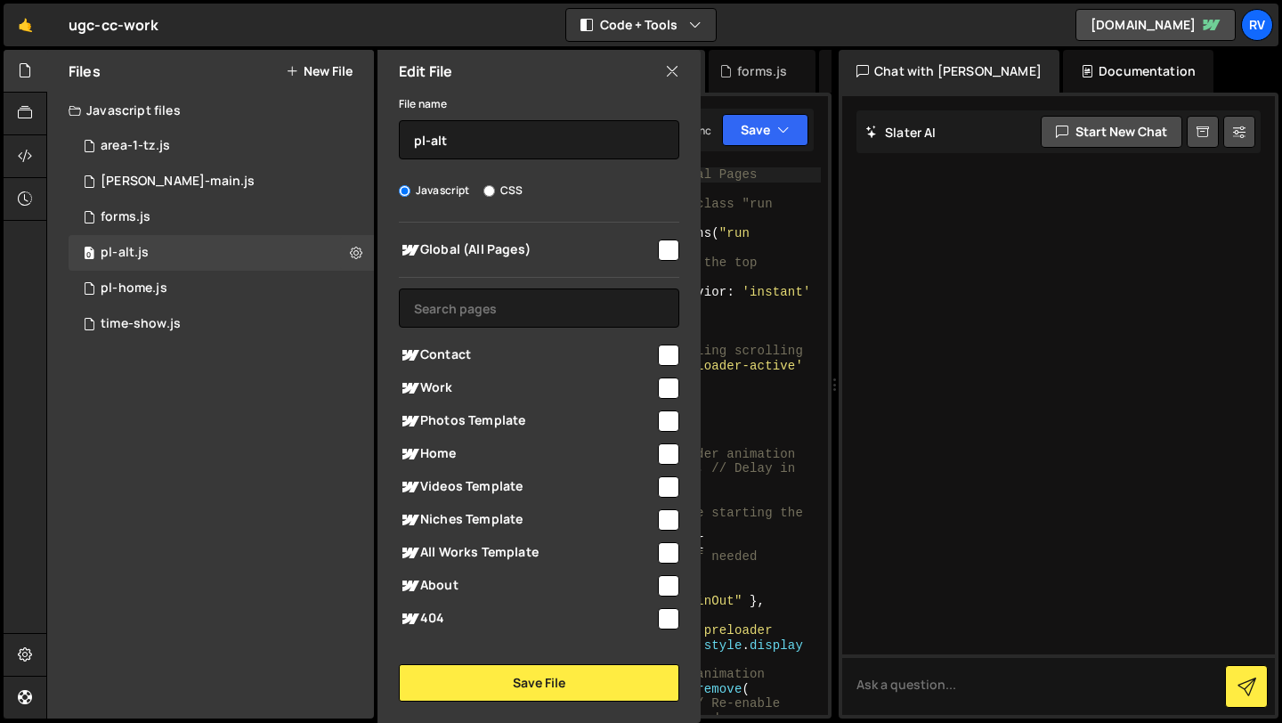
click at [658, 242] on input "checkbox" at bounding box center [668, 250] width 21 height 21
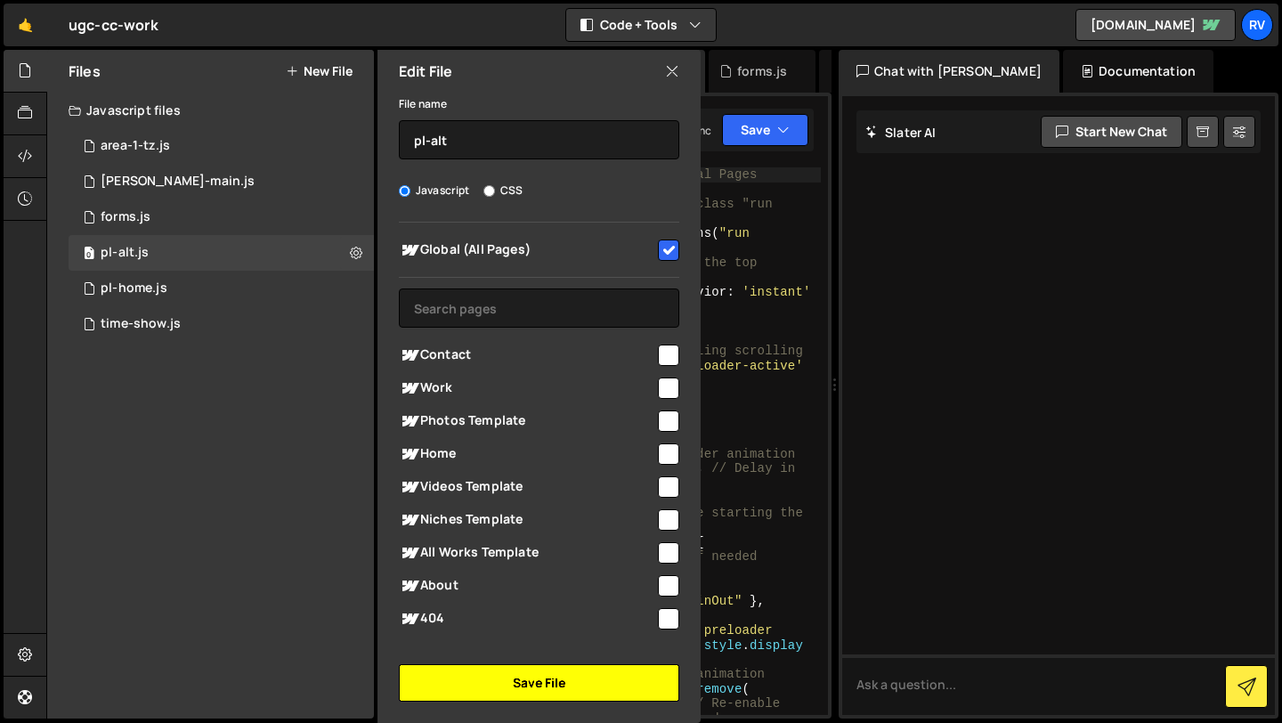
click at [525, 683] on button "Save File" at bounding box center [539, 682] width 280 height 37
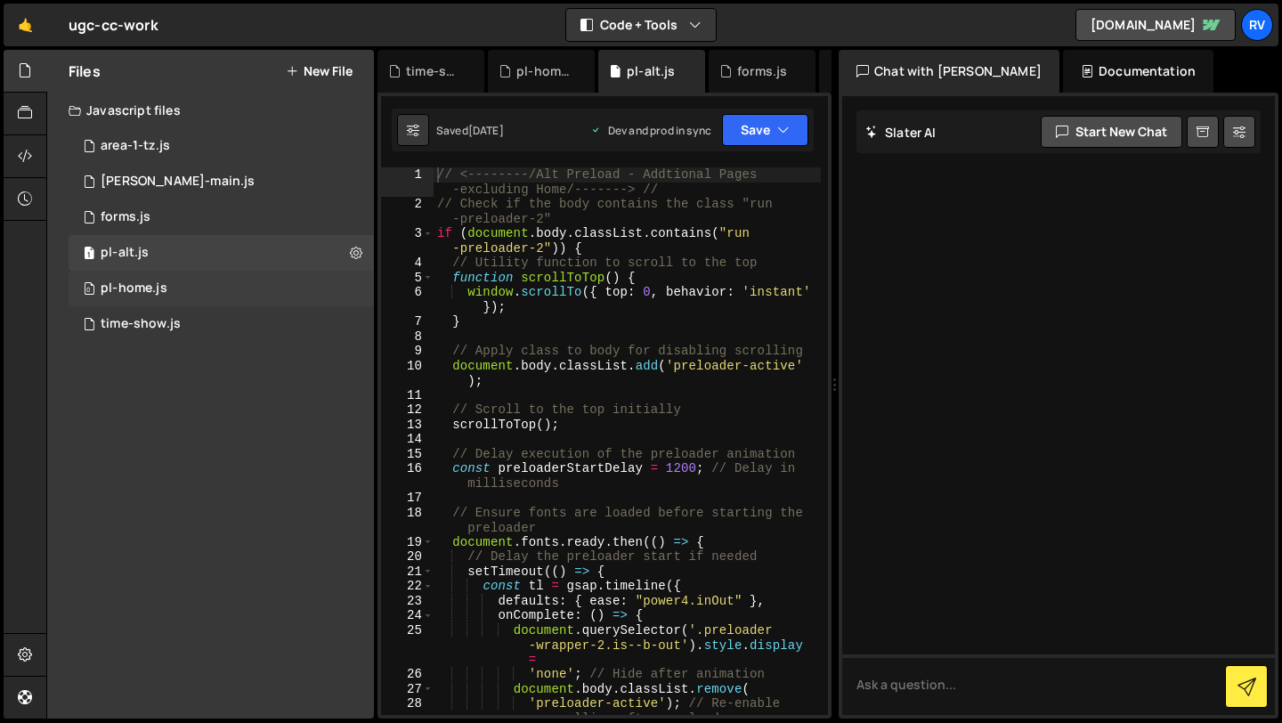
click at [280, 297] on div "0 pl-home.js 0" at bounding box center [221, 289] width 305 height 36
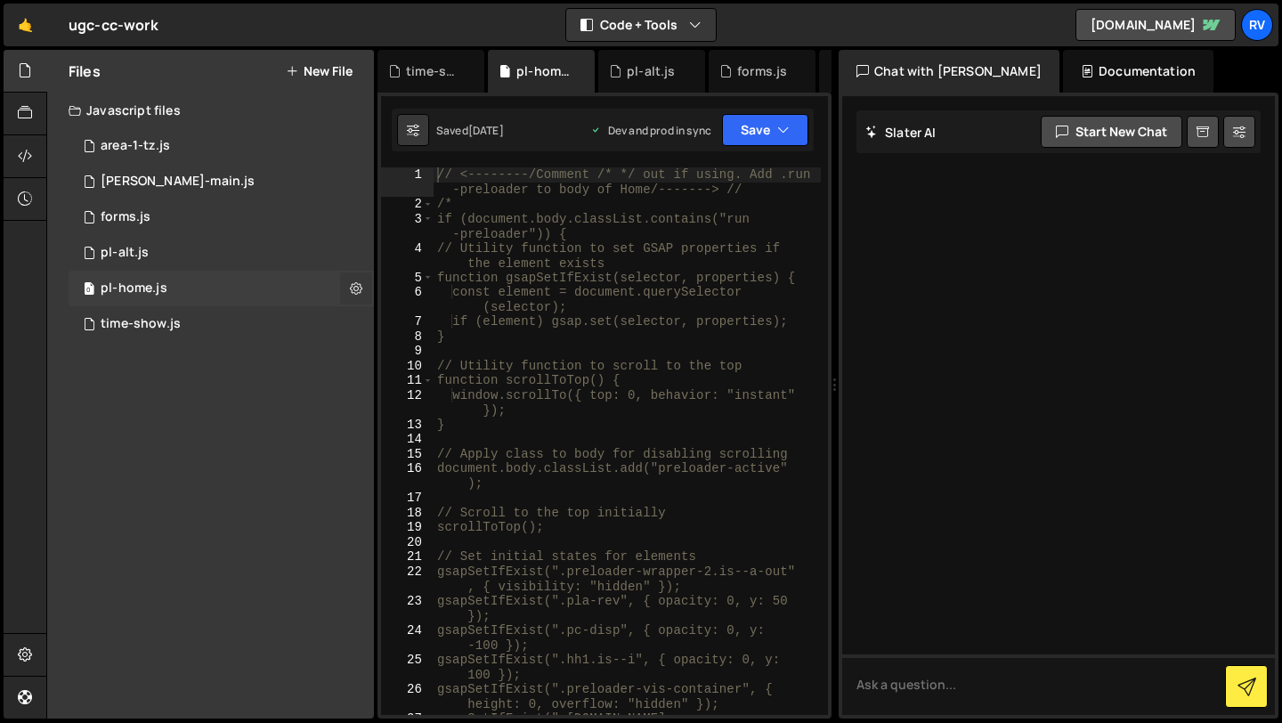
click at [353, 284] on icon at bounding box center [356, 288] width 12 height 17
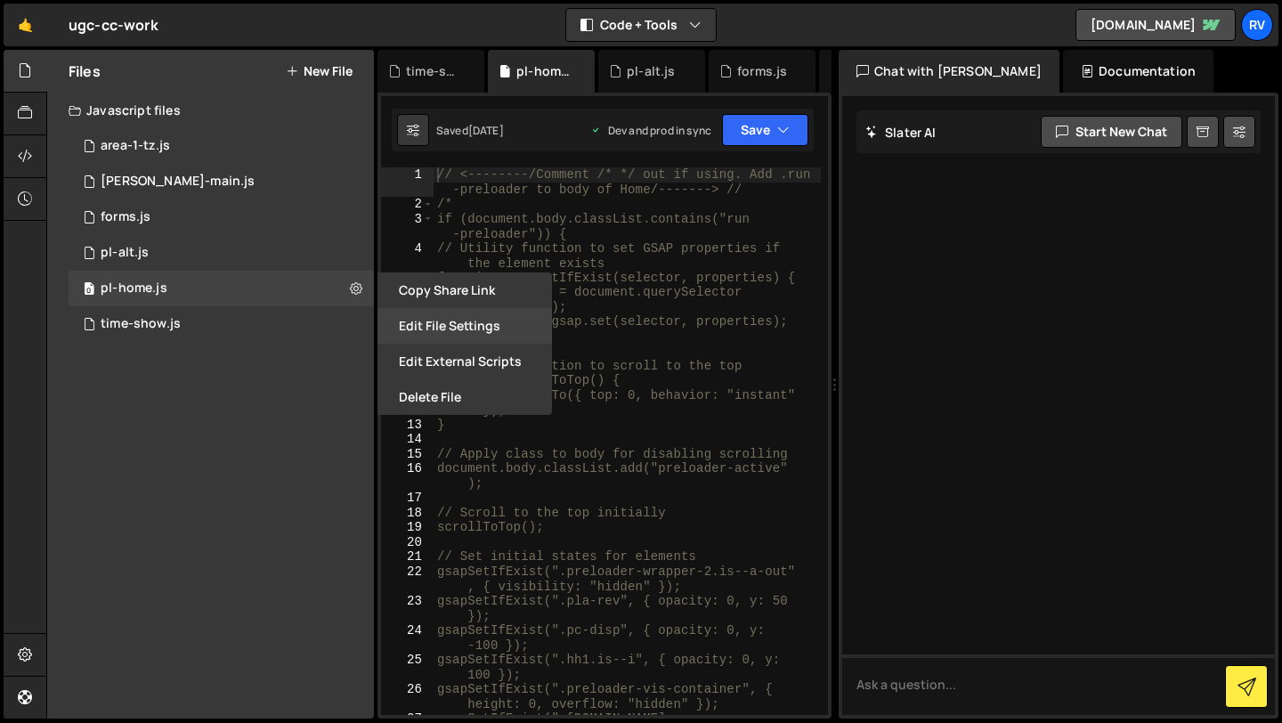
click at [502, 327] on button "Edit File Settings" at bounding box center [465, 326] width 175 height 36
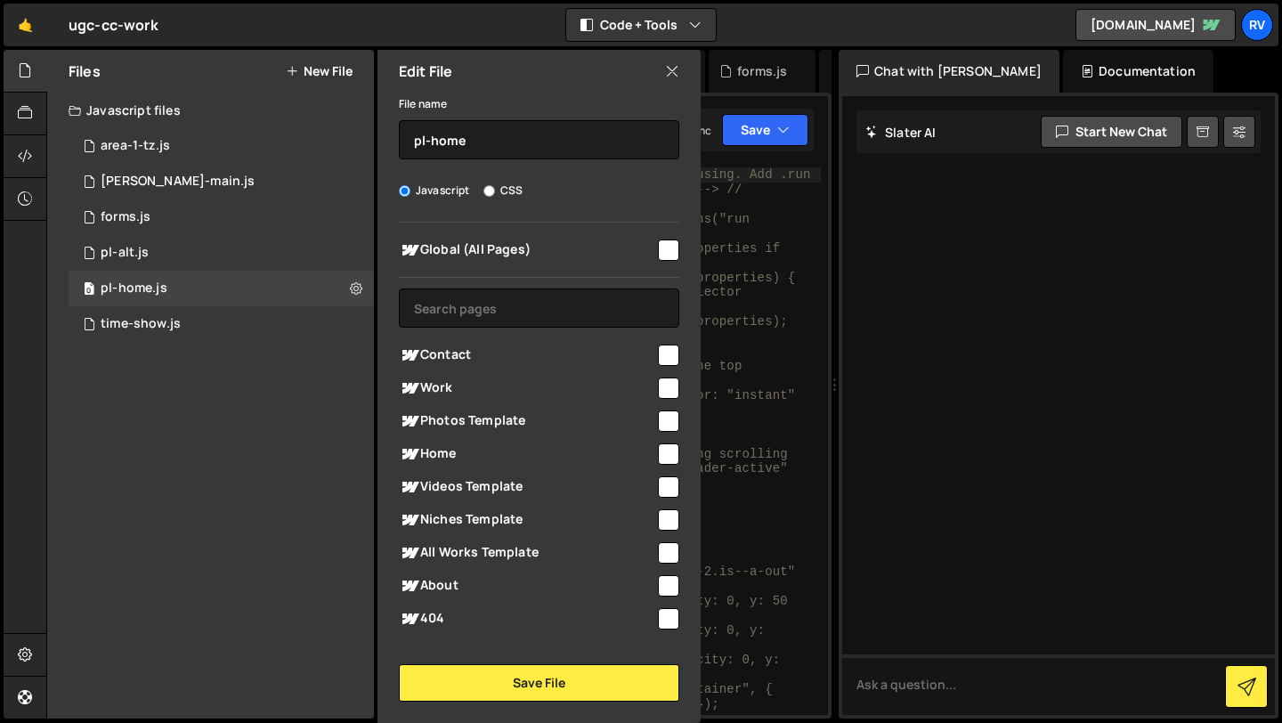
click at [667, 242] on input "checkbox" at bounding box center [668, 250] width 21 height 21
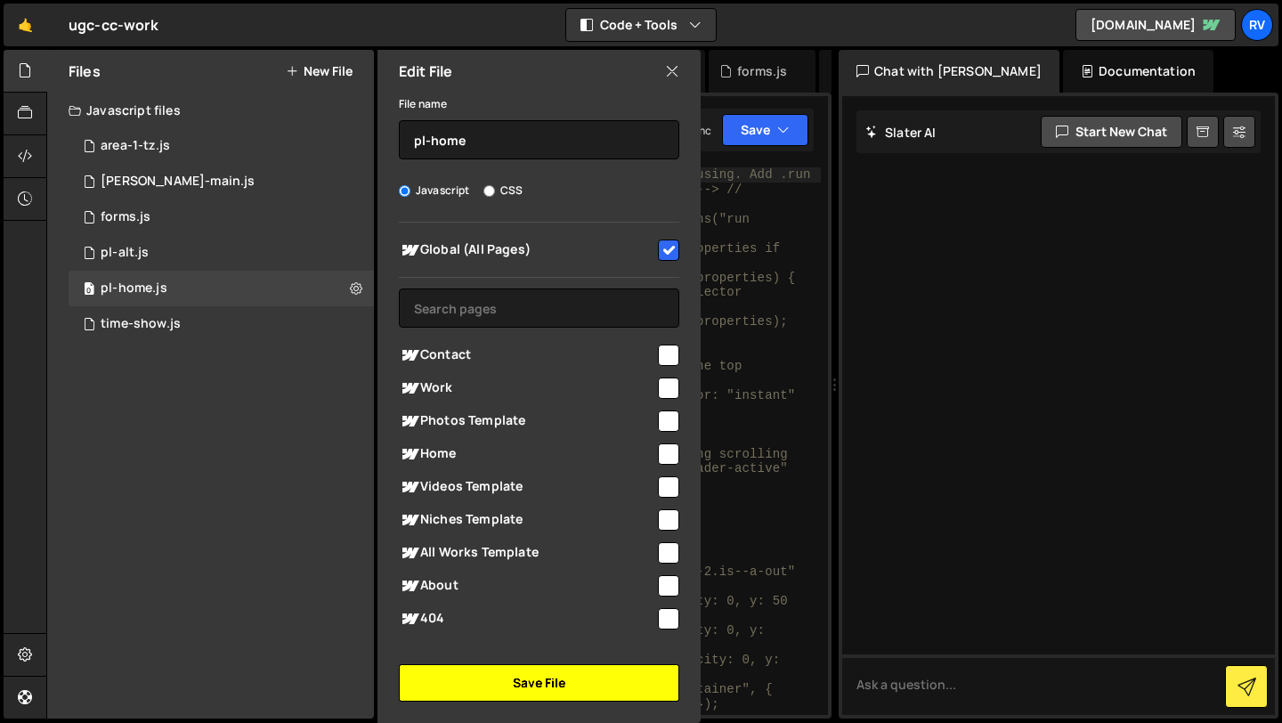
click at [533, 696] on button "Save File" at bounding box center [539, 682] width 280 height 37
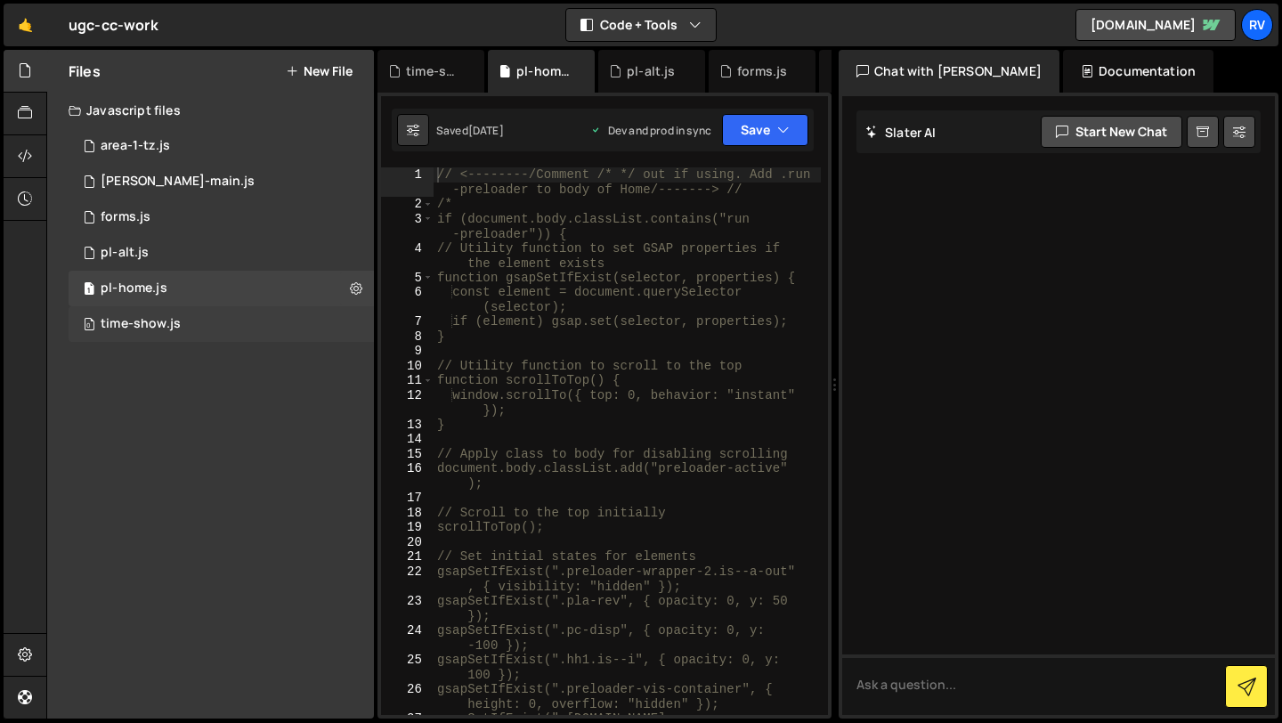
click at [270, 329] on div "0 time-show.js 0" at bounding box center [221, 324] width 305 height 36
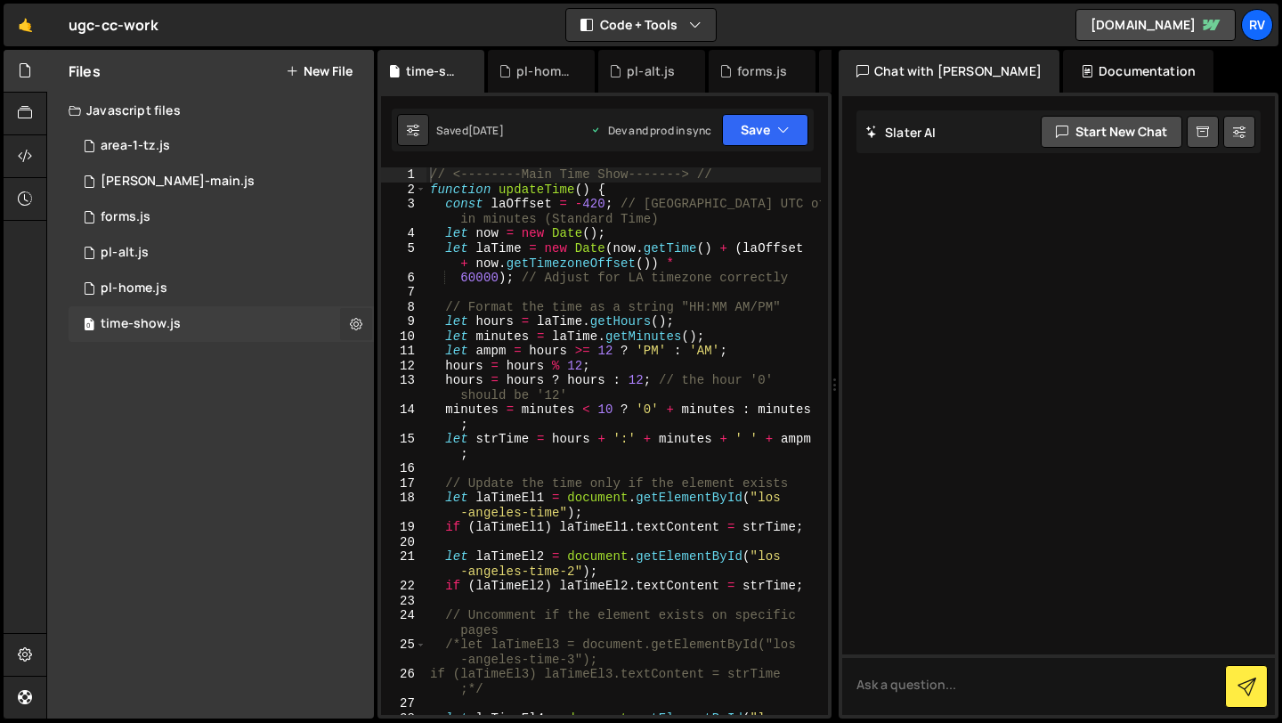
click at [351, 324] on icon at bounding box center [356, 323] width 12 height 17
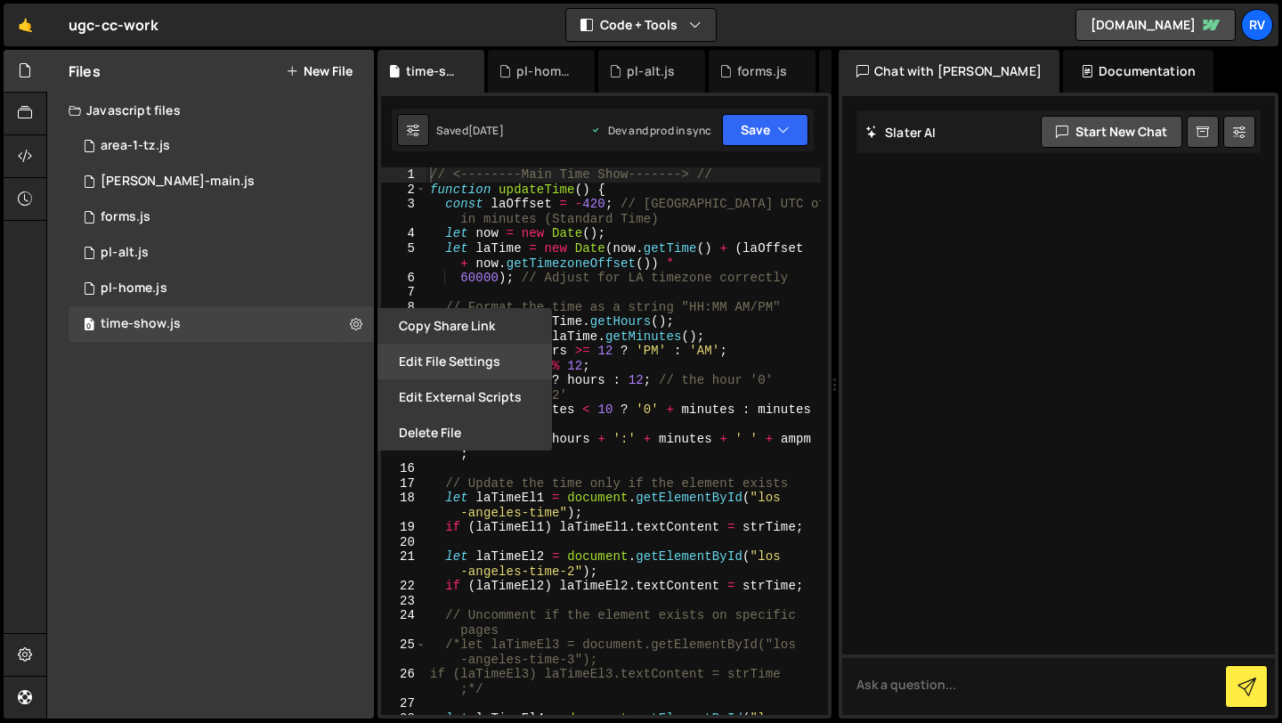
click at [492, 355] on button "Edit File Settings" at bounding box center [465, 362] width 175 height 36
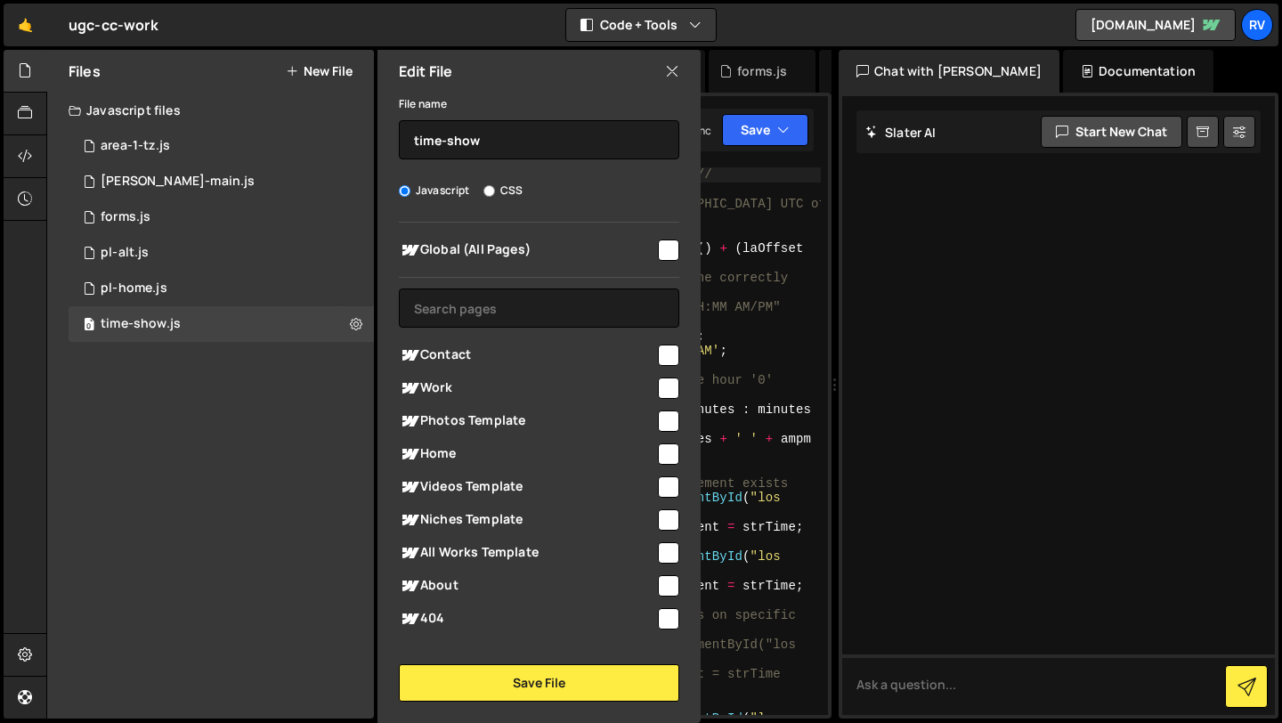
click at [660, 250] on input "checkbox" at bounding box center [668, 250] width 21 height 21
checkbox input "true"
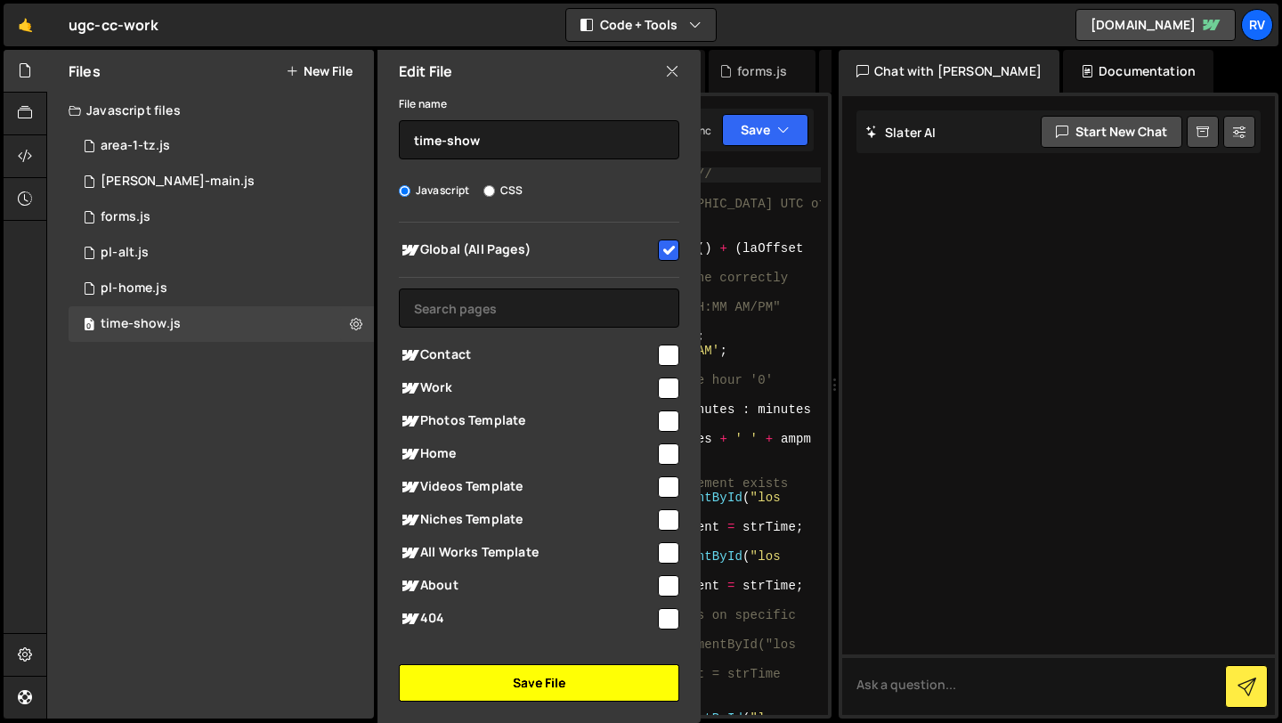
click at [555, 680] on button "Save File" at bounding box center [539, 682] width 280 height 37
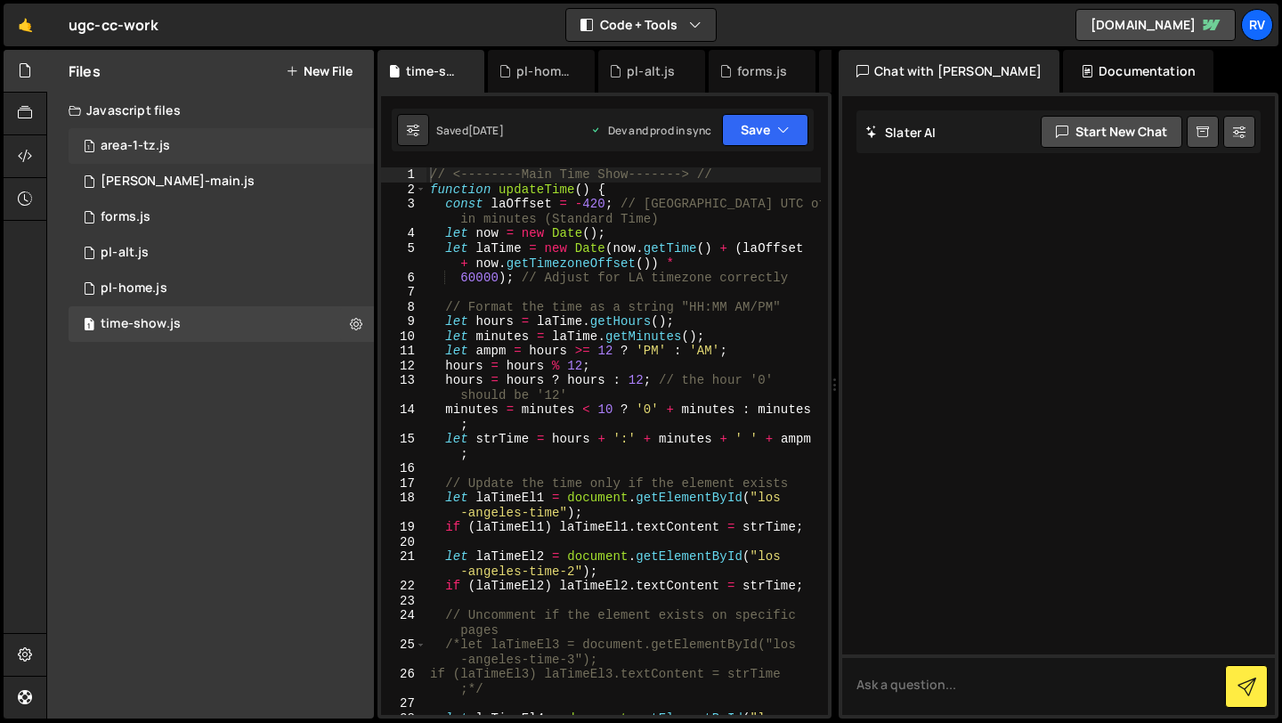
click at [176, 148] on div "1 area-1-tz.js 0" at bounding box center [221, 146] width 305 height 36
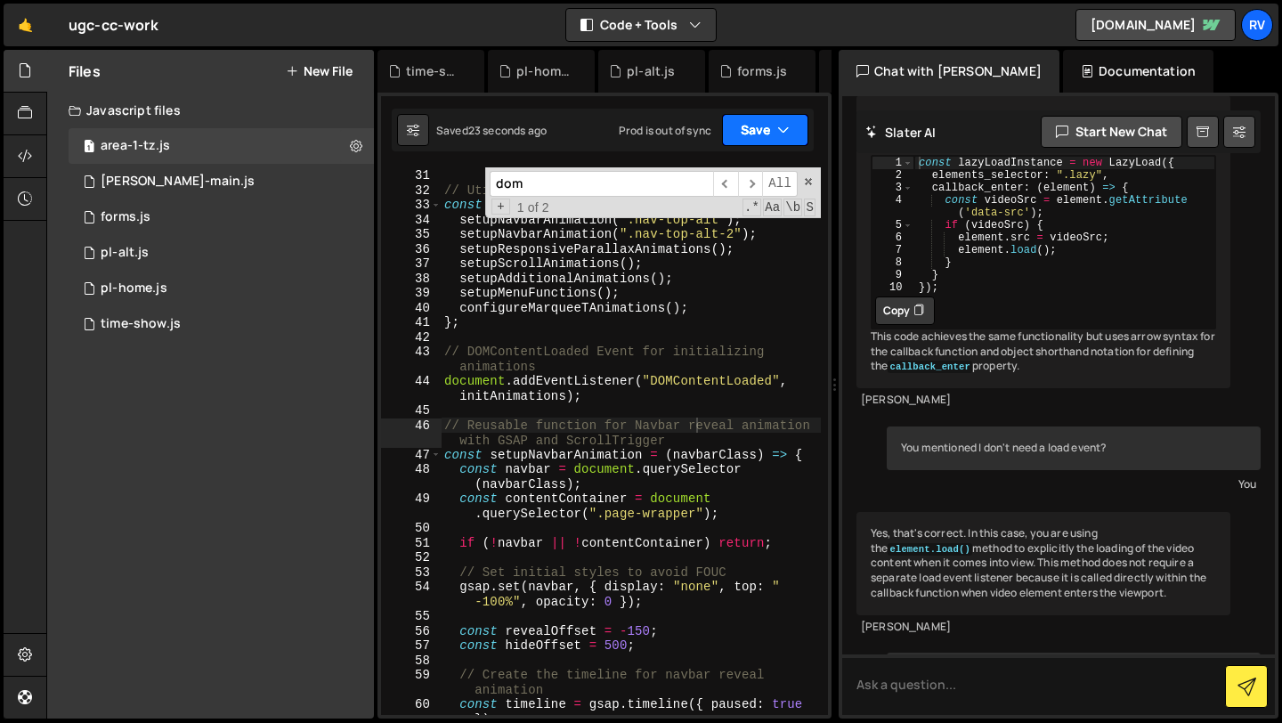
scroll to position [4233, 0]
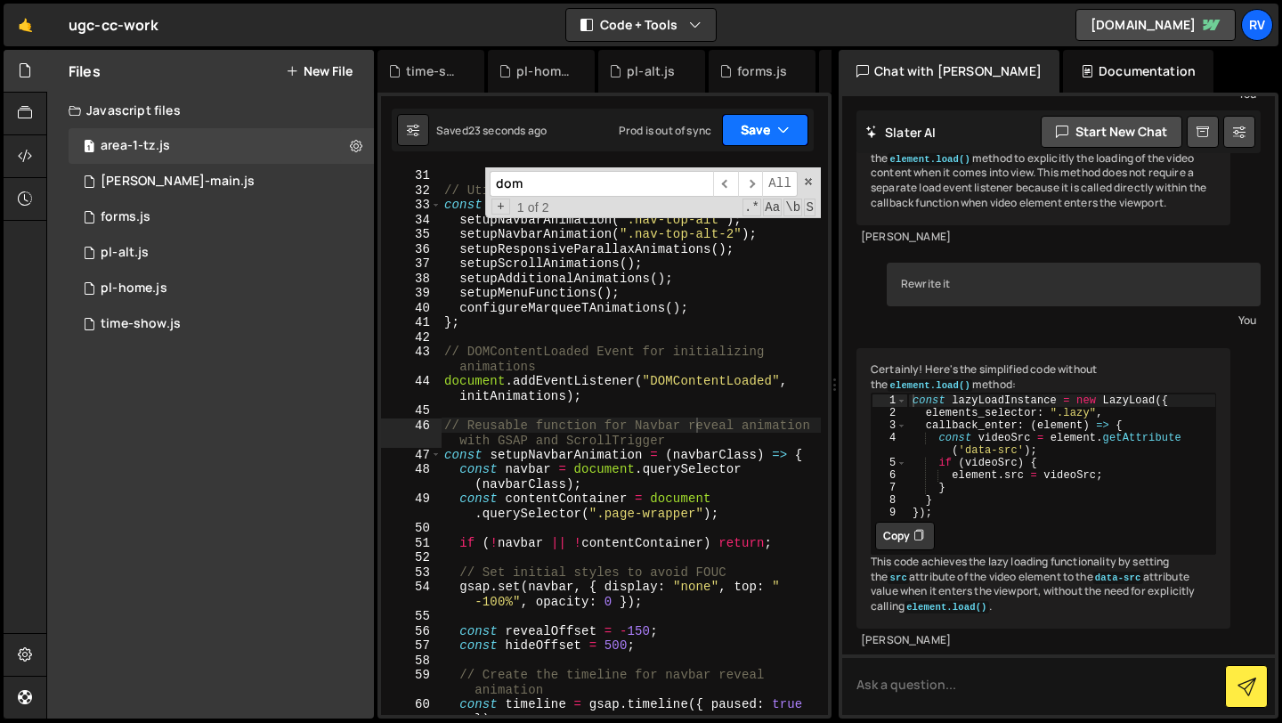
click at [770, 123] on button "Save" at bounding box center [765, 130] width 86 height 32
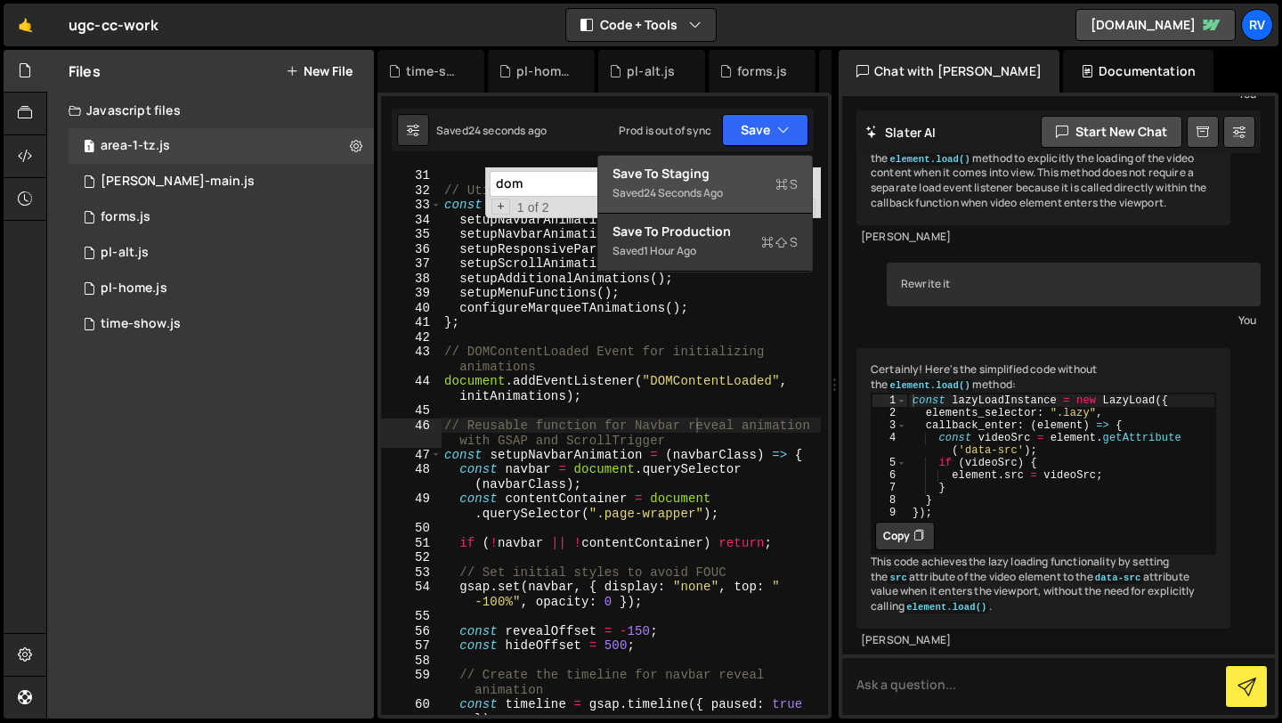
click at [743, 194] on div "Saved 24 seconds ago" at bounding box center [705, 193] width 185 height 21
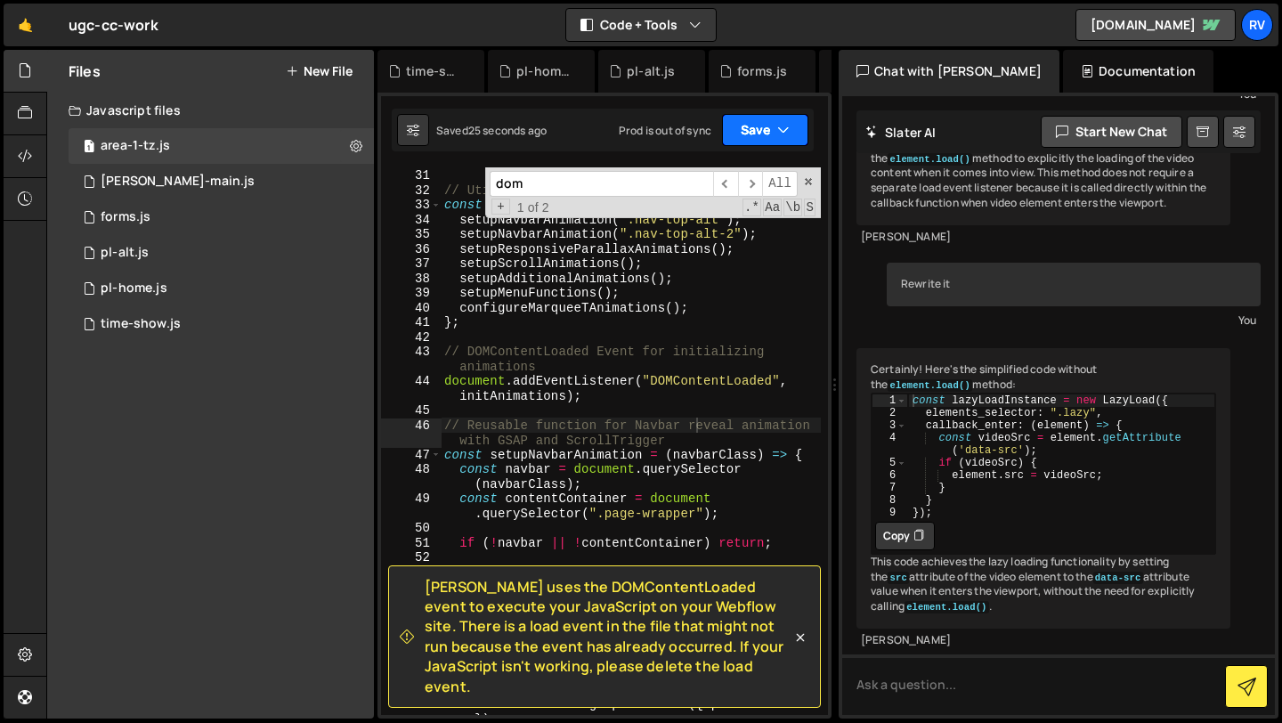
click at [779, 127] on icon "button" at bounding box center [783, 130] width 12 height 18
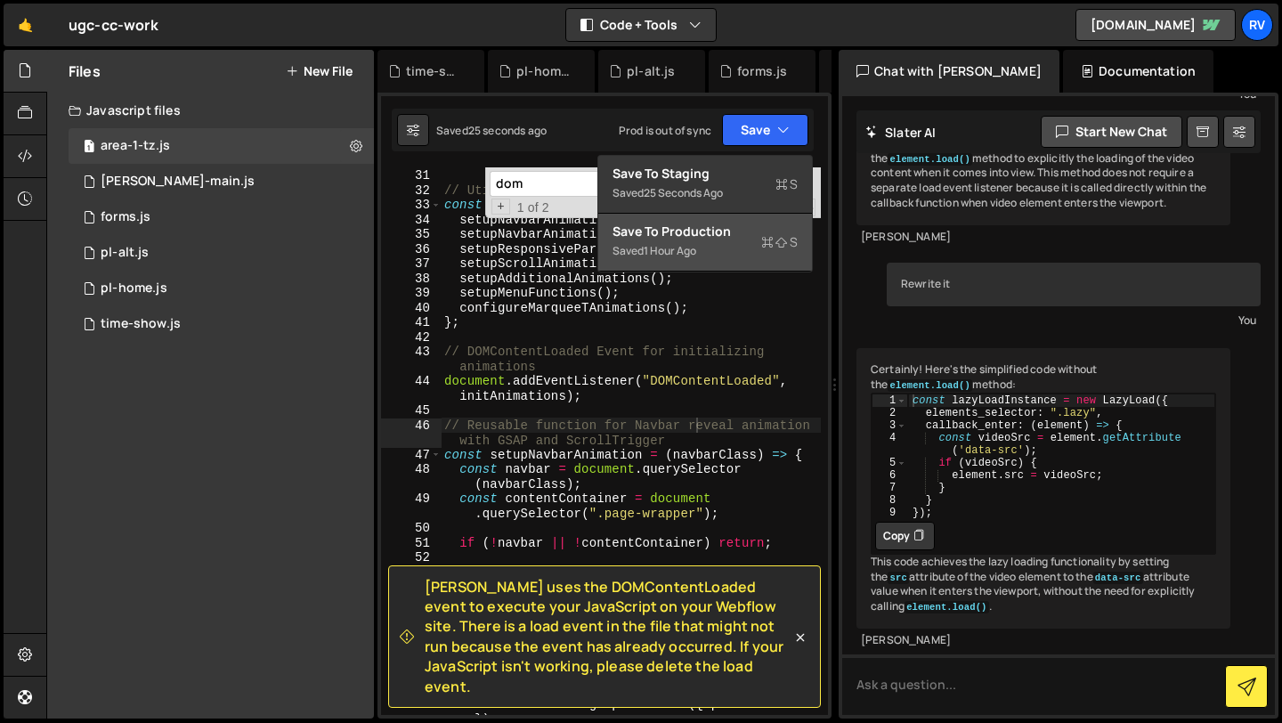
click at [726, 241] on div "Saved 1 hour ago" at bounding box center [705, 250] width 185 height 21
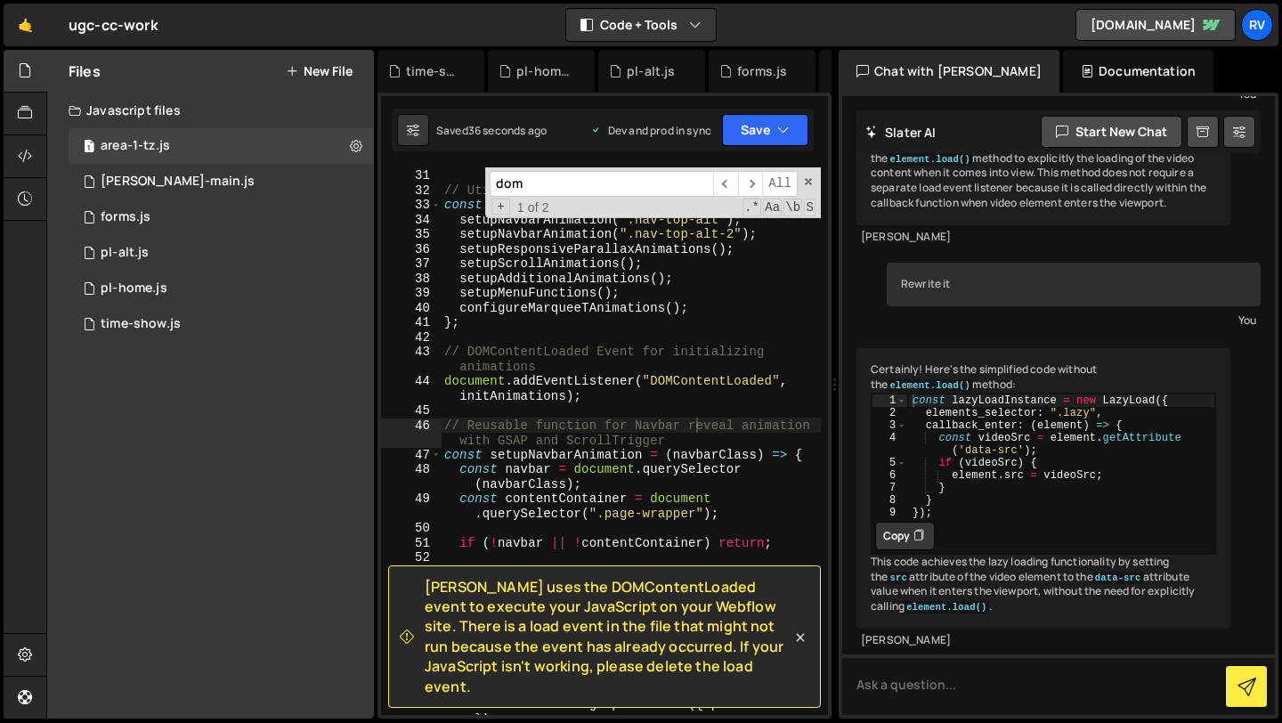
click at [632, 651] on span "[PERSON_NAME] uses the DOMContentLoaded event to execute your JavaScript on you…" at bounding box center [608, 636] width 367 height 119
click at [754, 180] on span "​" at bounding box center [750, 184] width 25 height 26
click at [753, 181] on span "​" at bounding box center [750, 184] width 25 height 26
type textarea "document.addEventListener("DOMContentLoaded", initAnimations);"
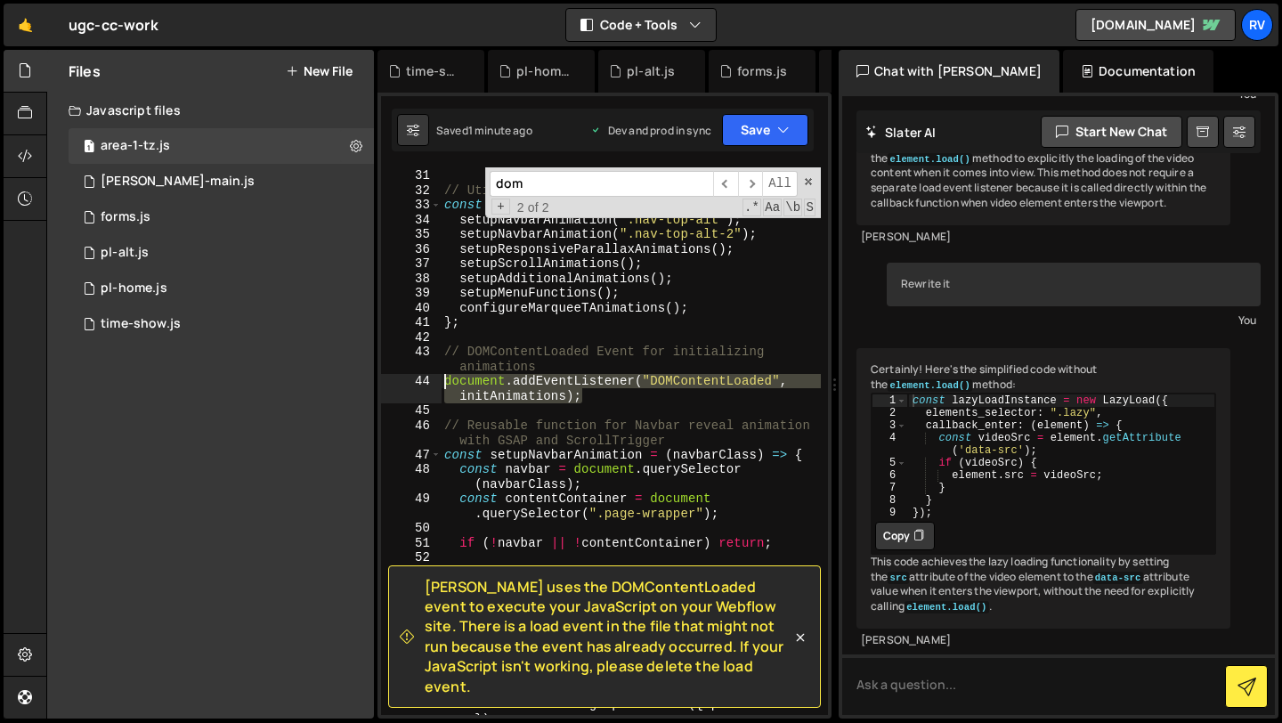
drag, startPoint x: 593, startPoint y: 394, endPoint x: 410, endPoint y: 383, distance: 183.7
click at [410, 383] on div "document.addEventListener("DOMContentLoaded", initAnimations); 30 31 32 33 34 3…" at bounding box center [604, 441] width 447 height 548
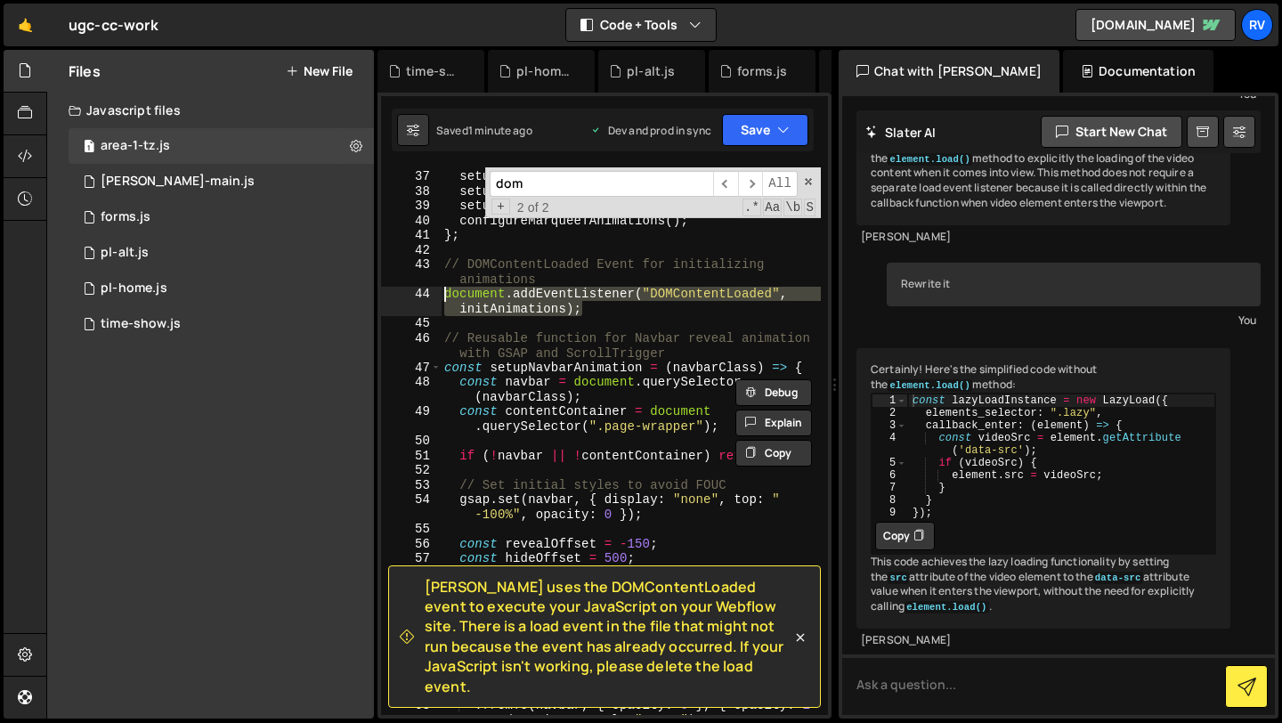
scroll to position [557, 0]
paste textarea
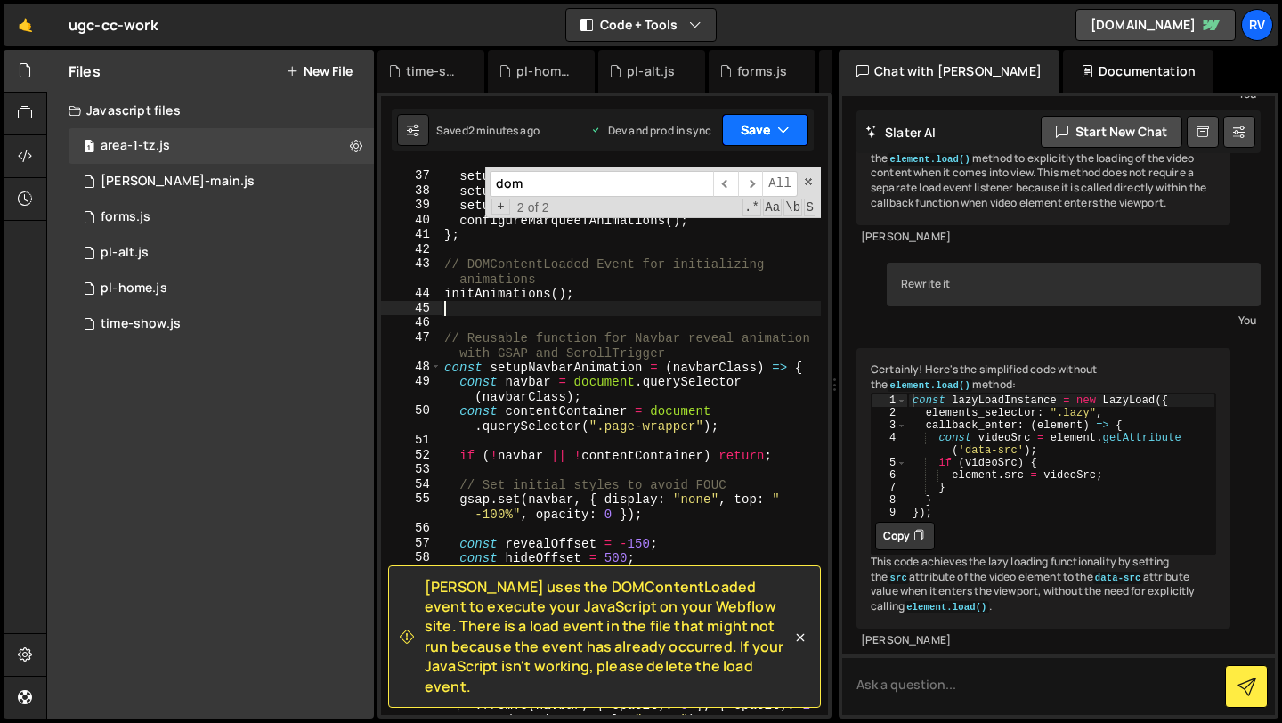
click at [767, 127] on button "Save" at bounding box center [765, 130] width 86 height 32
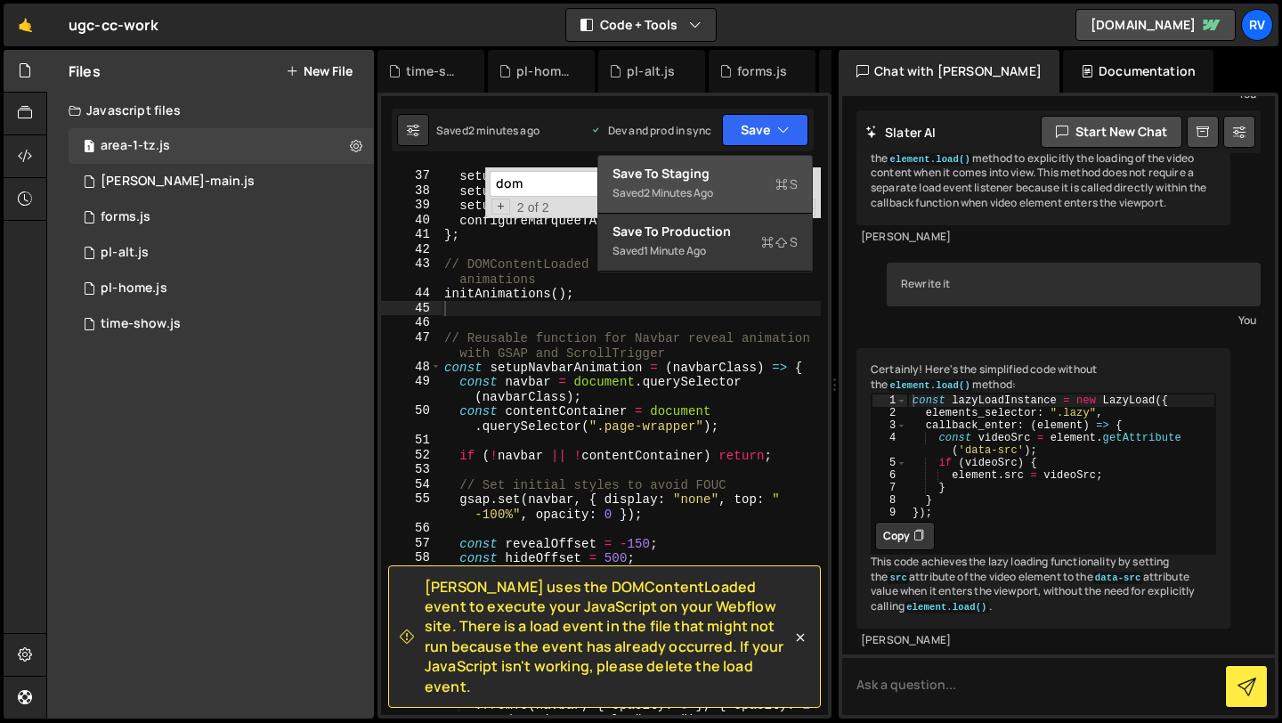
click at [745, 173] on div "Save to Staging S" at bounding box center [705, 174] width 185 height 18
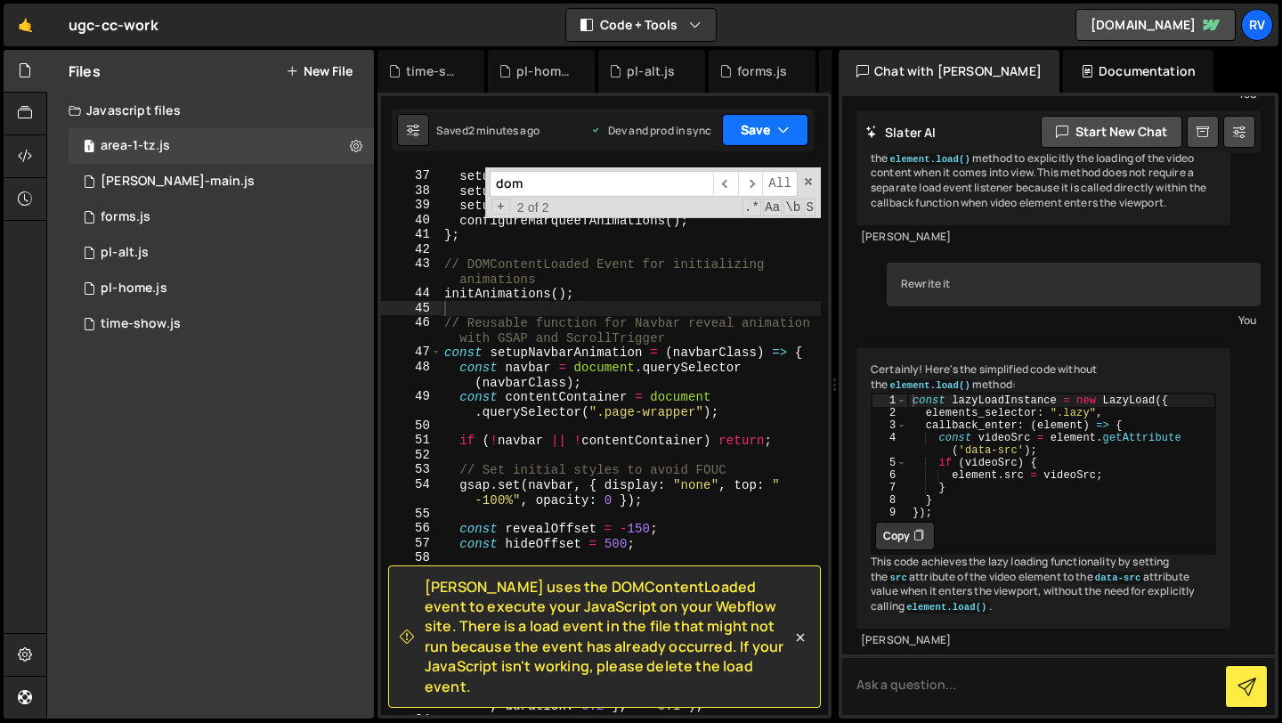
click at [767, 130] on button "Save" at bounding box center [765, 130] width 86 height 32
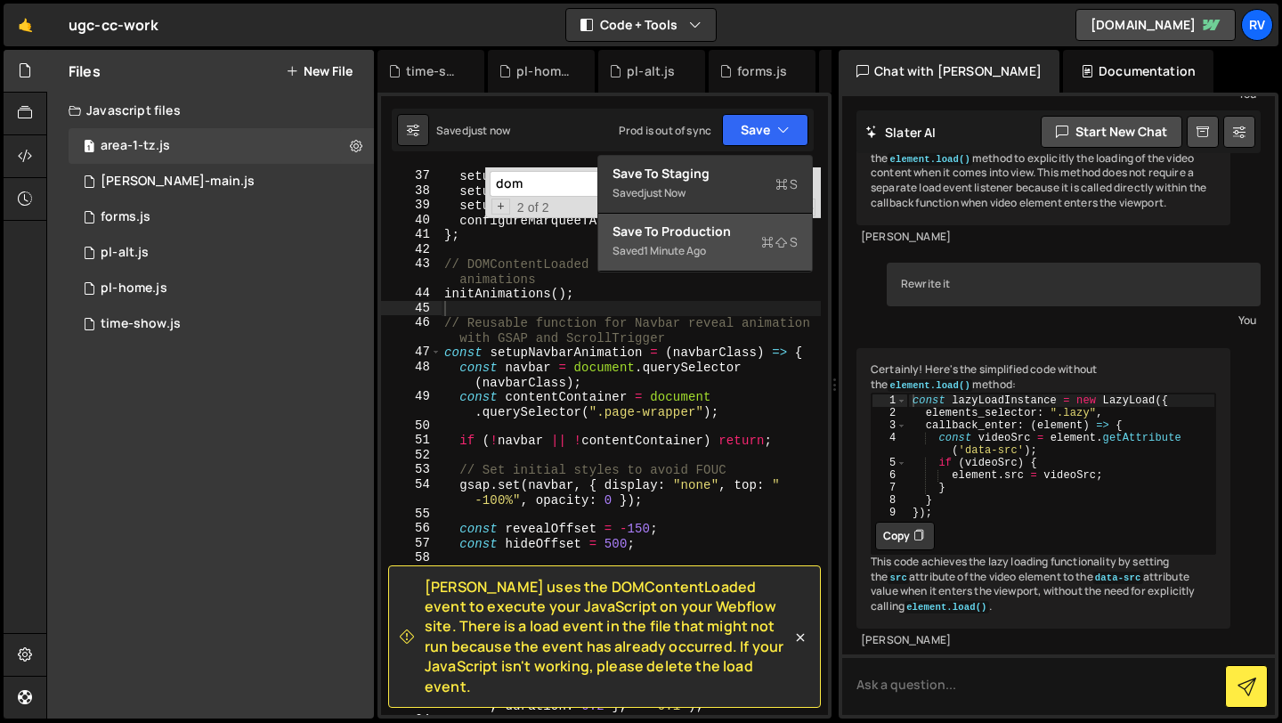
click at [748, 243] on div "Saved 1 minute ago" at bounding box center [705, 250] width 185 height 21
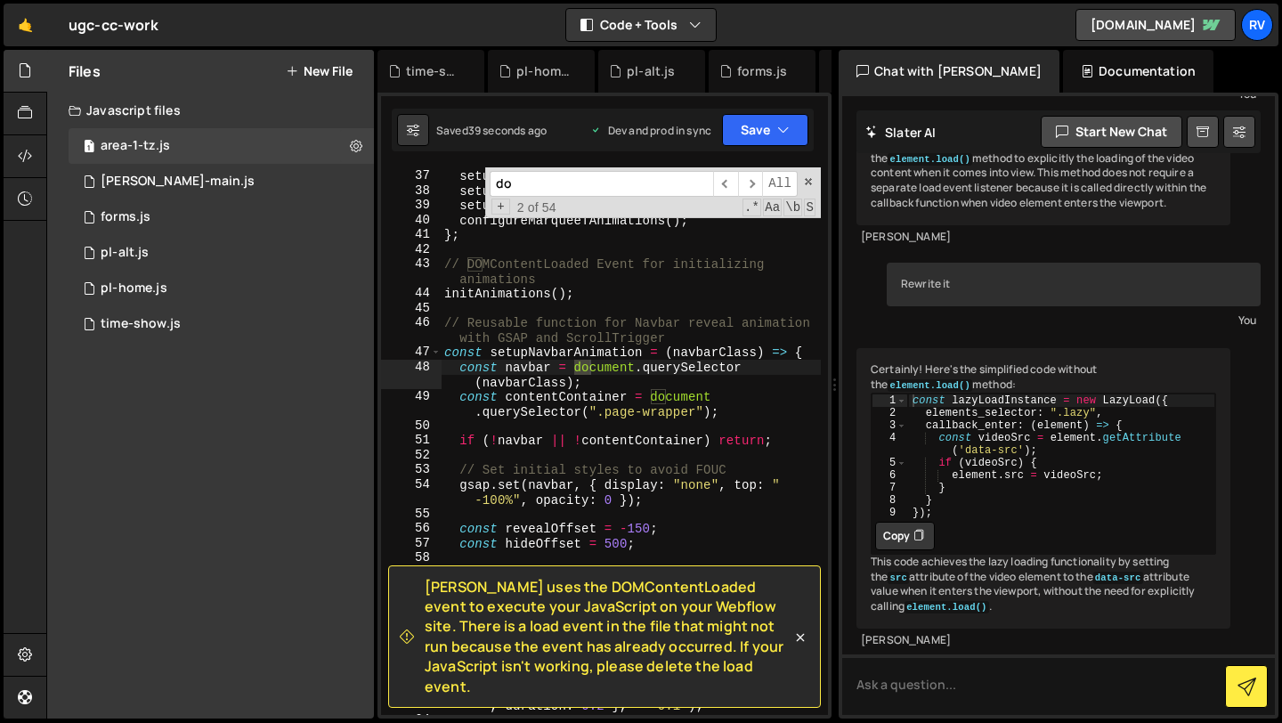
type input "d"
click at [670, 406] on div "setupResponsiveParallaxAnimations ( ) ; setupScrollAnimations ( ) ; setupAdditi…" at bounding box center [631, 442] width 380 height 577
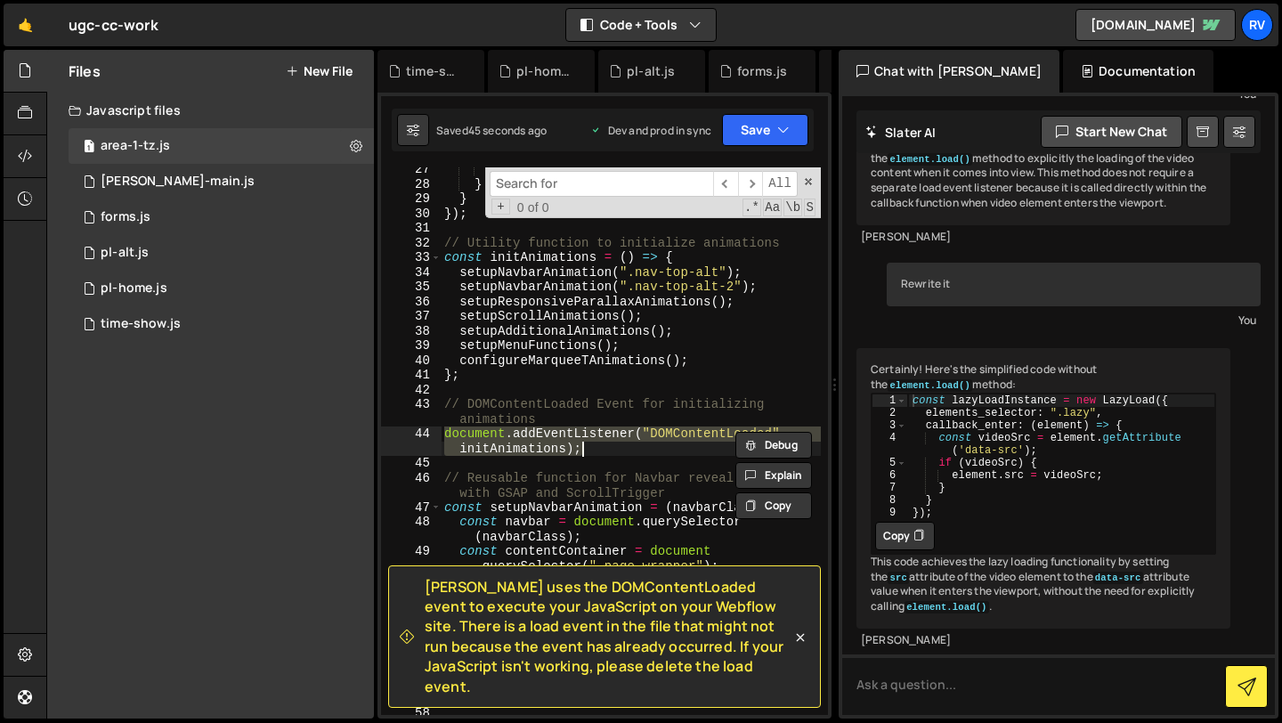
scroll to position [417, 0]
click at [694, 359] on div "element . src = videoSrc ; } } }) ; // Utility function to initialize animation…" at bounding box center [631, 458] width 380 height 592
type textarea "configureMarqueeTAnimations();"
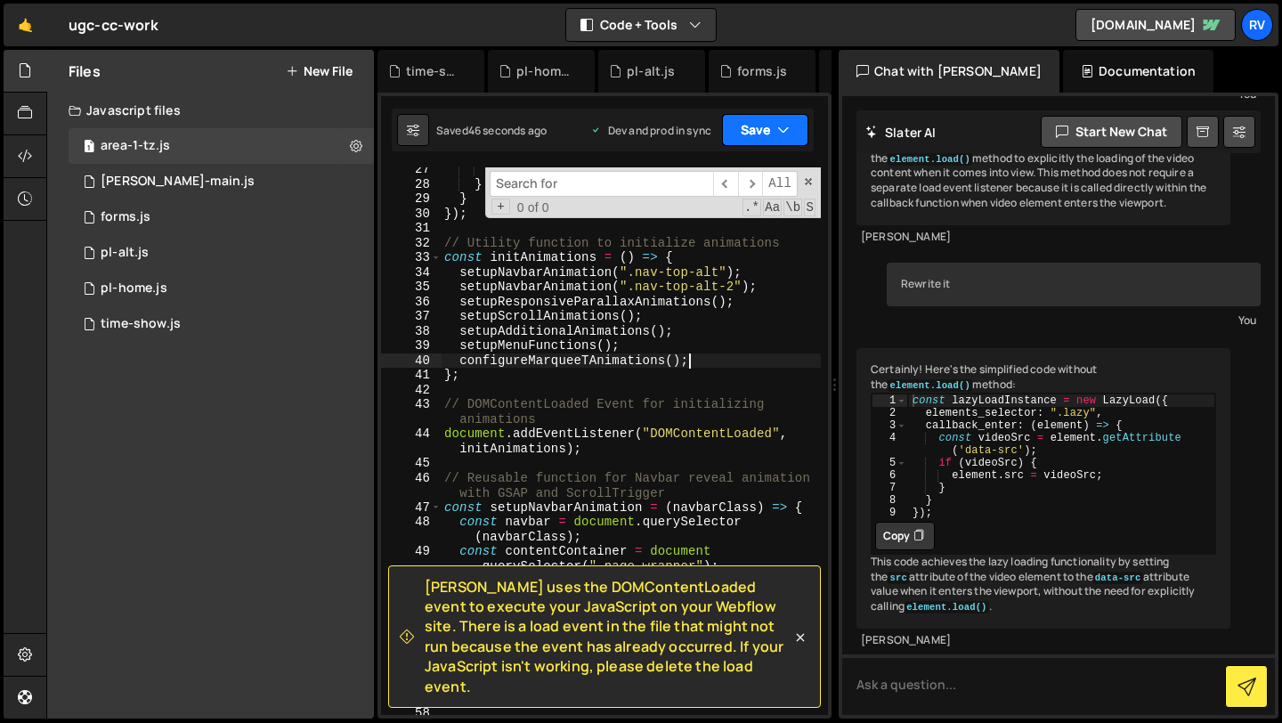
click at [775, 121] on button "Save" at bounding box center [765, 130] width 86 height 32
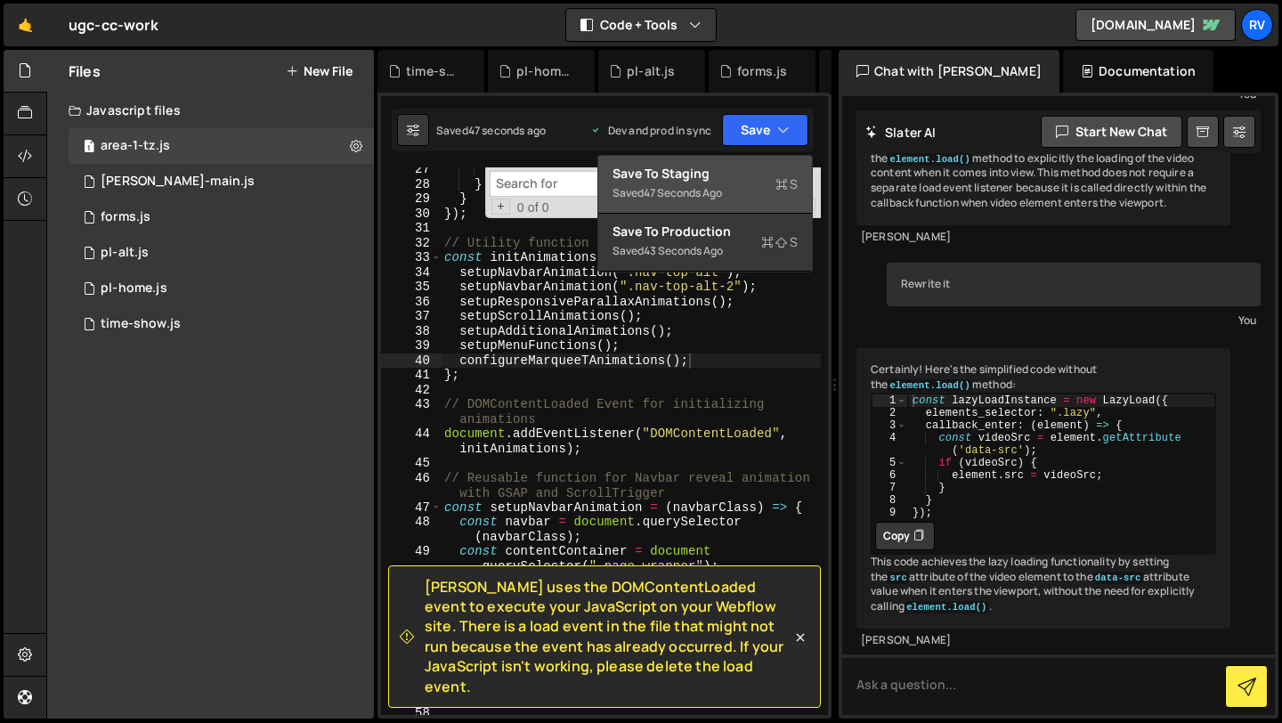
click at [747, 169] on div "Save to Staging S" at bounding box center [705, 174] width 185 height 18
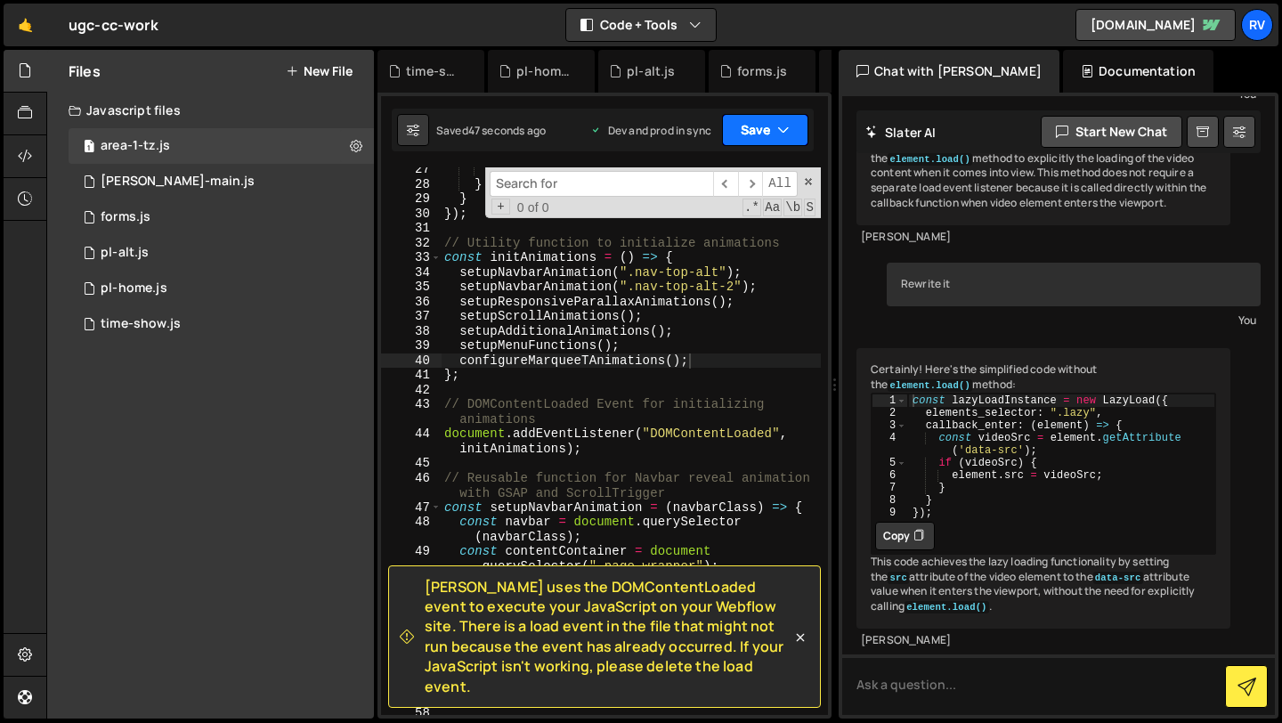
click at [765, 128] on button "Save" at bounding box center [765, 130] width 86 height 32
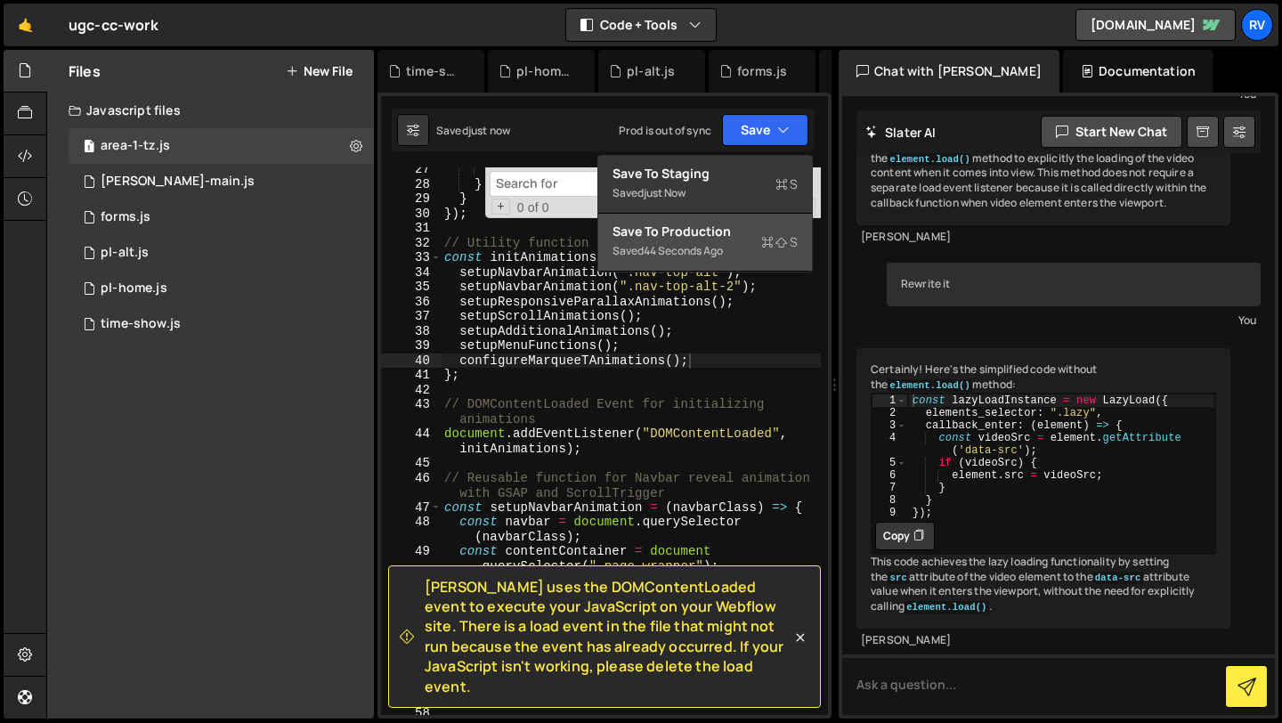
click at [736, 256] on div "Saved 44 seconds ago" at bounding box center [705, 250] width 185 height 21
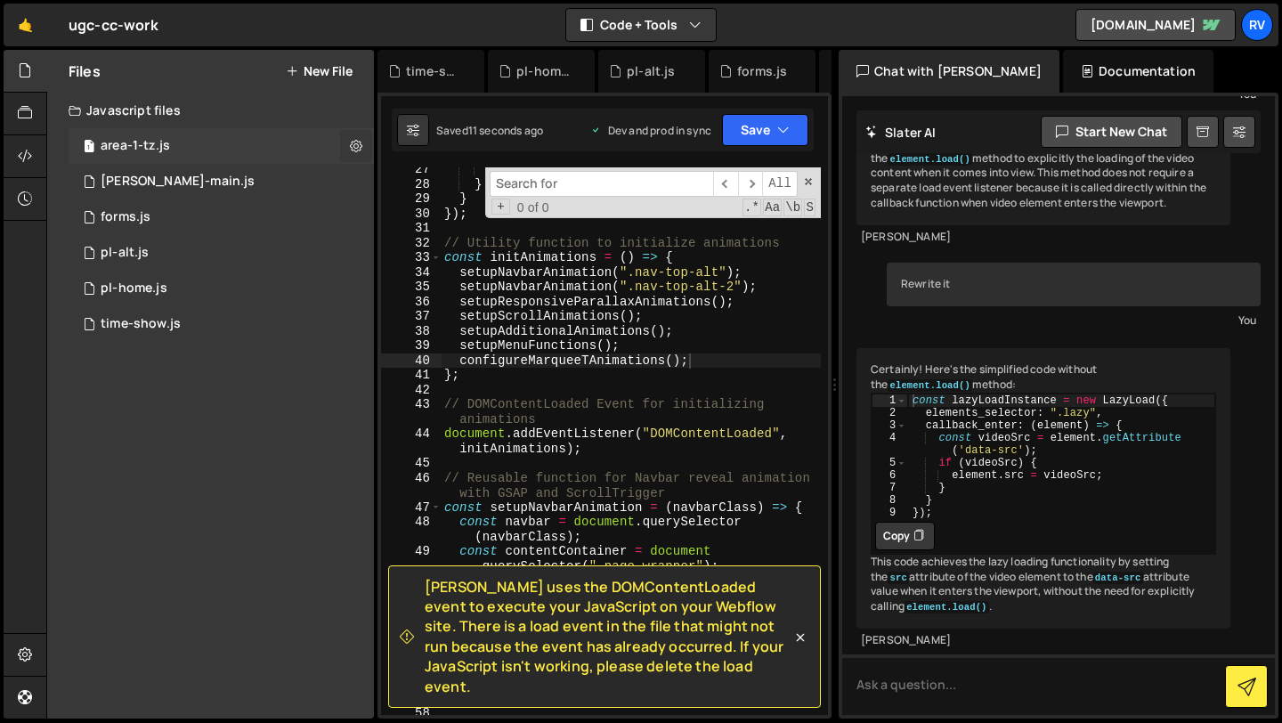
click at [361, 142] on icon at bounding box center [356, 145] width 12 height 17
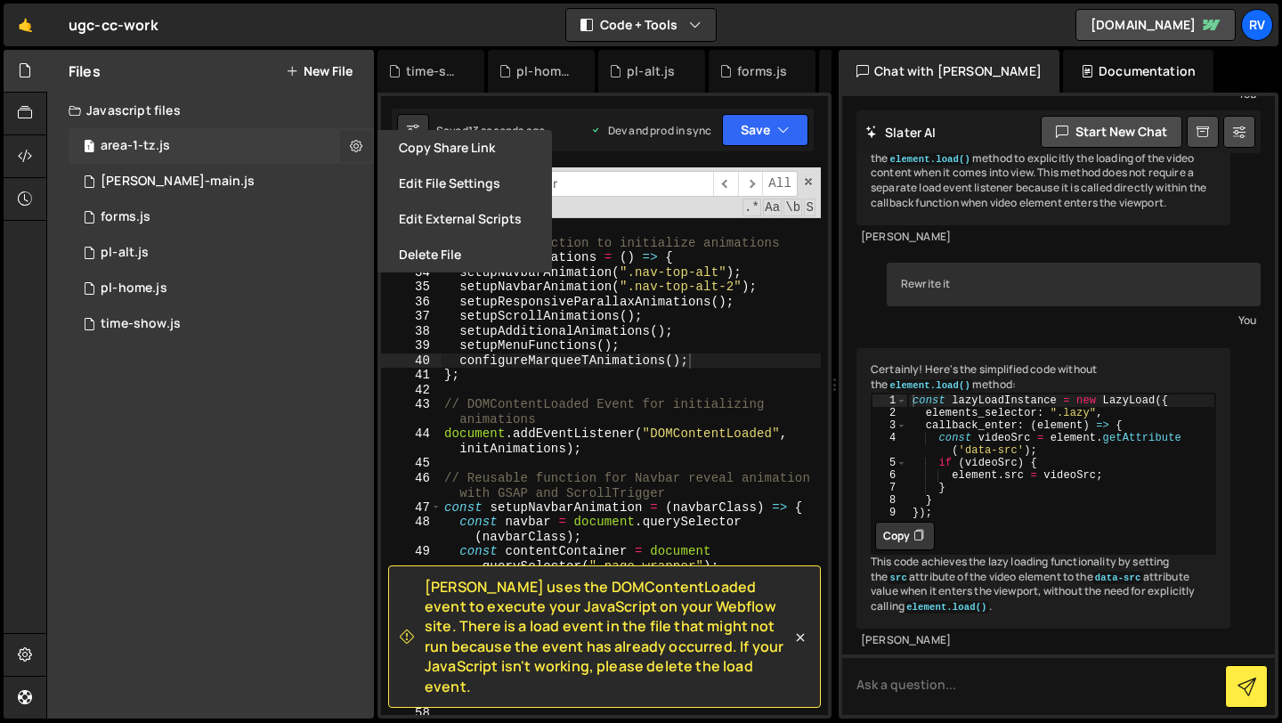
click at [361, 142] on icon at bounding box center [356, 145] width 12 height 17
click at [758, 124] on button "Save" at bounding box center [765, 130] width 86 height 32
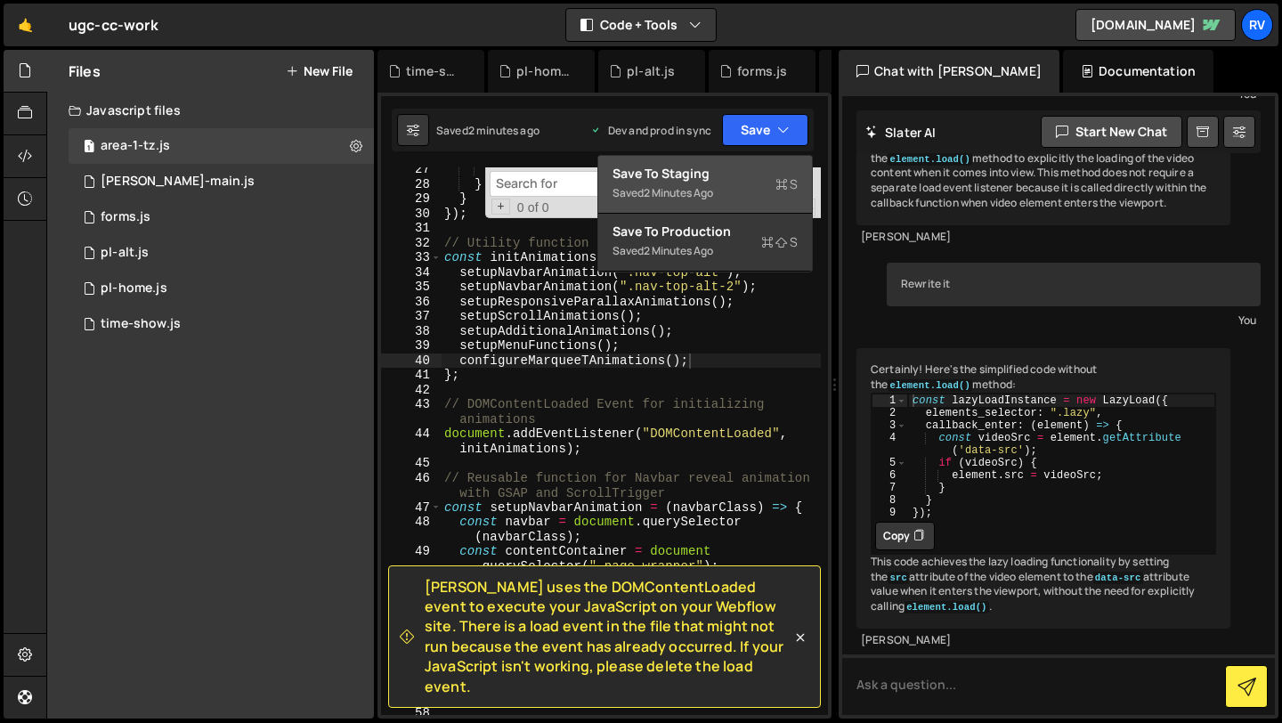
click at [731, 188] on div "Saved 2 minutes ago" at bounding box center [705, 193] width 185 height 21
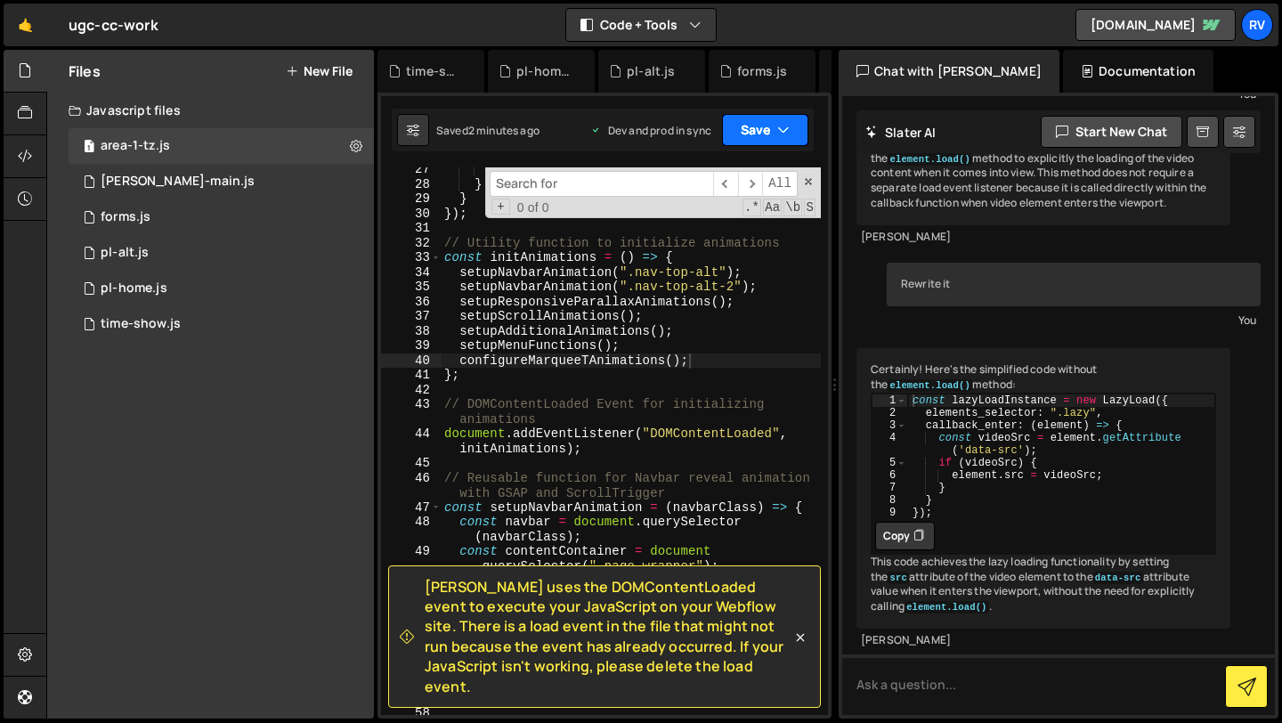
click at [764, 120] on button "Save" at bounding box center [765, 130] width 86 height 32
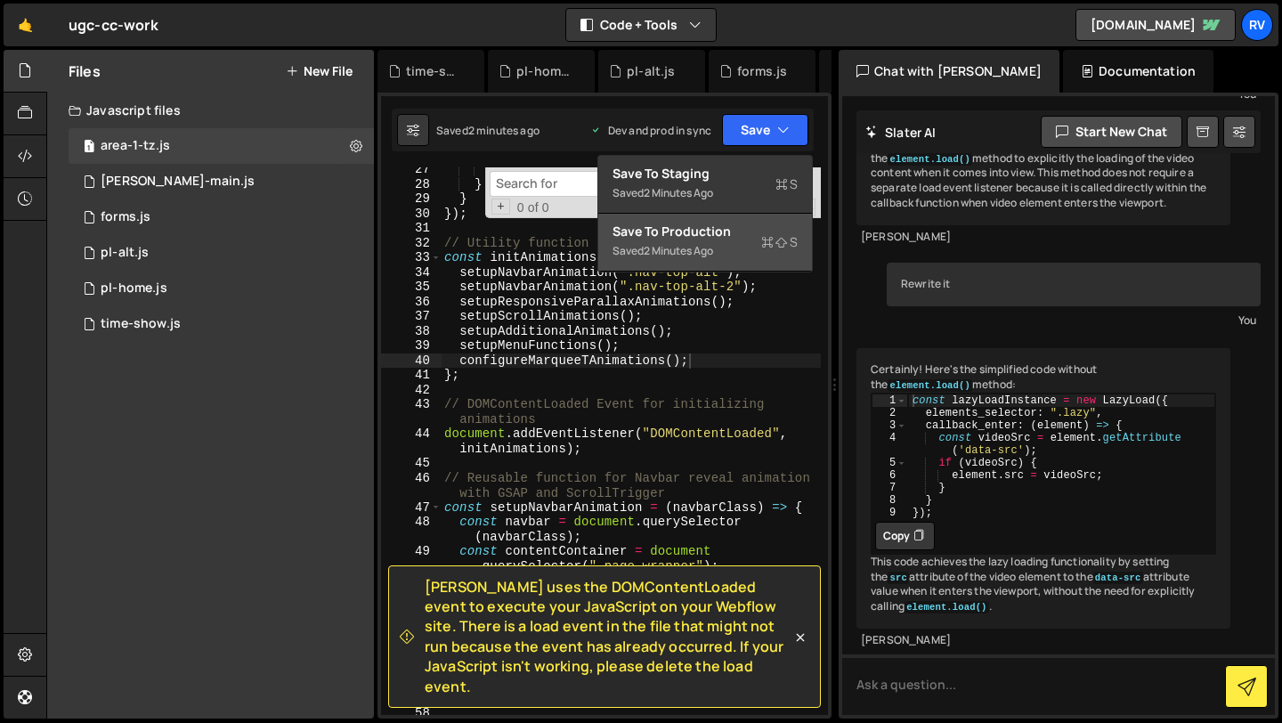
click at [735, 236] on div "Save to Production S" at bounding box center [705, 232] width 185 height 18
